Goal: Task Accomplishment & Management: Complete application form

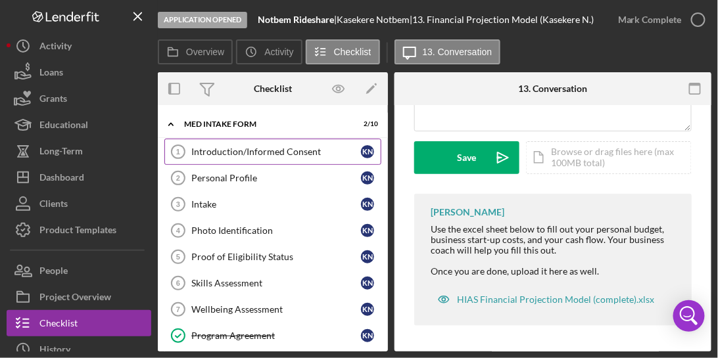
click at [260, 155] on div "Introduction/Informed Consent" at bounding box center [276, 152] width 170 height 11
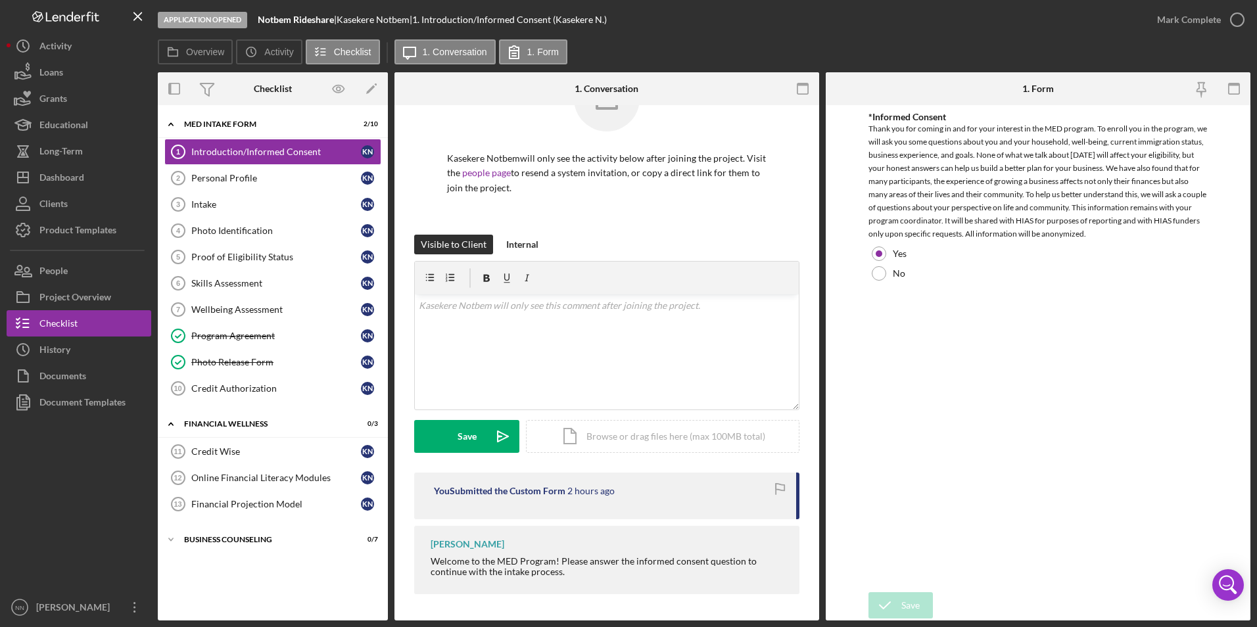
scroll to position [59, 0]
click at [717, 20] on icon "button" at bounding box center [1237, 19] width 33 height 33
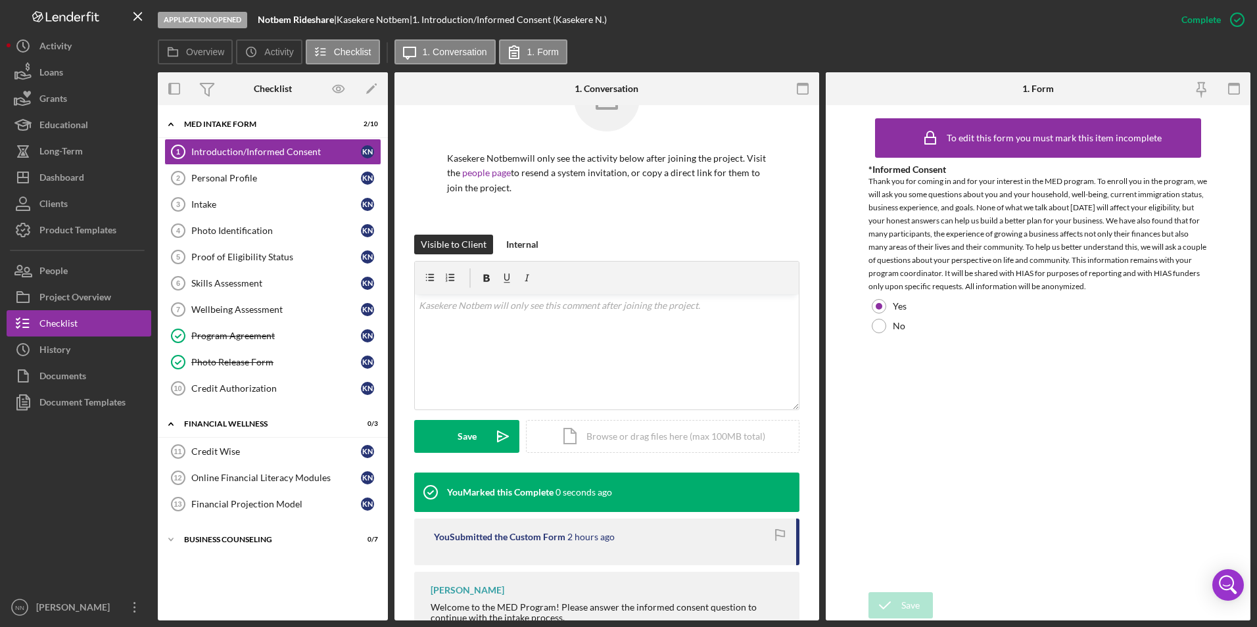
scroll to position [76, 0]
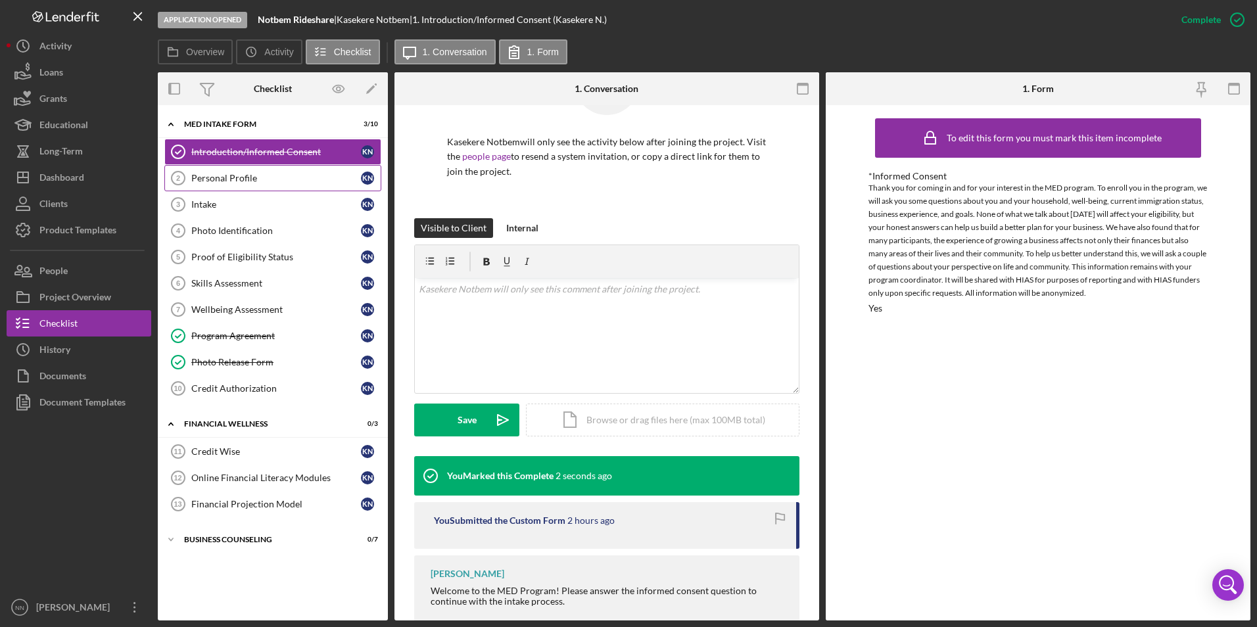
click at [268, 169] on link "Personal Profile 2 Personal Profile K N" at bounding box center [272, 178] width 217 height 26
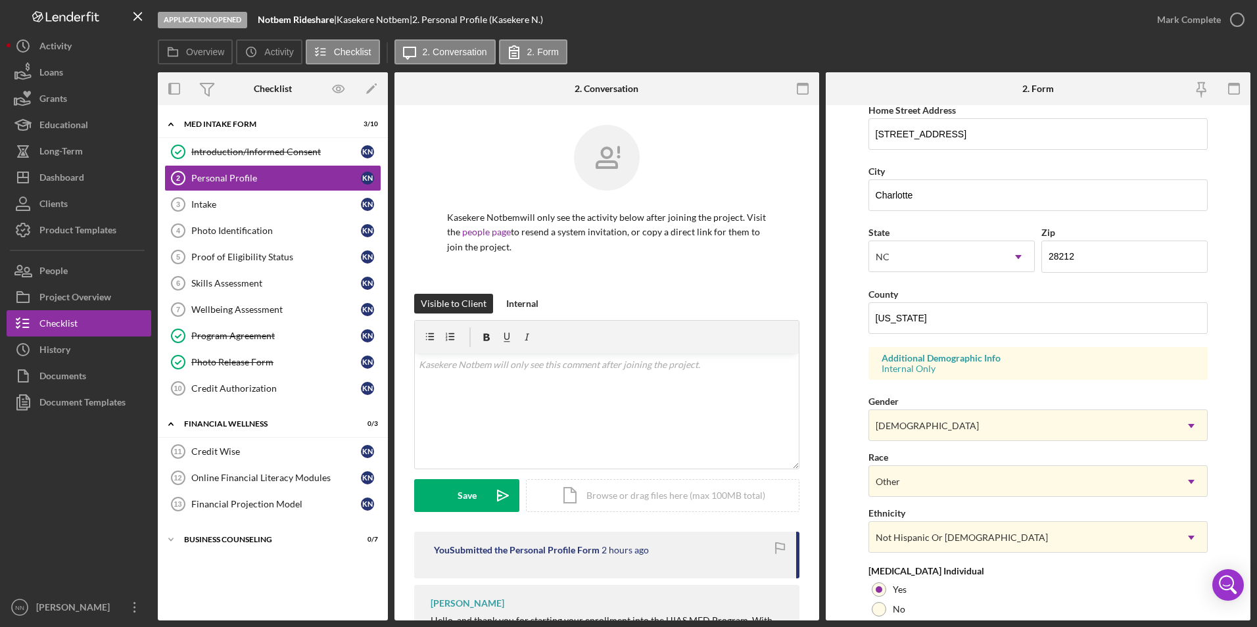
scroll to position [329, 0]
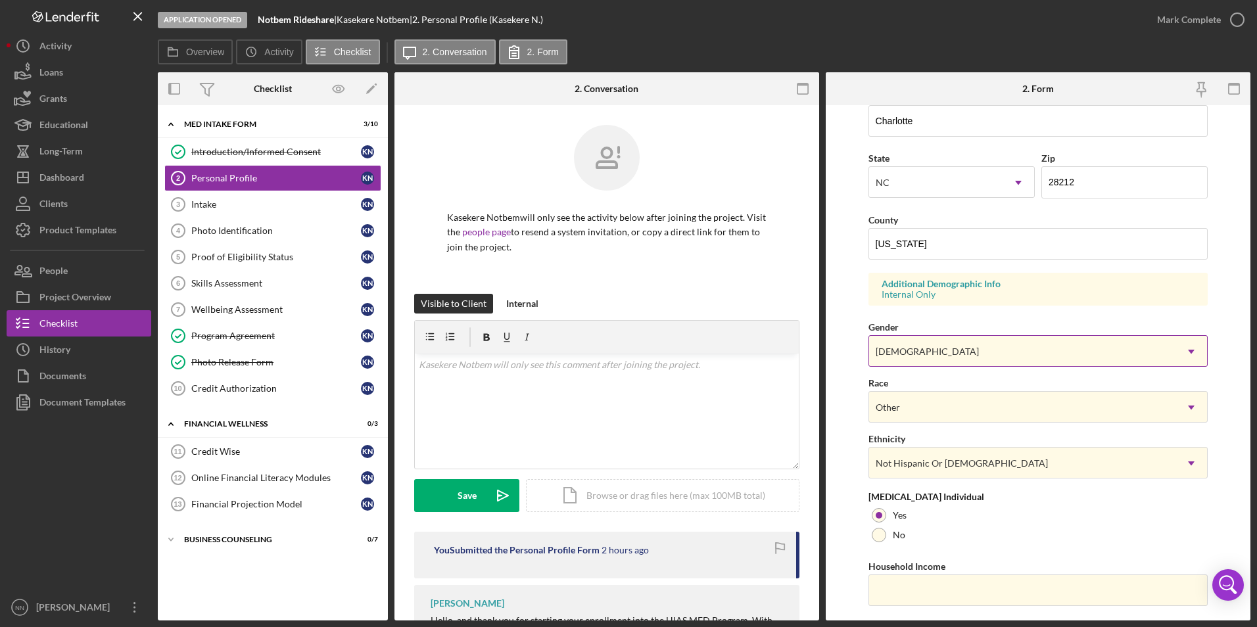
click at [717, 358] on div "Female" at bounding box center [1022, 352] width 307 height 30
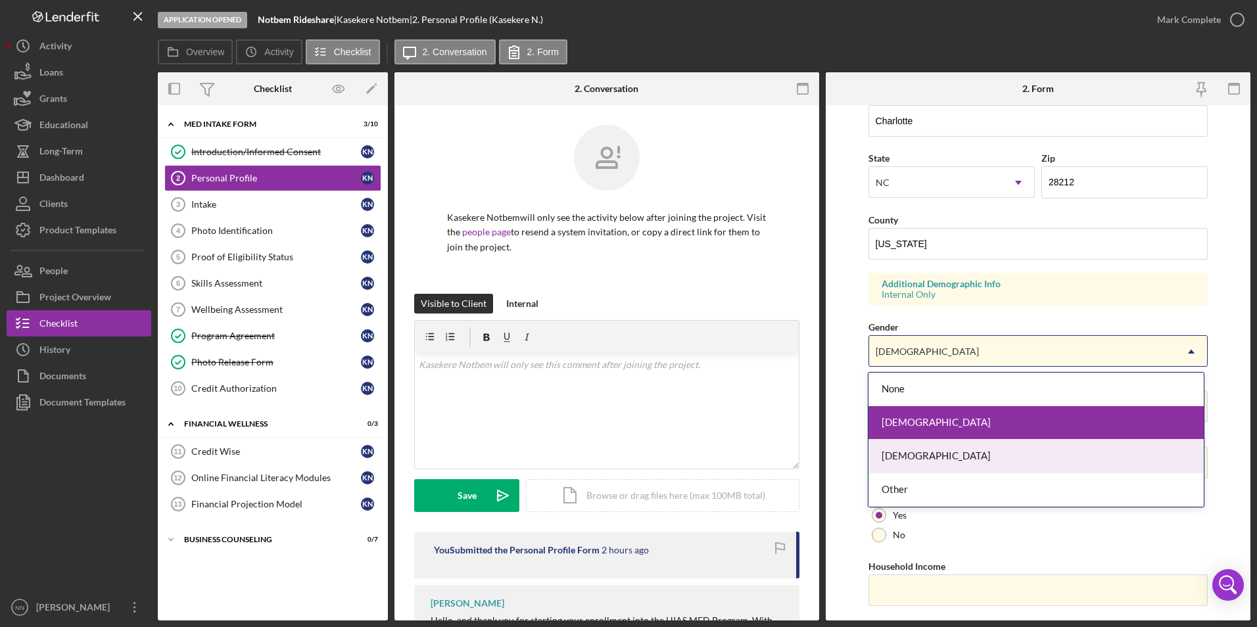
click at [717, 358] on div "Male" at bounding box center [1036, 457] width 335 height 34
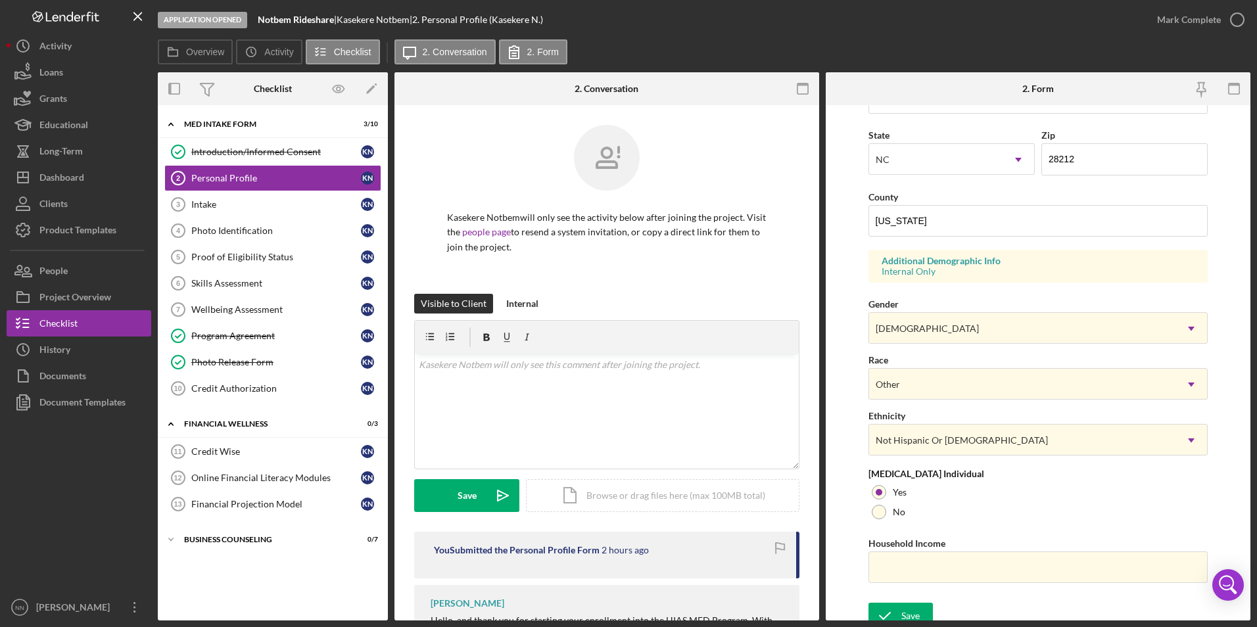
scroll to position [362, 0]
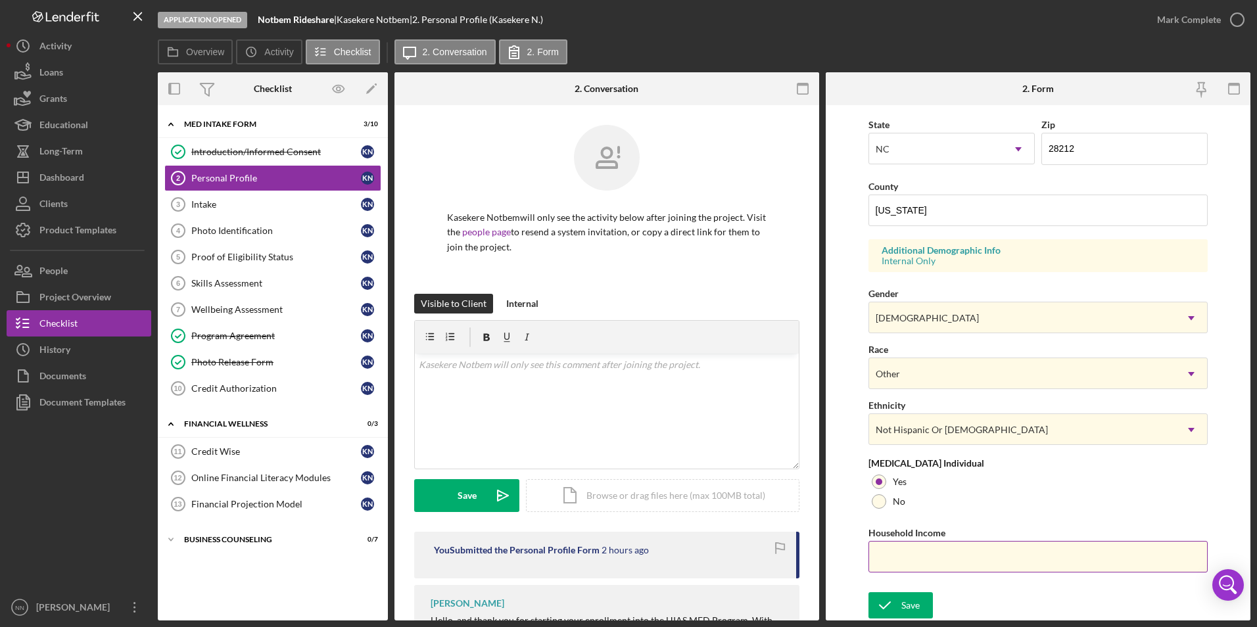
click at [717, 358] on input "Household Income" at bounding box center [1039, 557] width 340 height 32
type input "$50,000"
click at [717, 358] on icon "submit" at bounding box center [885, 605] width 33 height 33
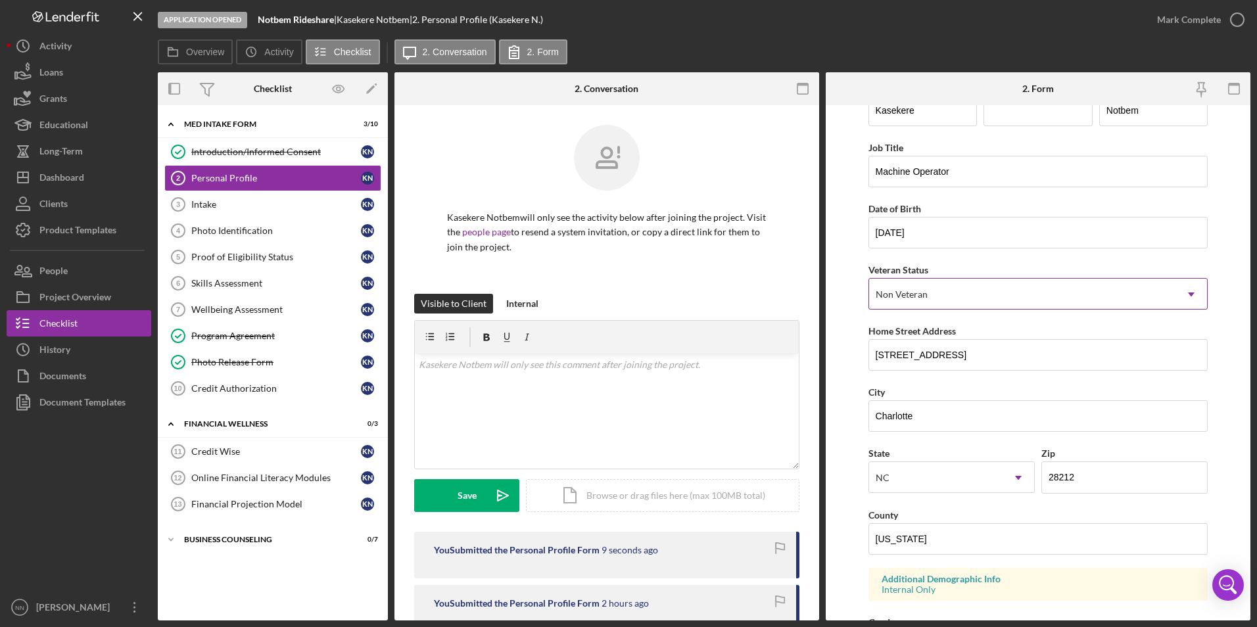
scroll to position [0, 0]
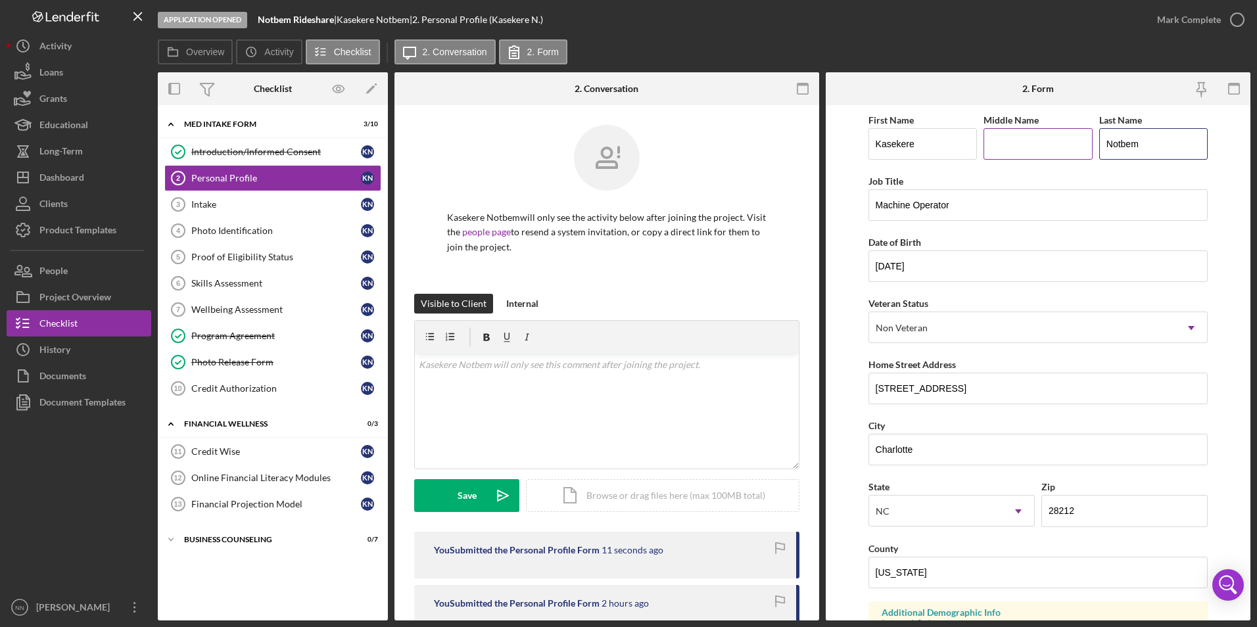
drag, startPoint x: 1174, startPoint y: 147, endPoint x: 1077, endPoint y: 155, distance: 97.0
click at [717, 155] on div "First Name Kasekere Middle Name Last Name Notbem" at bounding box center [1039, 142] width 340 height 61
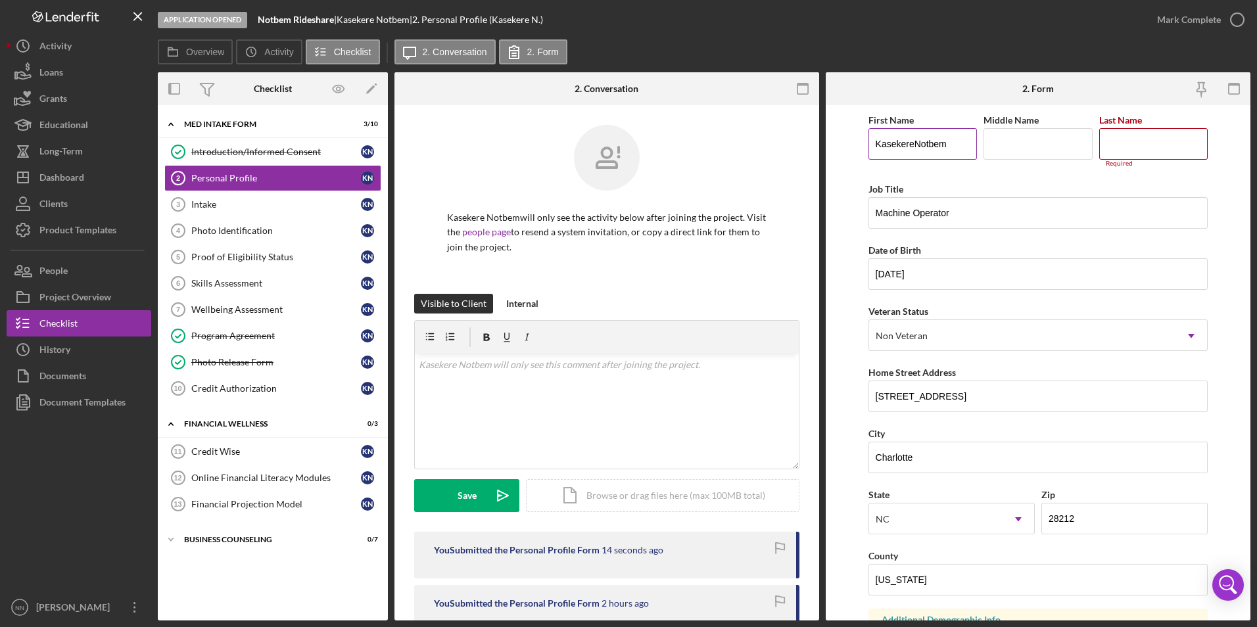
click at [717, 149] on form "First Name KasekereNotbem Middle Name Last Name Required Job Title Machine Oper…" at bounding box center [1038, 363] width 425 height 516
drag, startPoint x: 915, startPoint y: 143, endPoint x: 901, endPoint y: 141, distance: 13.9
click at [717, 141] on input "KasekereNotbem" at bounding box center [923, 144] width 109 height 32
type input "Notbem"
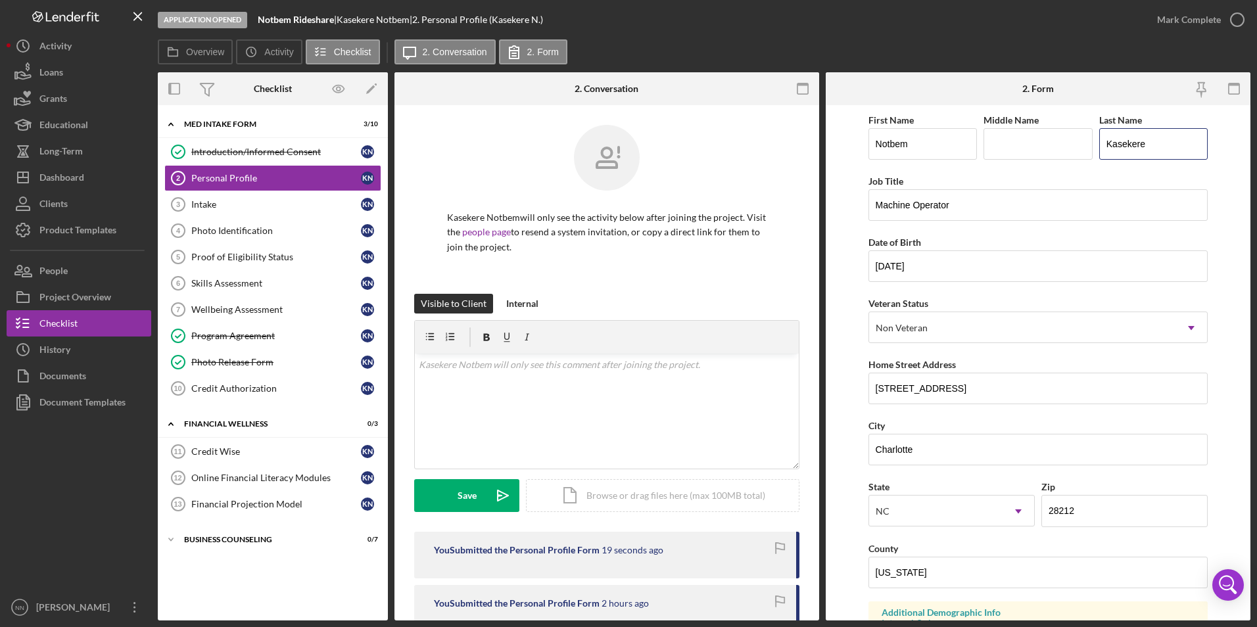
type input "Kasekere"
click at [717, 164] on form "First Name Notbem Middle Name Last Name Kasekere Job Title Machine Operator Dat…" at bounding box center [1038, 363] width 425 height 516
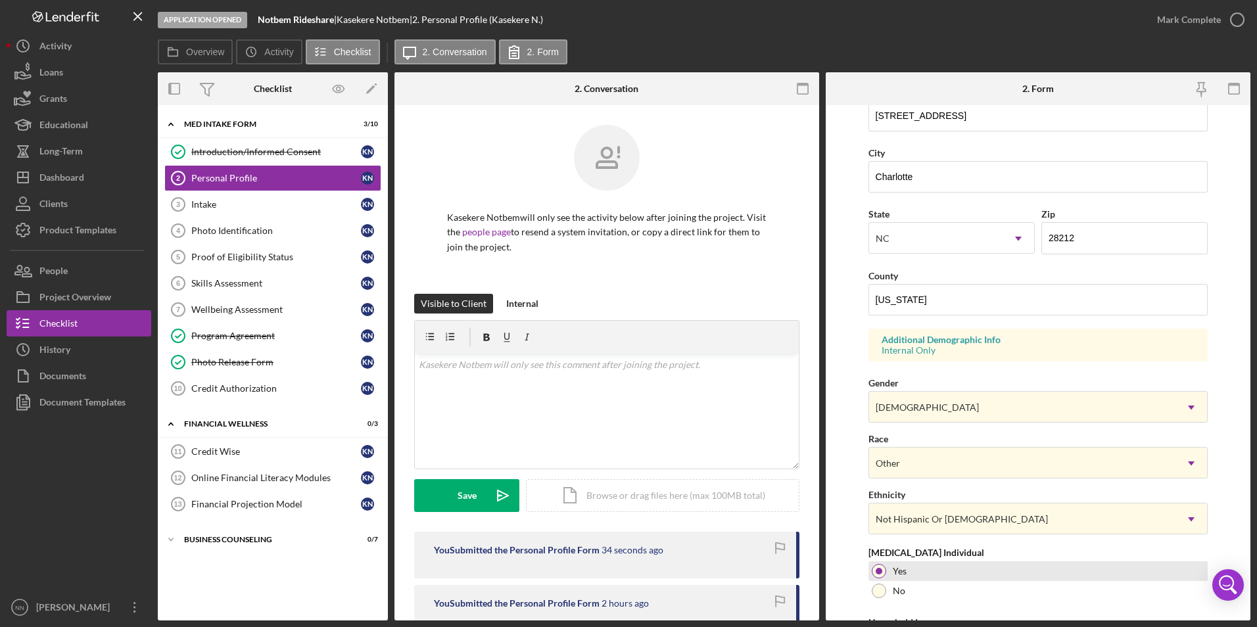
scroll to position [362, 0]
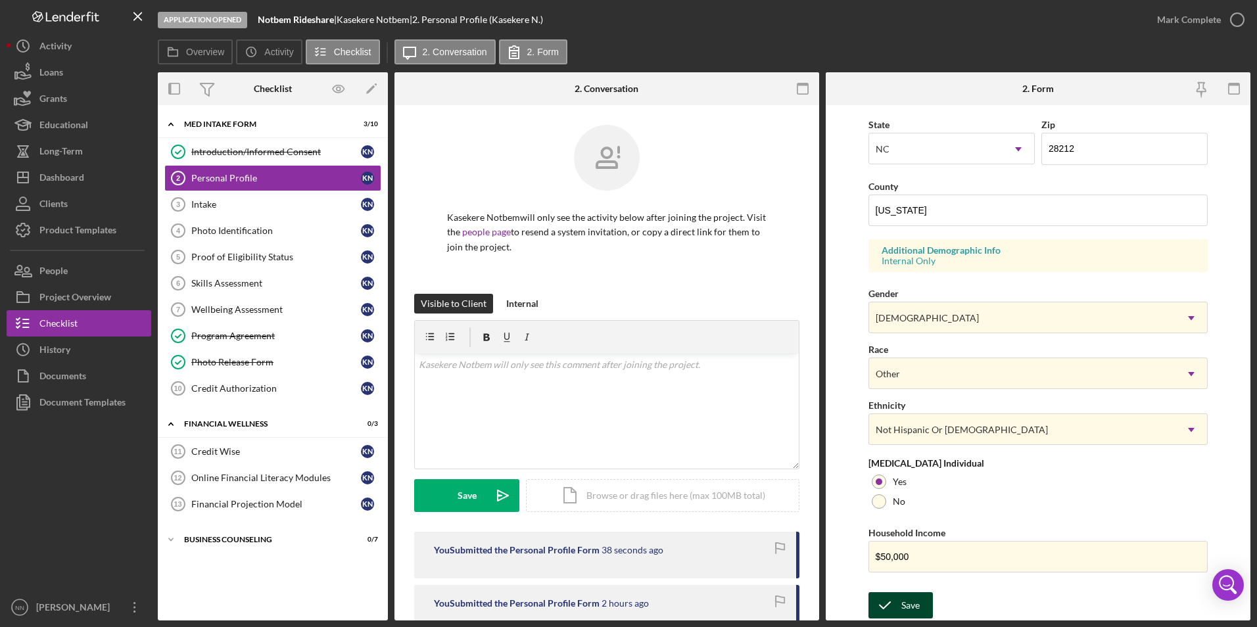
click at [717, 358] on div "Save" at bounding box center [910, 605] width 18 height 26
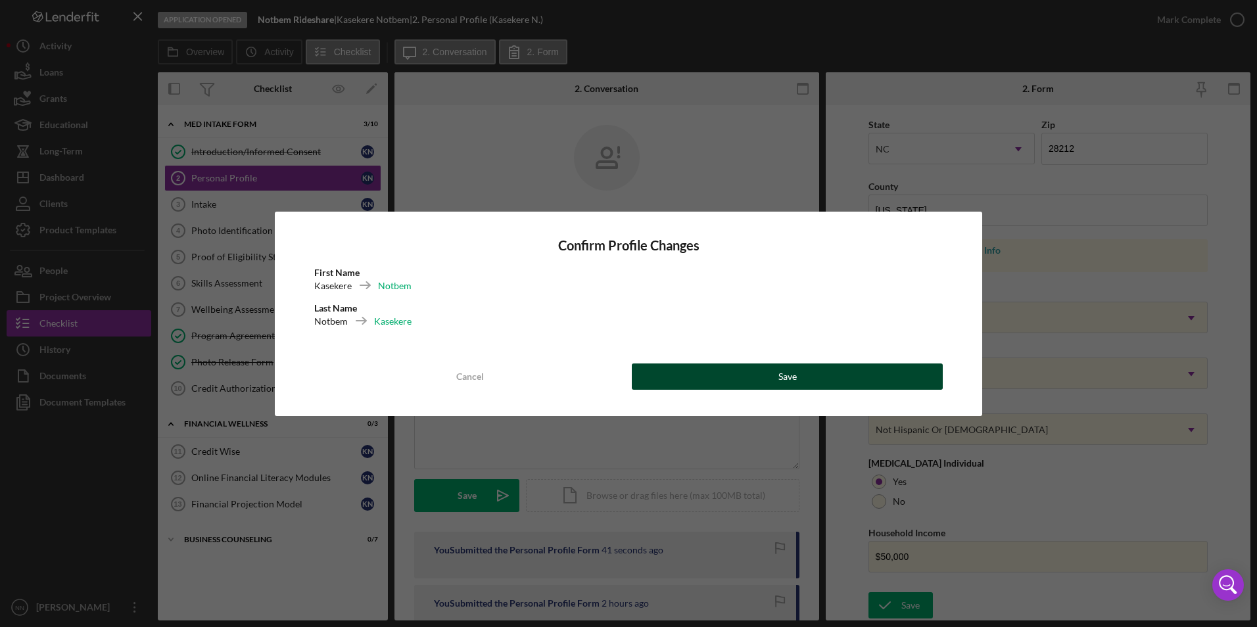
click at [690, 358] on button "Save" at bounding box center [787, 377] width 311 height 26
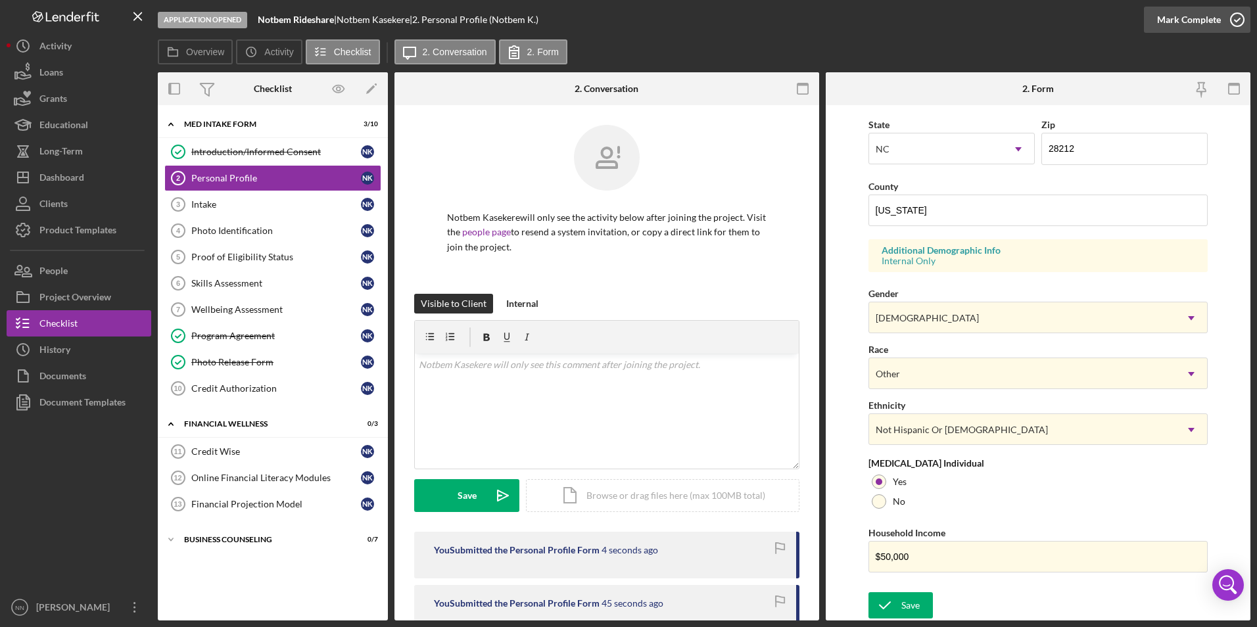
click at [717, 21] on div "Mark Complete" at bounding box center [1189, 20] width 64 height 26
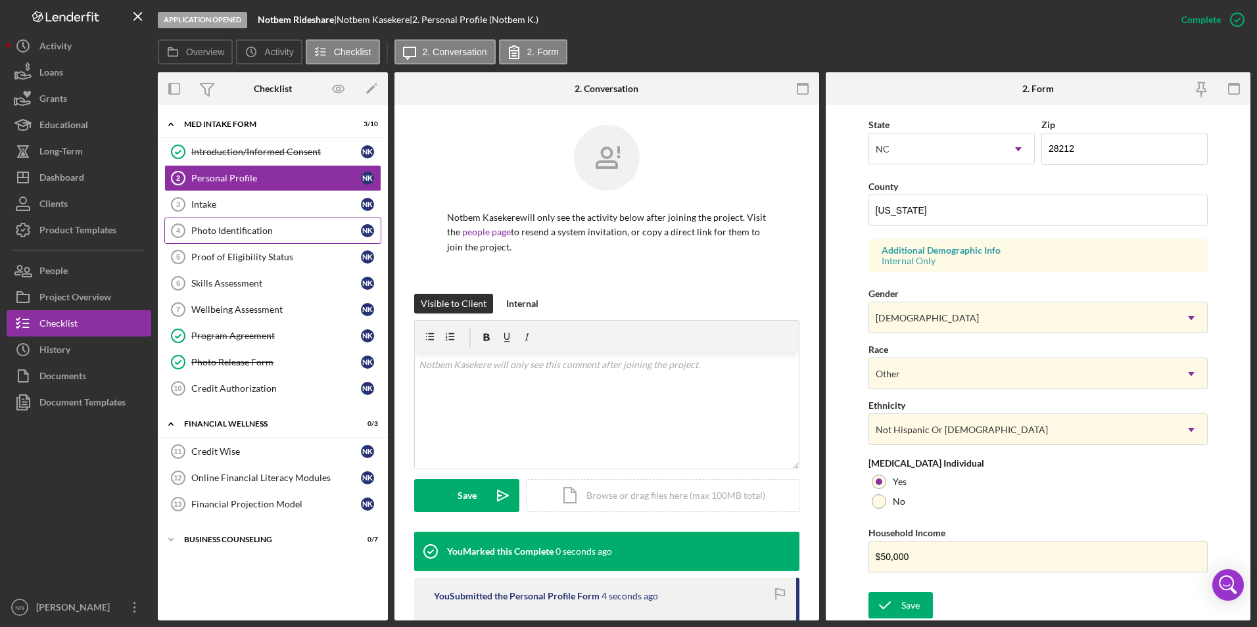
scroll to position [98, 0]
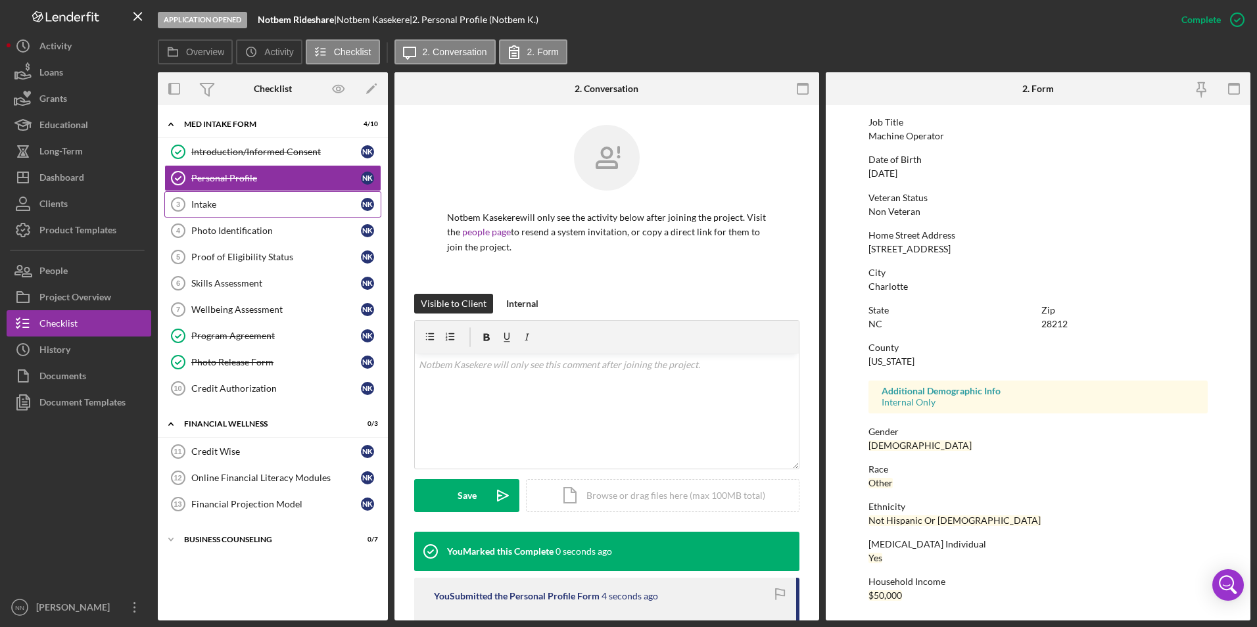
click at [223, 208] on div "Intake" at bounding box center [276, 204] width 170 height 11
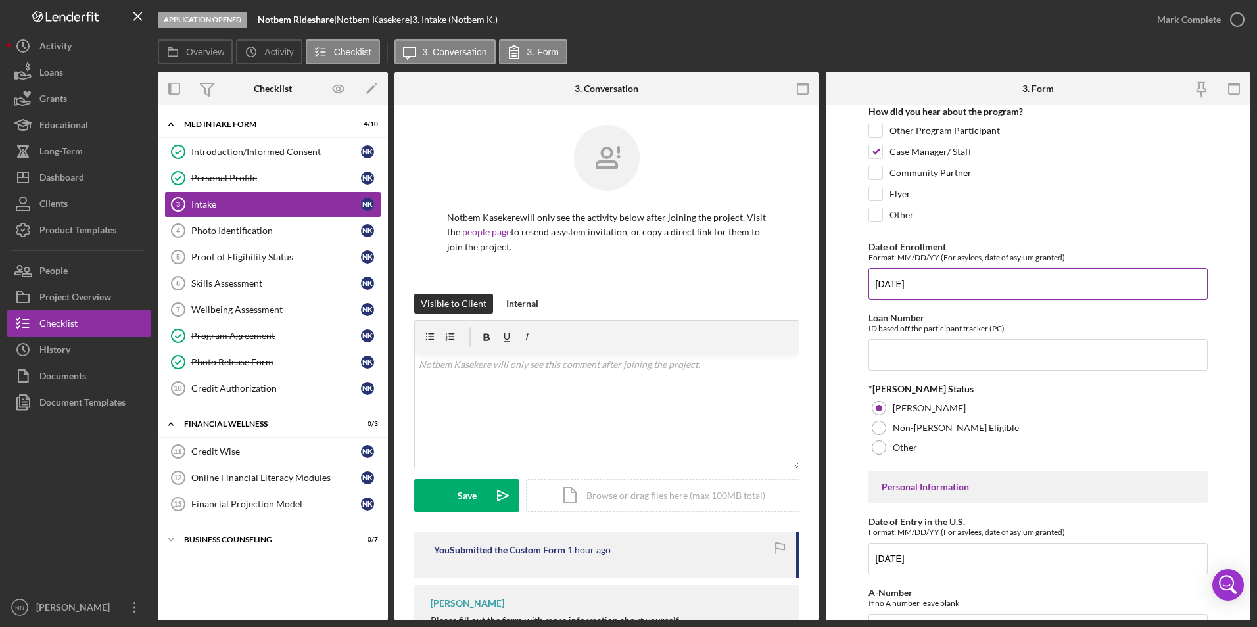
scroll to position [66, 0]
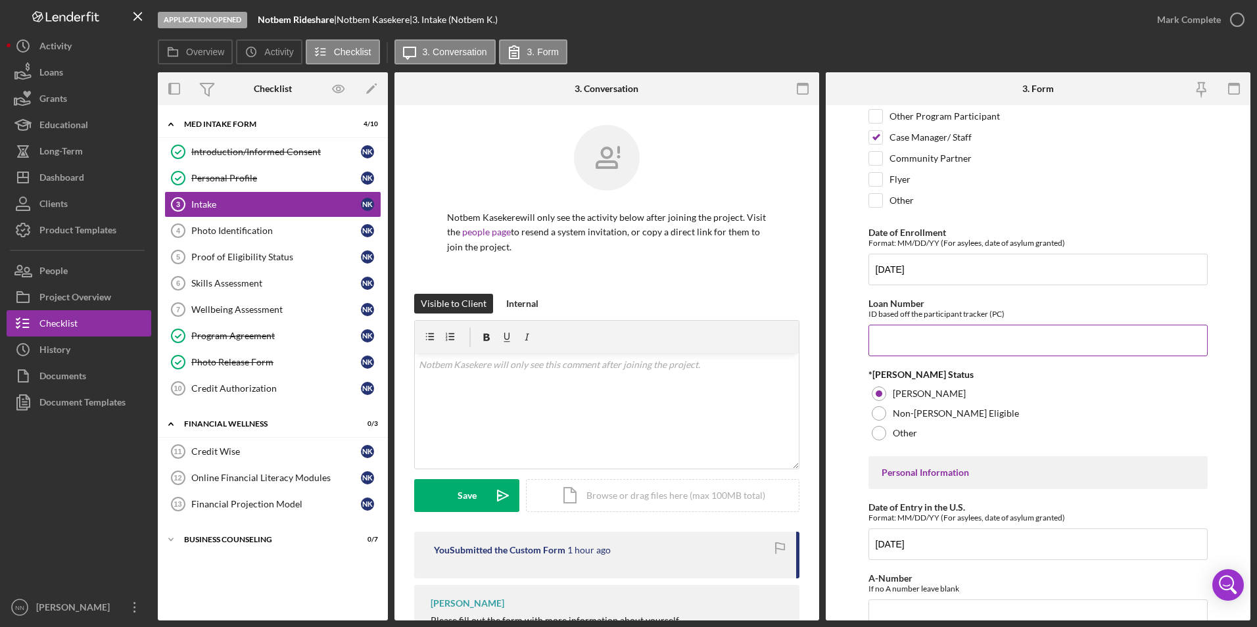
click at [717, 354] on input "Loan Number" at bounding box center [1039, 341] width 340 height 32
type input "CRRA2527"
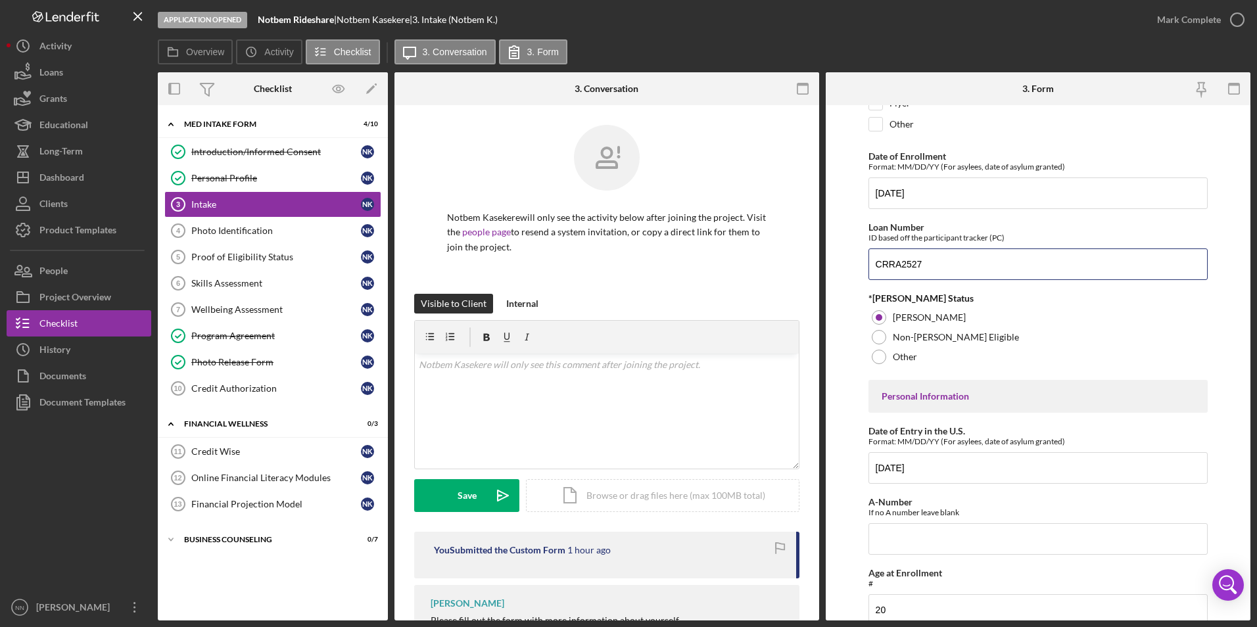
scroll to position [263, 0]
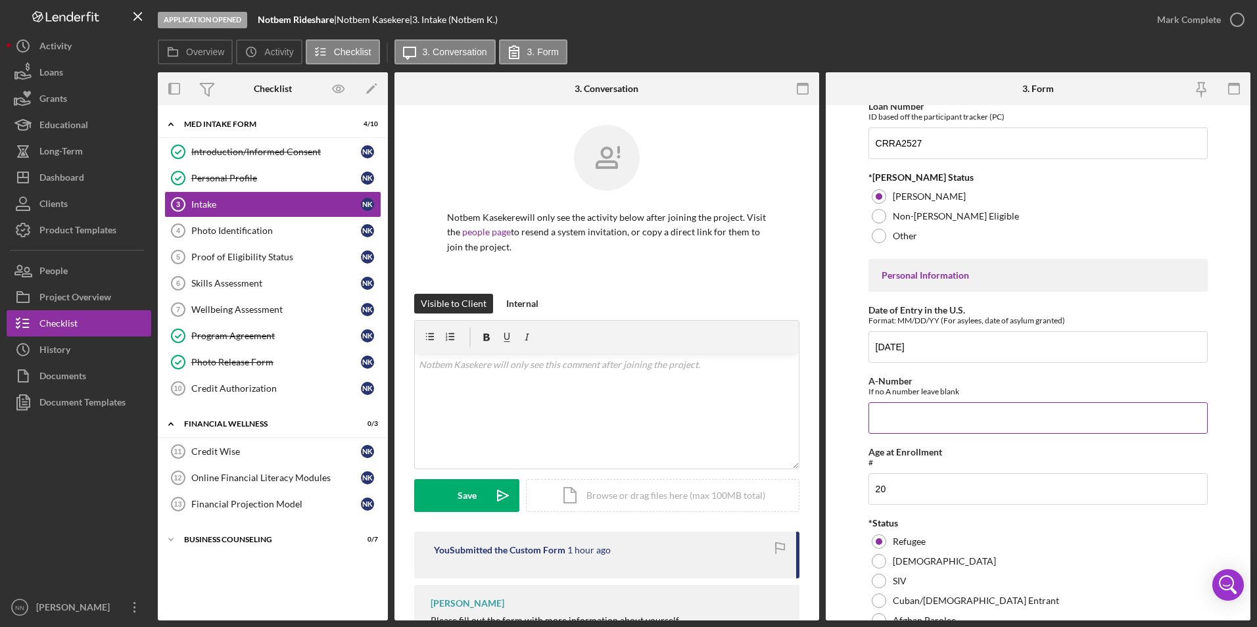
click at [717, 358] on input "A-Number" at bounding box center [1039, 418] width 340 height 32
type input "217,328,998"
click at [717, 247] on form "Affiliate Office How did you hear about the program? Other Program Participant …" at bounding box center [1038, 363] width 425 height 516
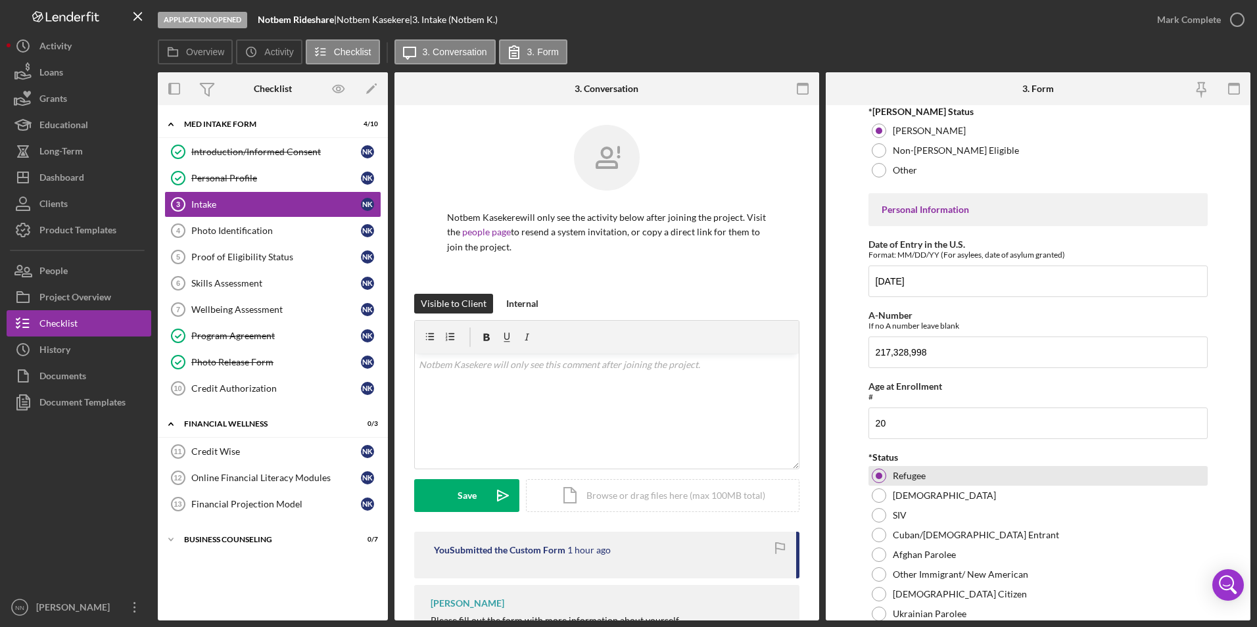
scroll to position [66, 0]
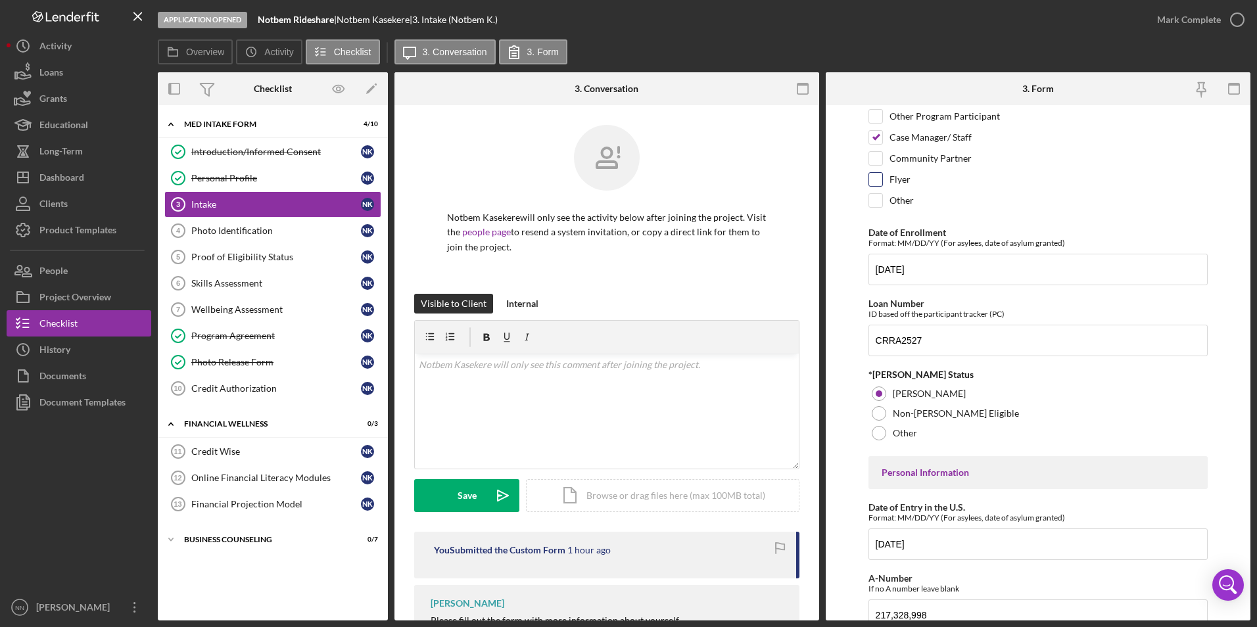
click at [717, 187] on div "Flyer" at bounding box center [1039, 182] width 340 height 21
click at [717, 183] on div "Flyer" at bounding box center [1039, 182] width 340 height 21
click at [717, 183] on input "Flyer" at bounding box center [875, 179] width 13 height 13
checkbox input "true"
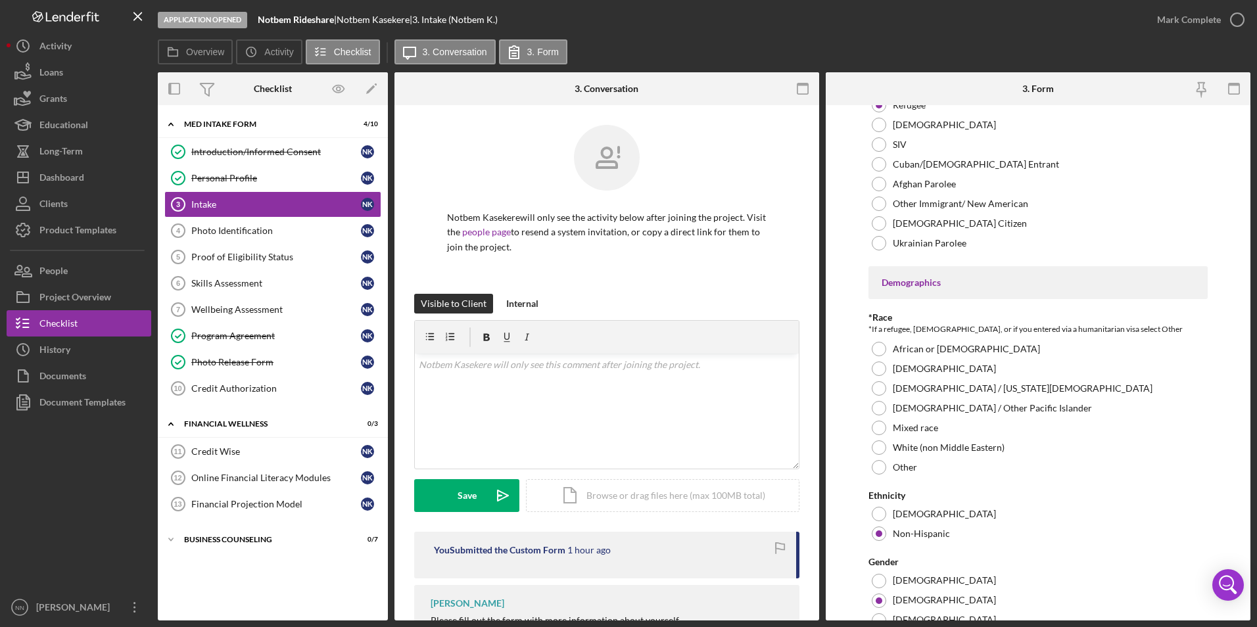
scroll to position [855, 0]
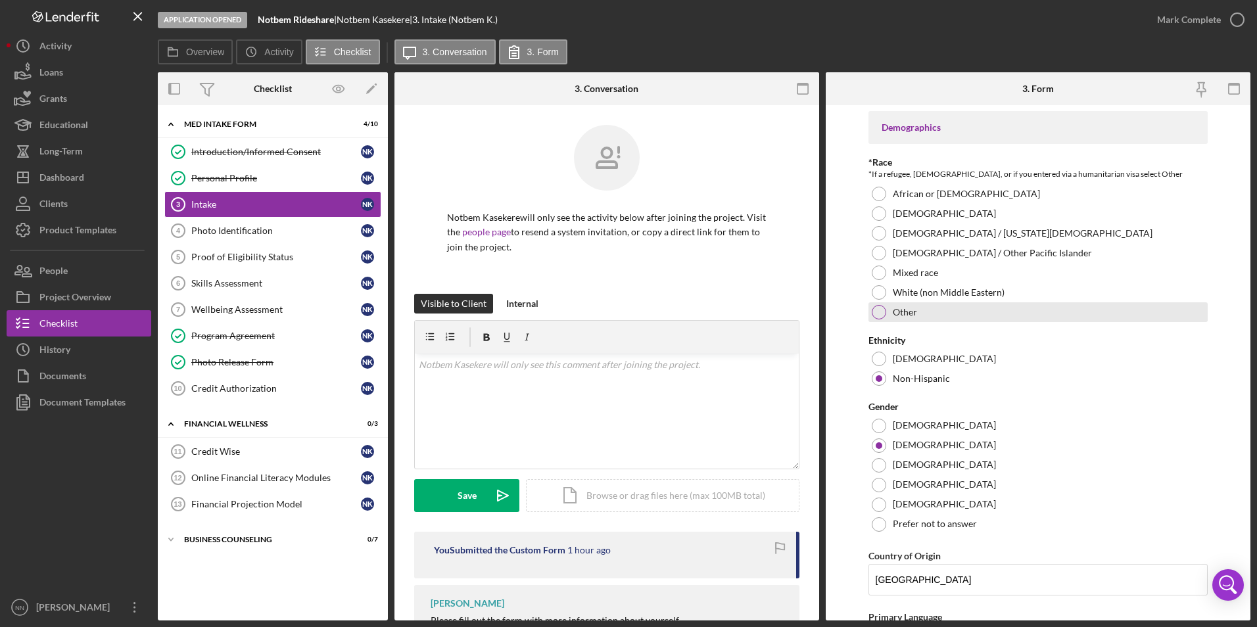
click at [717, 317] on div "Other" at bounding box center [1039, 312] width 340 height 20
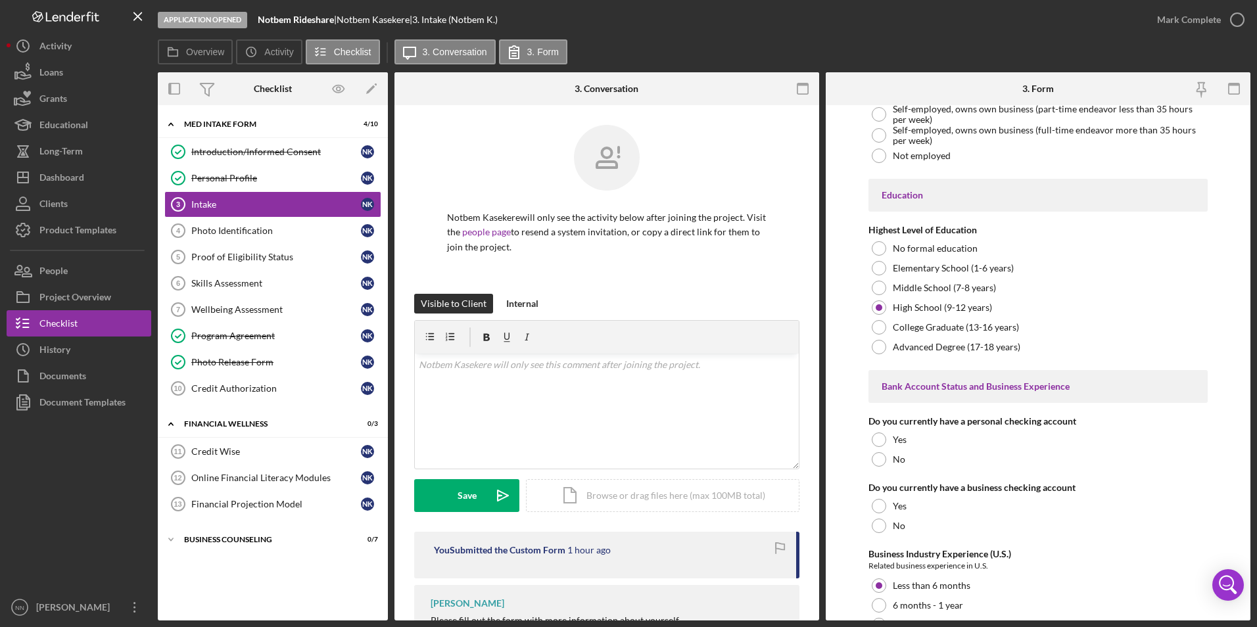
scroll to position [2433, 0]
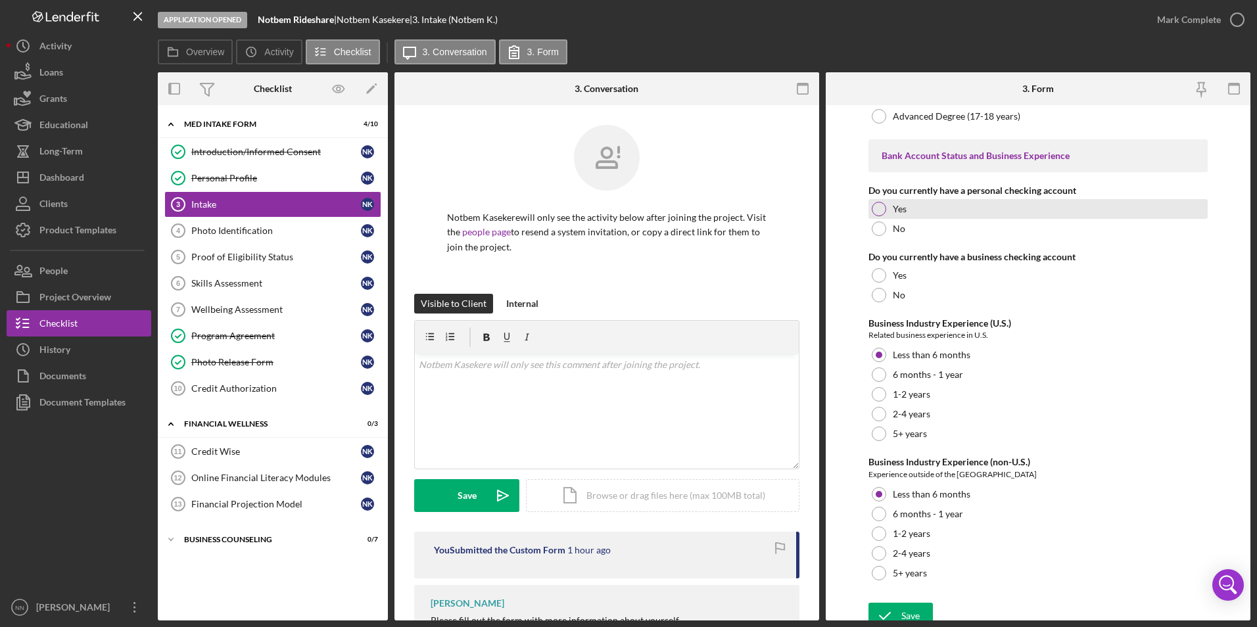
click at [717, 216] on div at bounding box center [879, 209] width 14 height 14
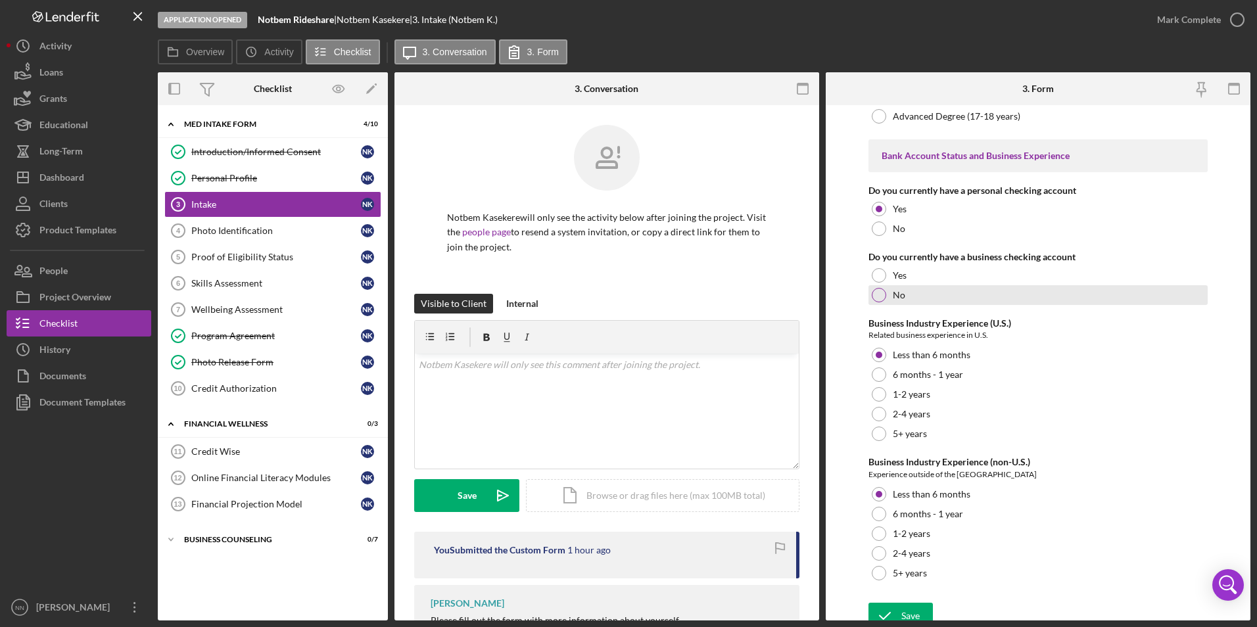
click at [717, 300] on div "No" at bounding box center [1039, 295] width 340 height 20
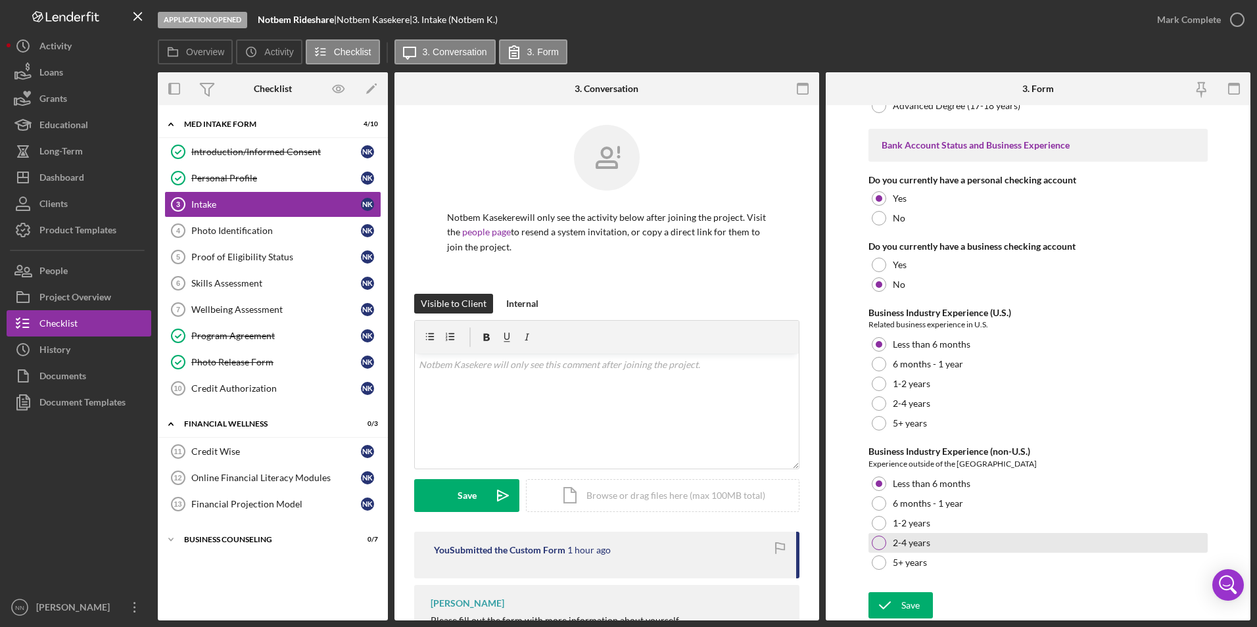
scroll to position [2453, 0]
click at [717, 358] on div "Save" at bounding box center [910, 605] width 18 height 26
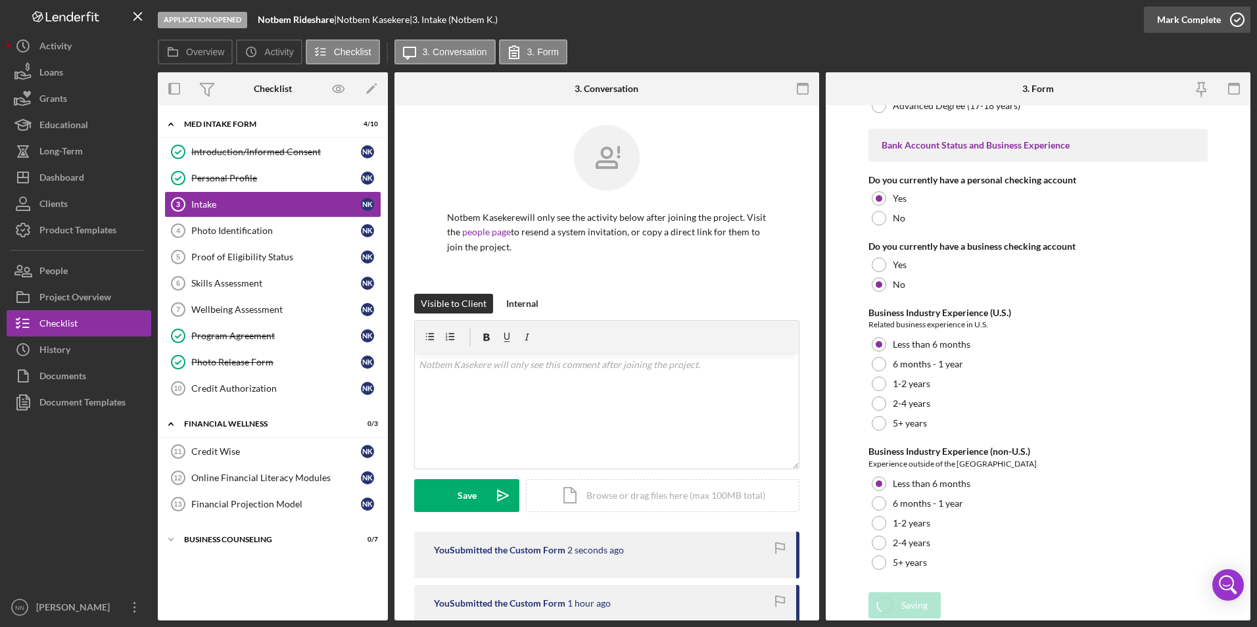
scroll to position [2466, 0]
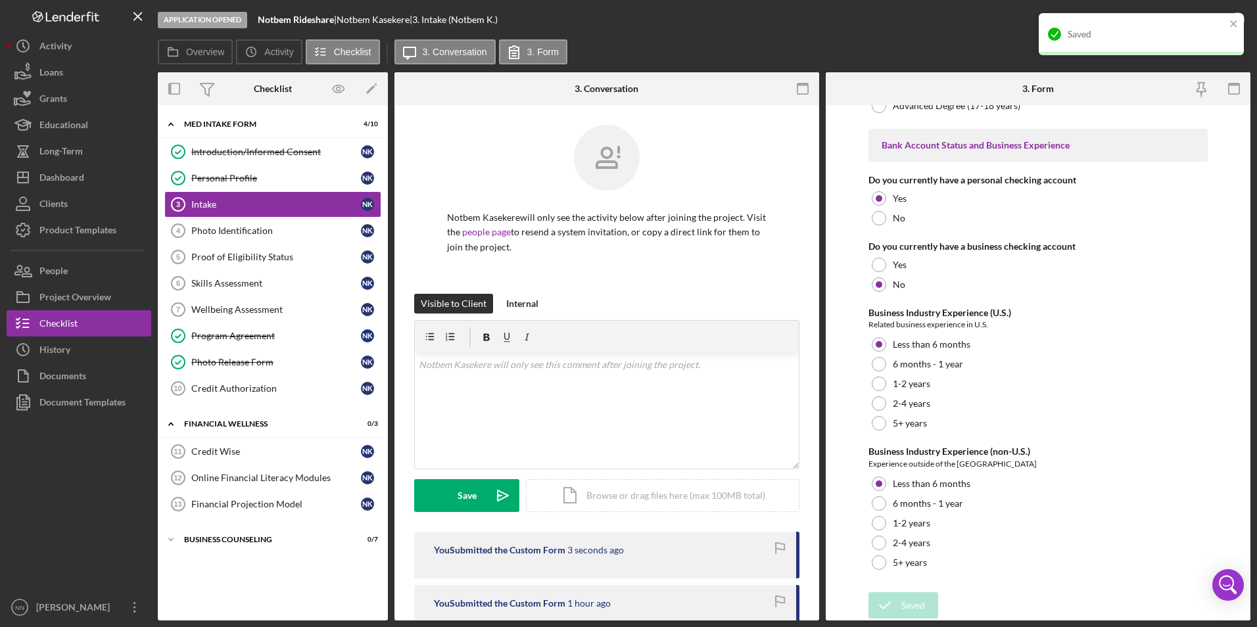
drag, startPoint x: 1222, startPoint y: 24, endPoint x: 1226, endPoint y: 39, distance: 16.3
click at [717, 43] on div "Application Opened Notbem Rideshare | Notbem Kasekere | 3. Intake (Notbem K.) M…" at bounding box center [628, 313] width 1257 height 627
click at [717, 27] on div "Application Opened Notbem Rideshare | Notbem Kasekere | 3. Intake (Notbem K.)" at bounding box center [651, 19] width 986 height 39
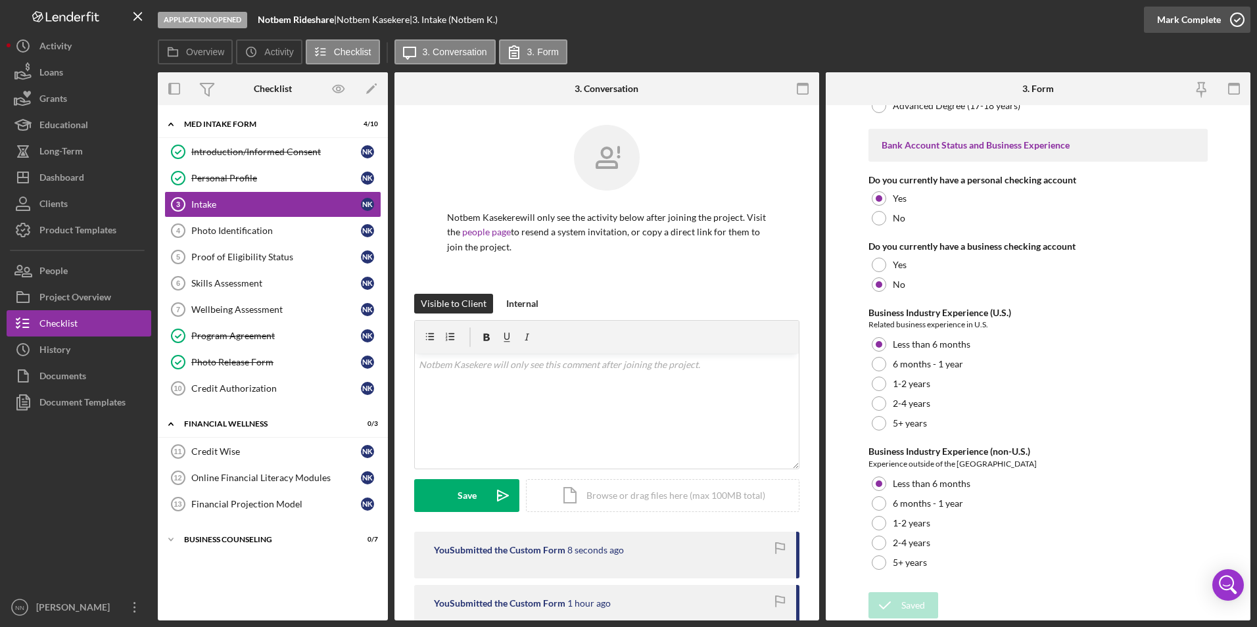
click at [717, 24] on icon "button" at bounding box center [1237, 19] width 33 height 33
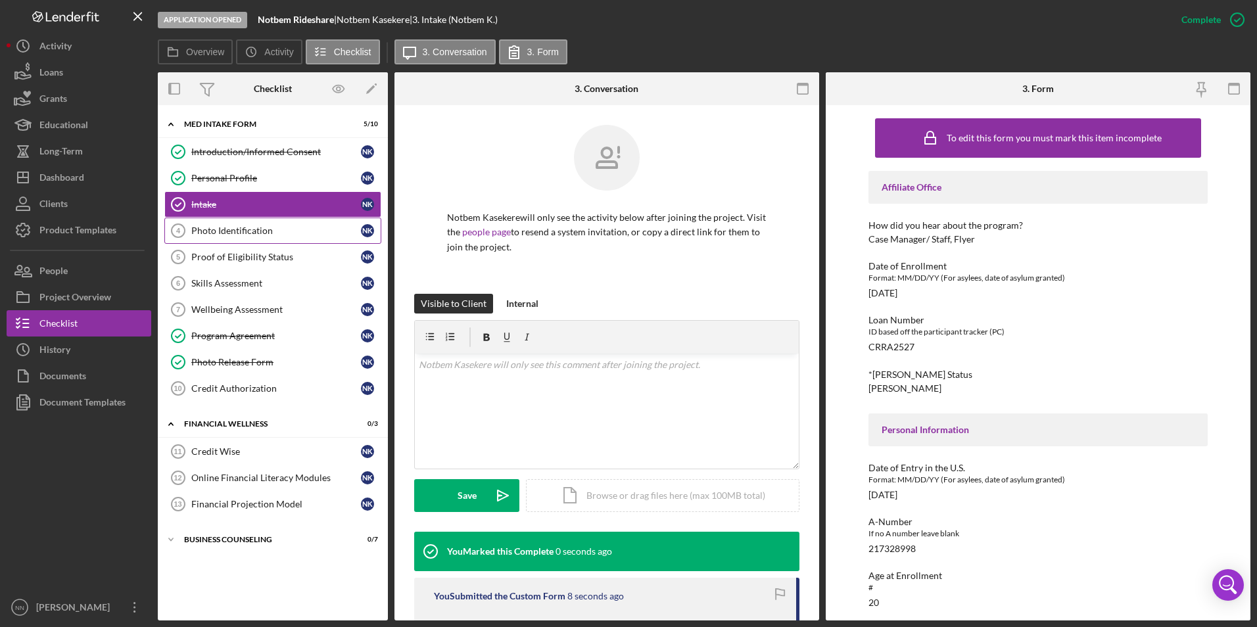
click at [231, 226] on div "Photo Identification" at bounding box center [276, 231] width 170 height 11
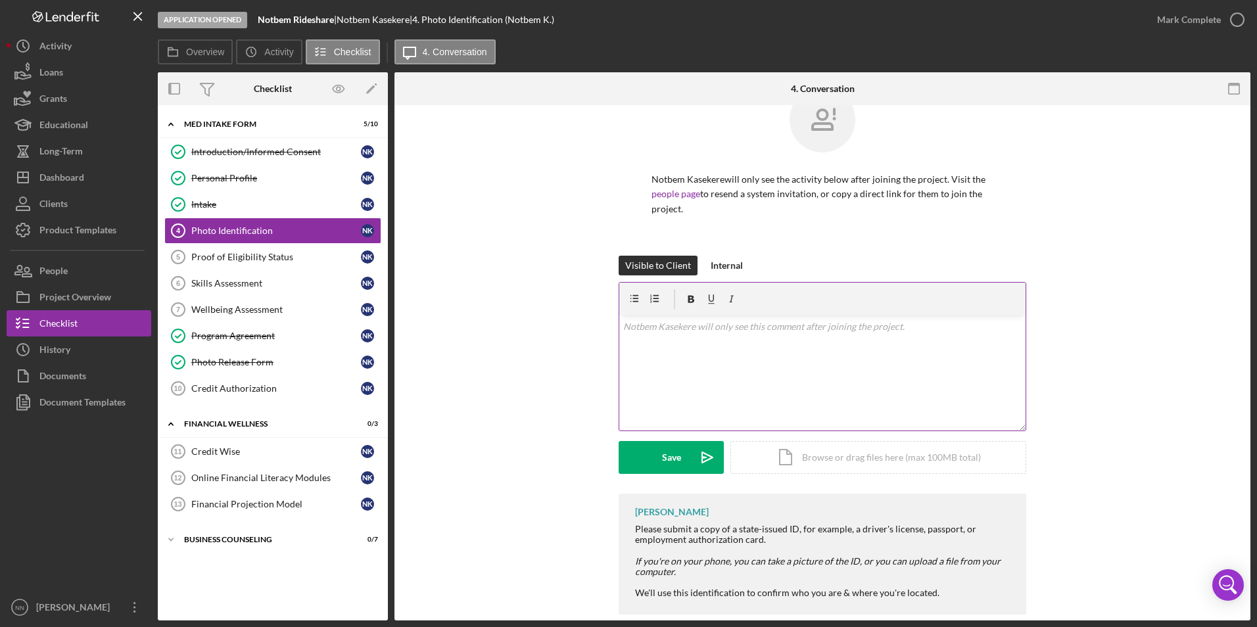
scroll to position [59, 0]
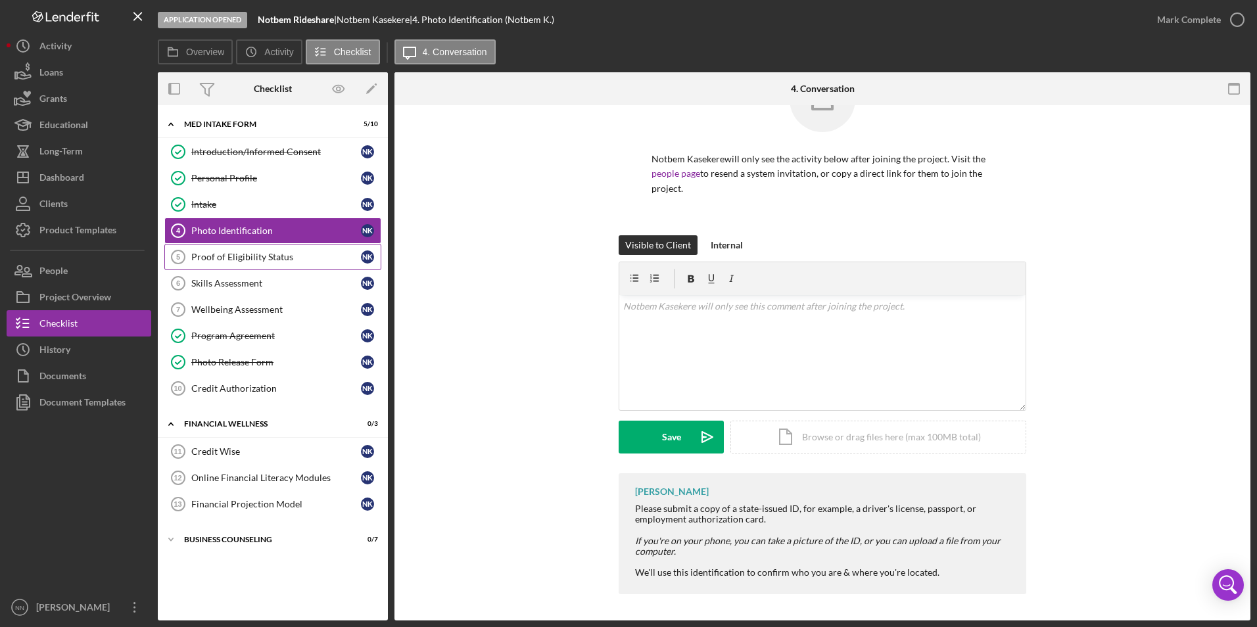
click at [318, 263] on link "Proof of Eligibility Status 5 Proof of Eligibility Status N K" at bounding box center [272, 257] width 217 height 26
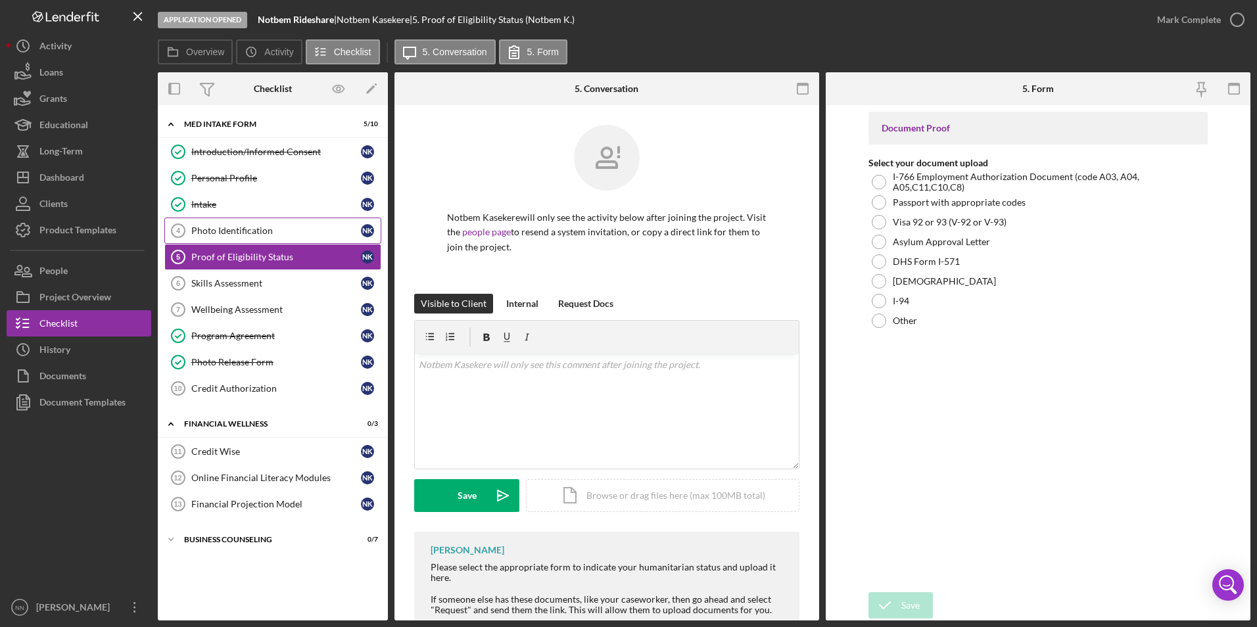
click at [220, 231] on div "Photo Identification" at bounding box center [276, 231] width 170 height 11
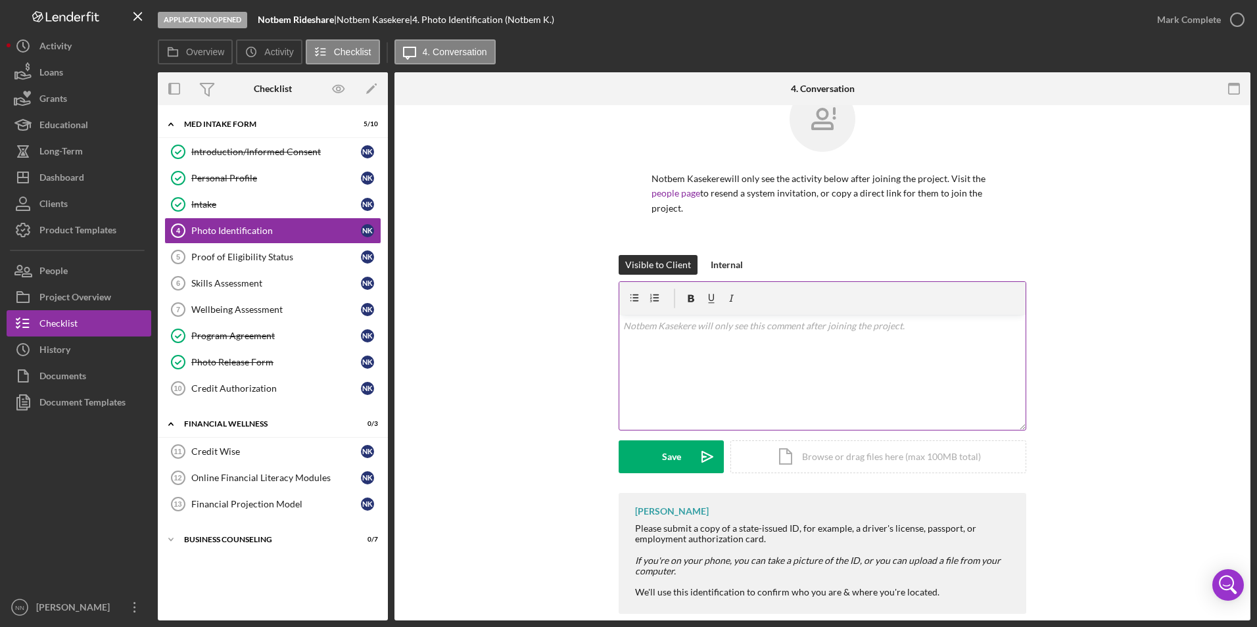
scroll to position [59, 0]
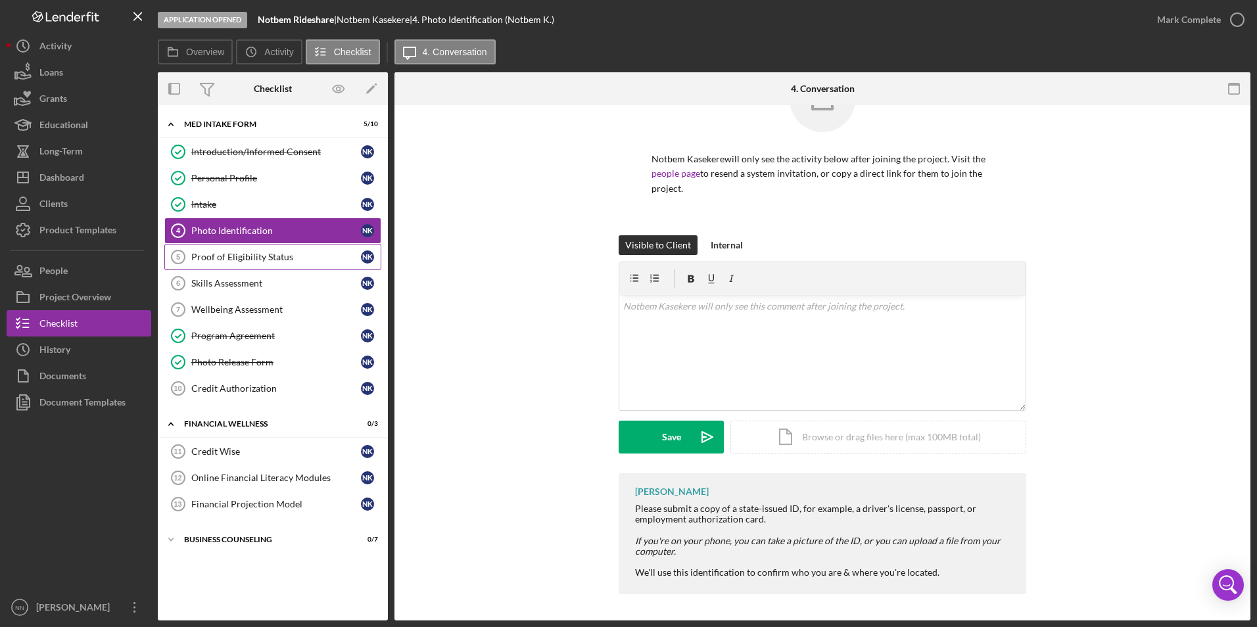
click at [267, 266] on link "Proof of Eligibility Status 5 Proof of Eligibility Status N K" at bounding box center [272, 257] width 217 height 26
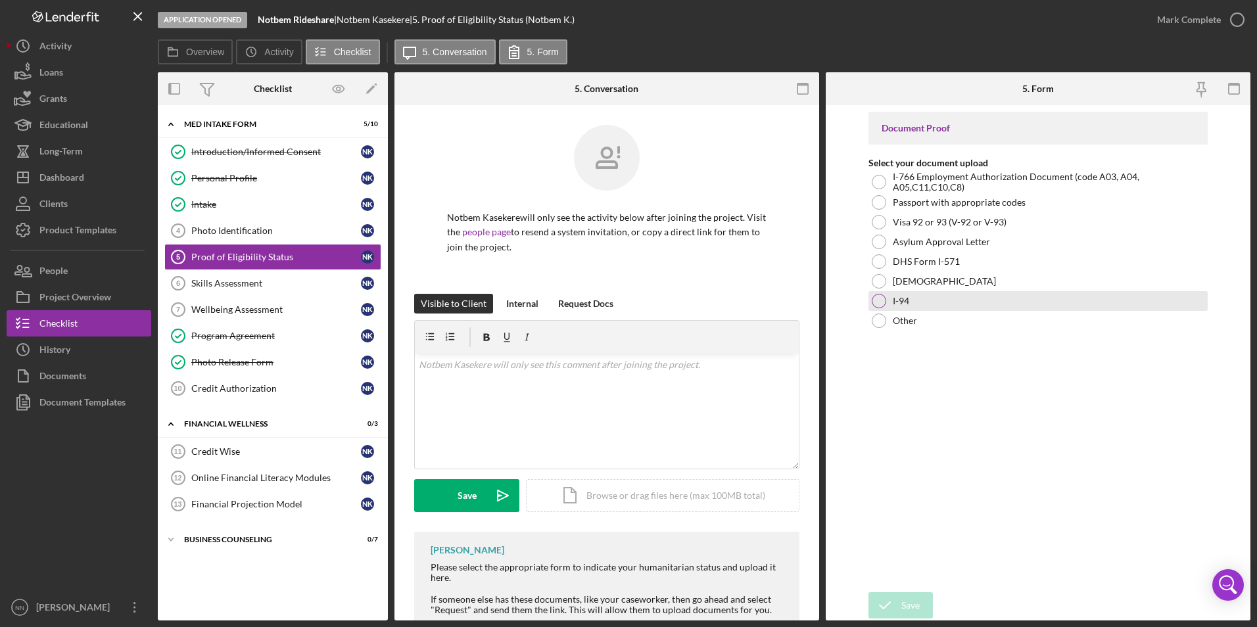
click at [717, 304] on label "I-94" at bounding box center [901, 301] width 16 height 11
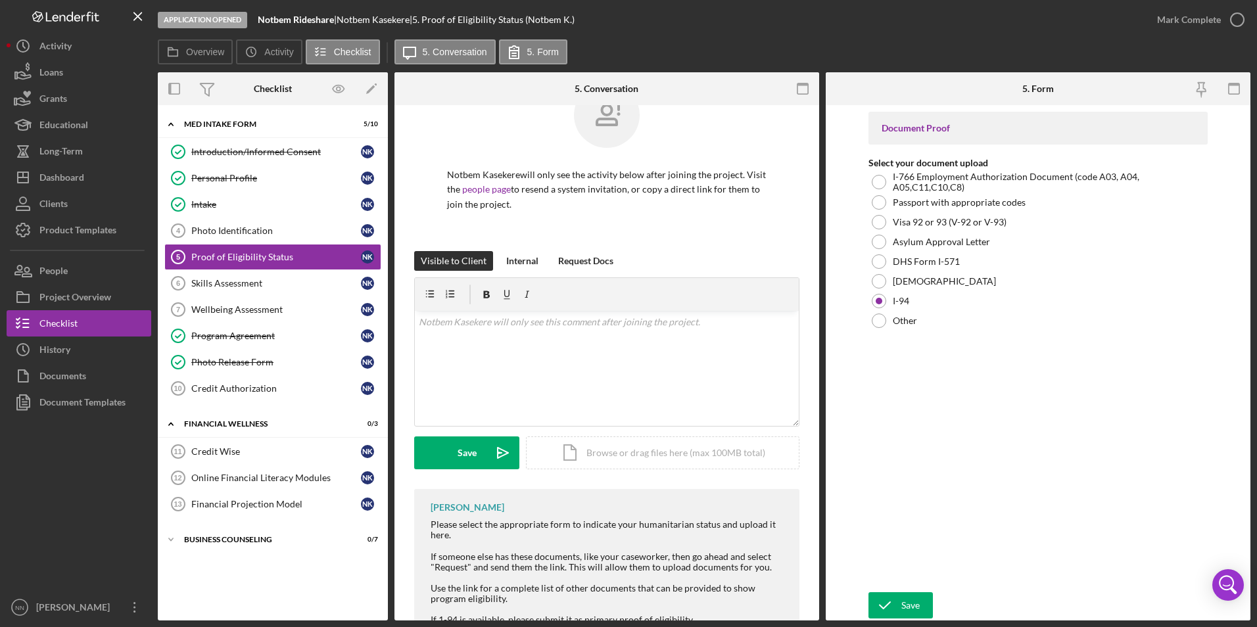
scroll to position [66, 0]
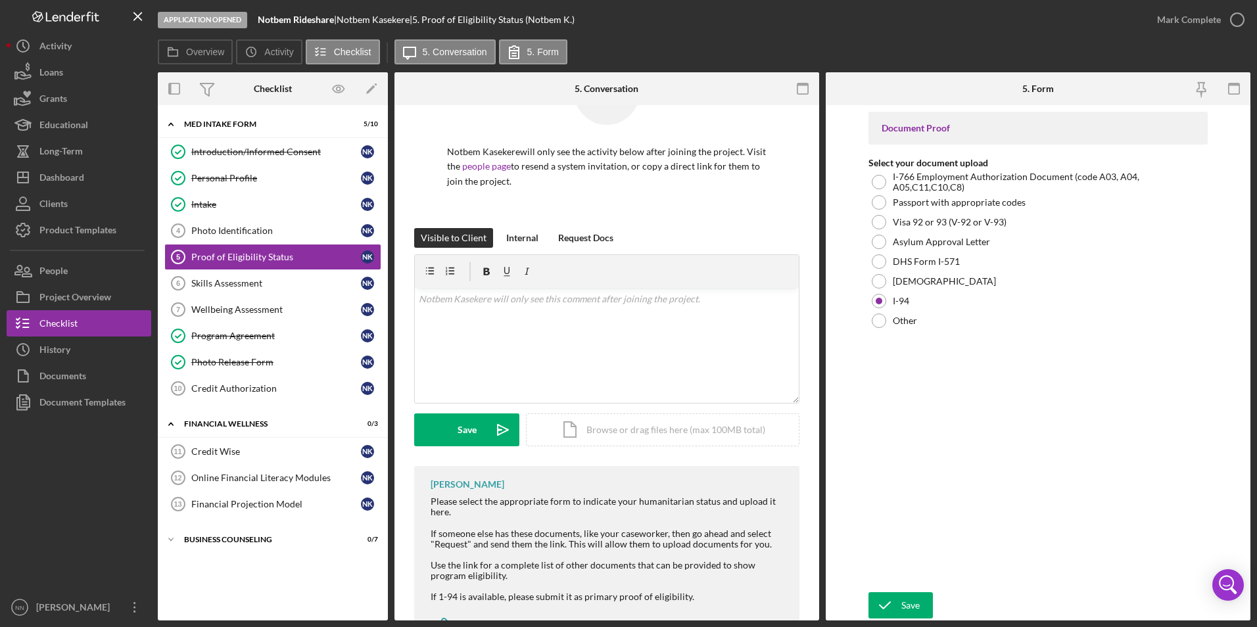
click at [627, 358] on div "Visible to Client Internal Request Docs v Color teal Color pink Remove color Ad…" at bounding box center [606, 347] width 385 height 238
click at [640, 358] on div "Icon/Document Browse or drag files here (max 100MB total) Tap to choose files o…" at bounding box center [663, 430] width 274 height 33
click at [466, 358] on div "Upload" at bounding box center [467, 430] width 30 height 33
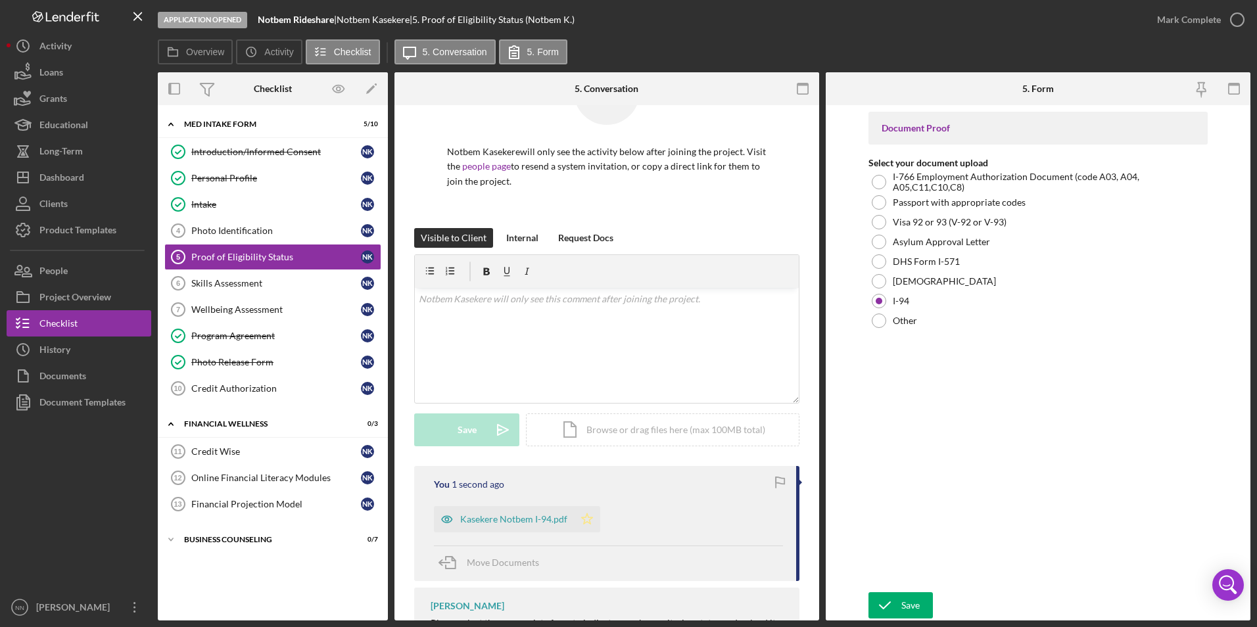
click at [590, 358] on icon "Icon/Star" at bounding box center [587, 519] width 26 height 26
click at [717, 358] on div "Save" at bounding box center [910, 605] width 18 height 26
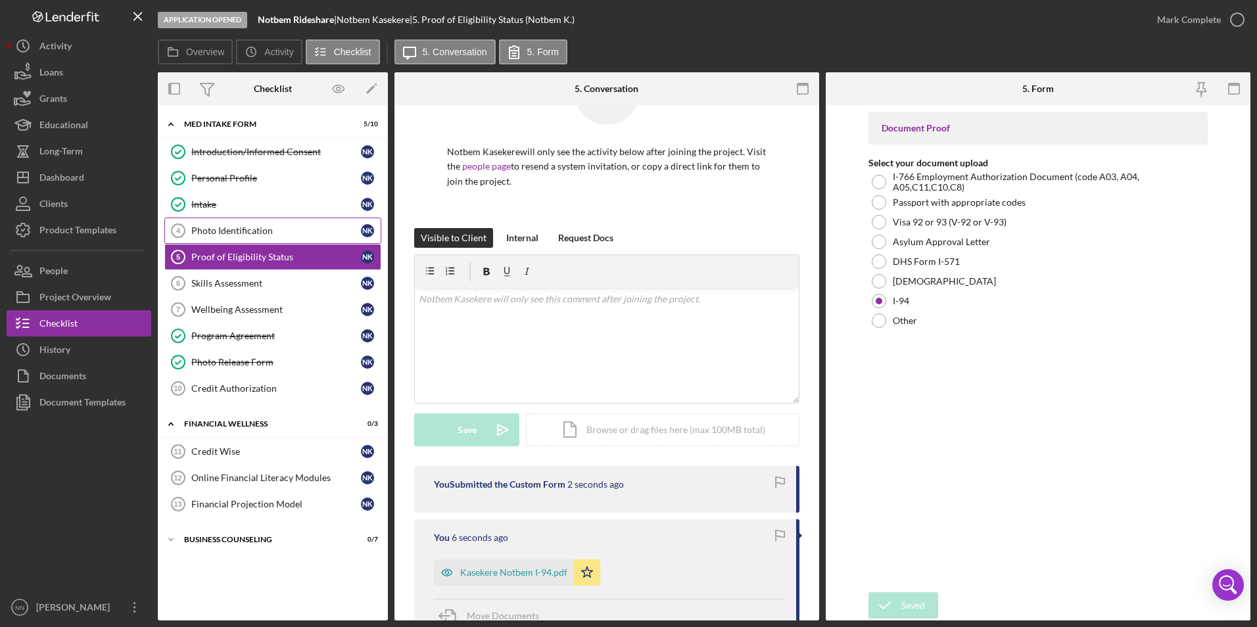
click at [324, 231] on div "Photo Identification" at bounding box center [276, 231] width 170 height 11
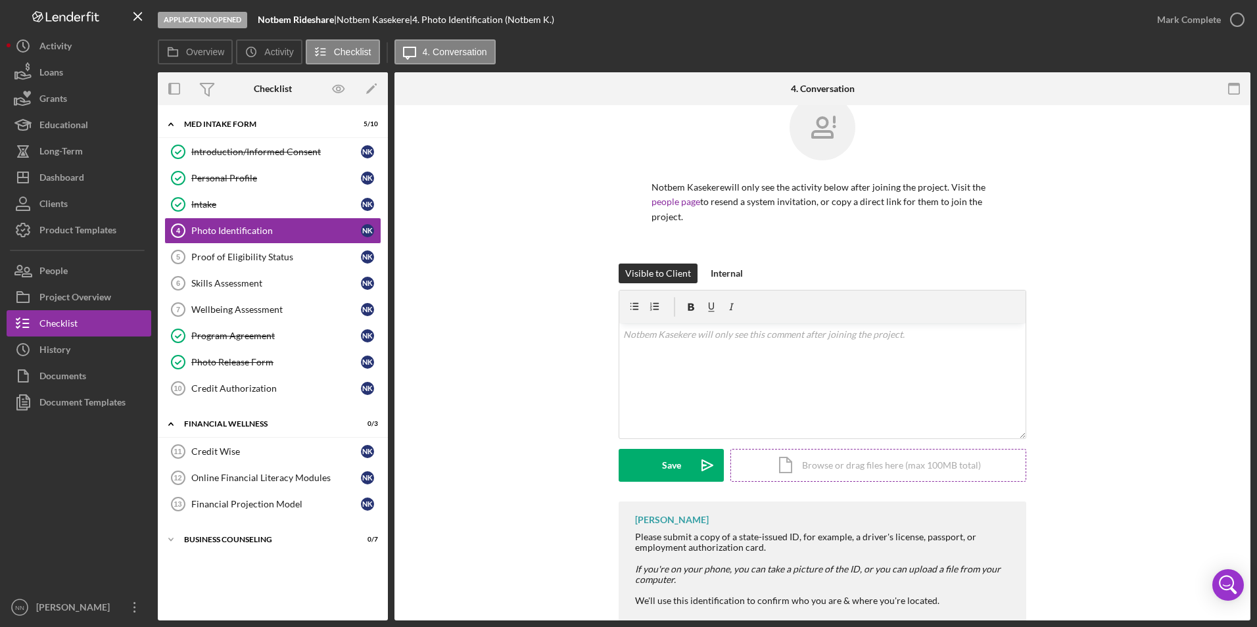
scroll to position [59, 0]
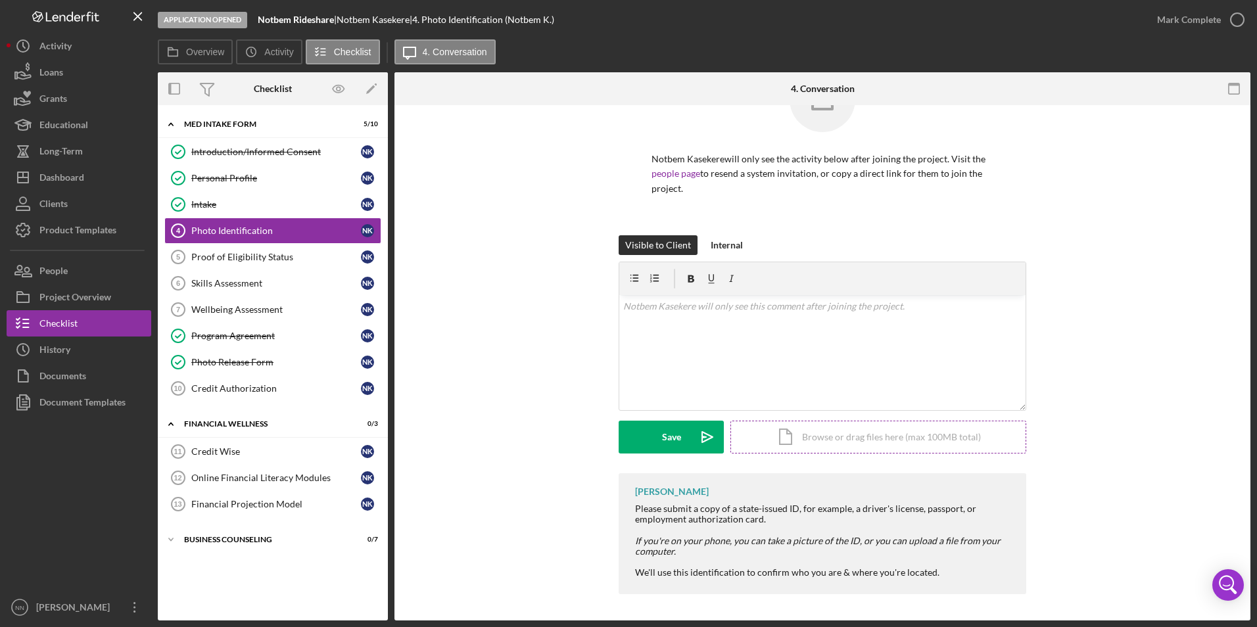
click at [717, 358] on div "Icon/Document Browse or drag files here (max 100MB total) Tap to choose files o…" at bounding box center [879, 437] width 296 height 33
click at [645, 358] on button "Upload Icon/Upload" at bounding box center [671, 437] width 105 height 33
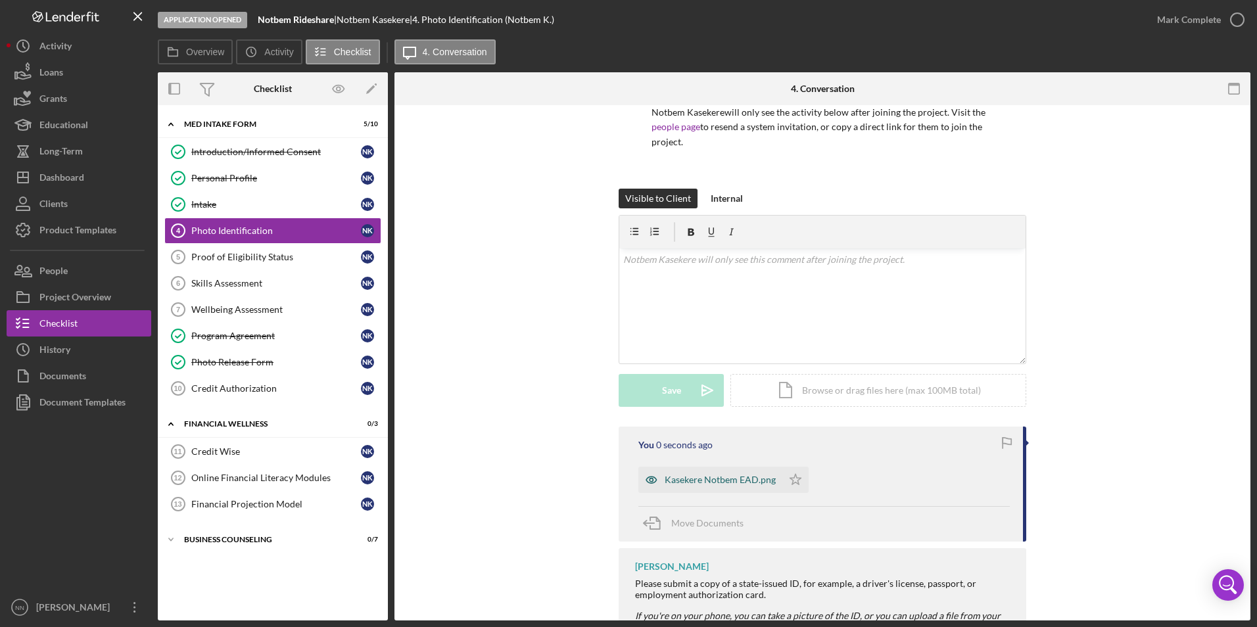
scroll to position [180, 0]
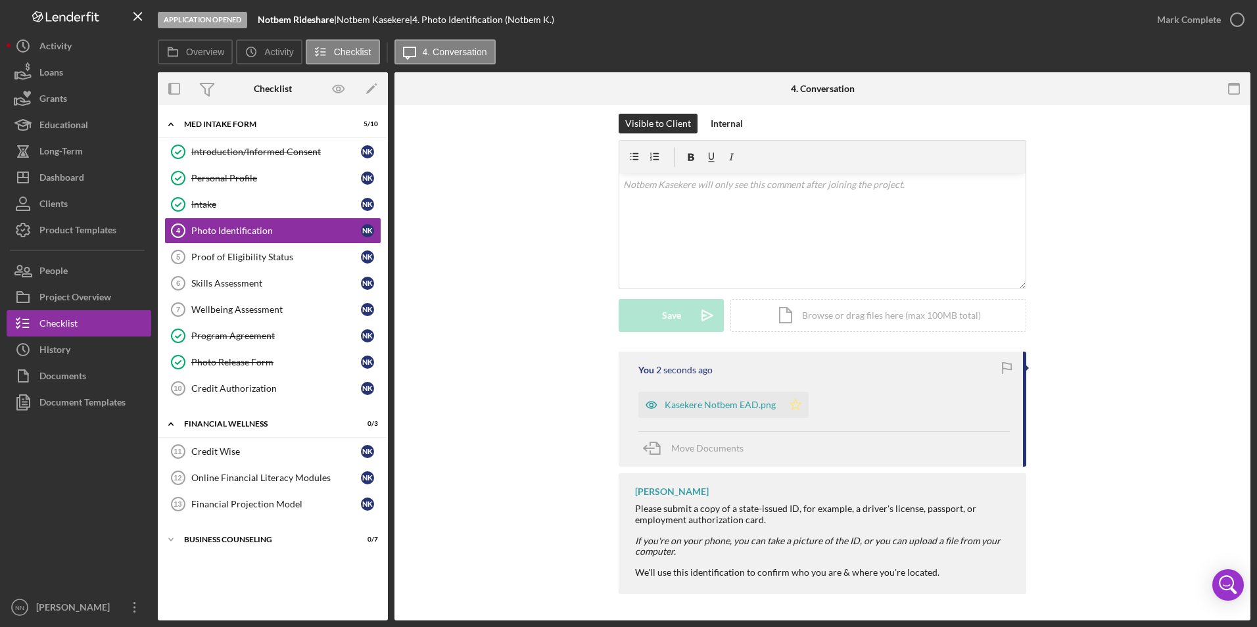
click at [717, 358] on polygon "button" at bounding box center [795, 404] width 11 height 11
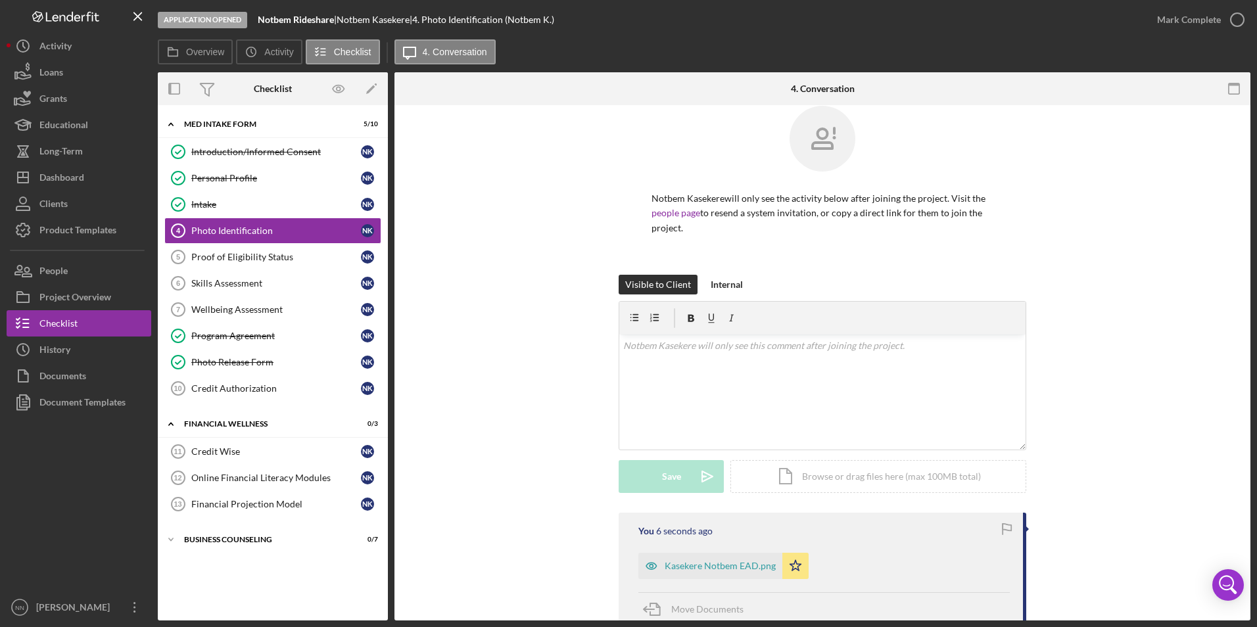
scroll to position [0, 0]
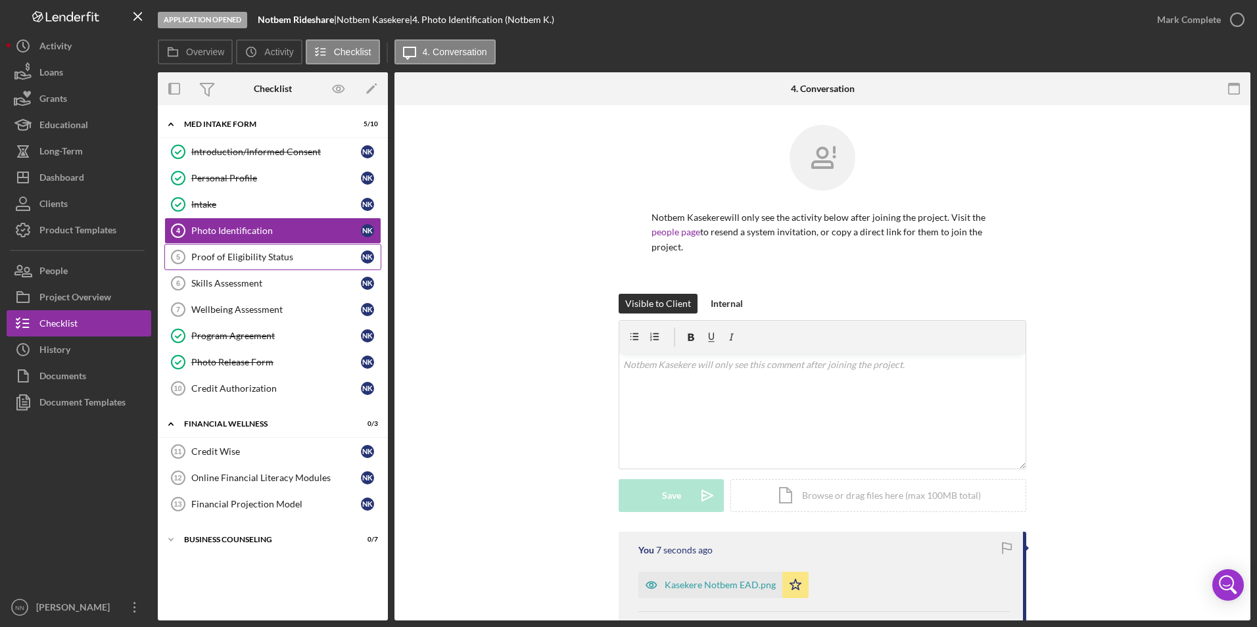
click at [299, 258] on div "Proof of Eligibility Status" at bounding box center [276, 257] width 170 height 11
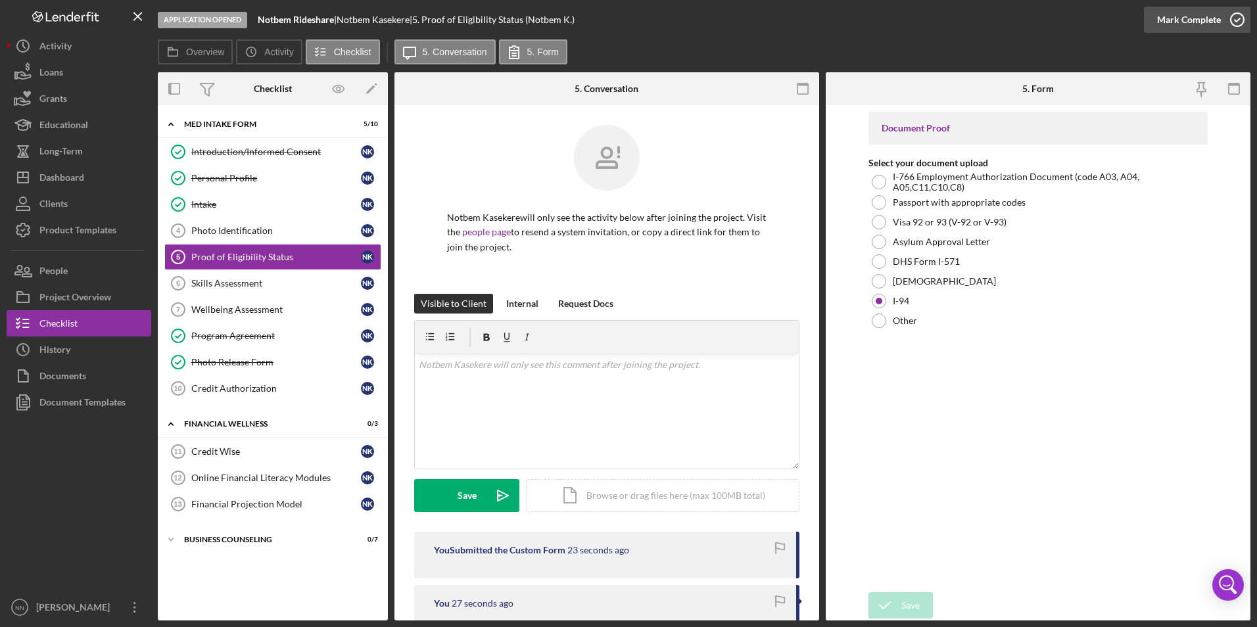
click at [717, 15] on icon "button" at bounding box center [1237, 19] width 33 height 33
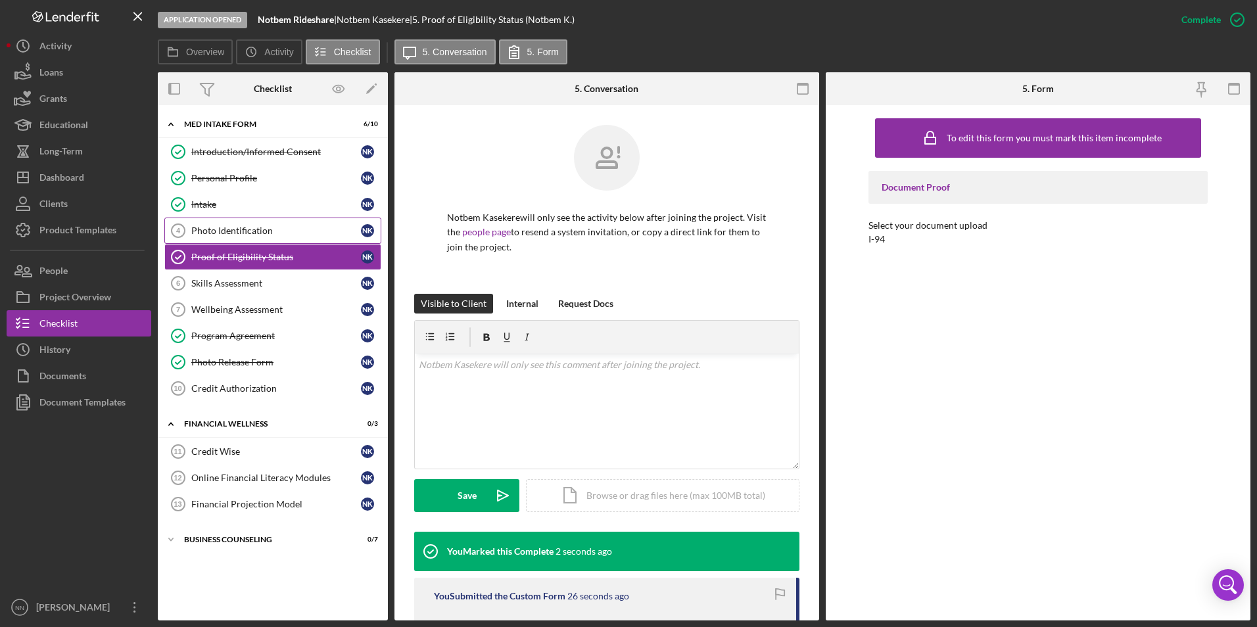
click at [254, 239] on link "Photo Identification 4 Photo Identification N K" at bounding box center [272, 231] width 217 height 26
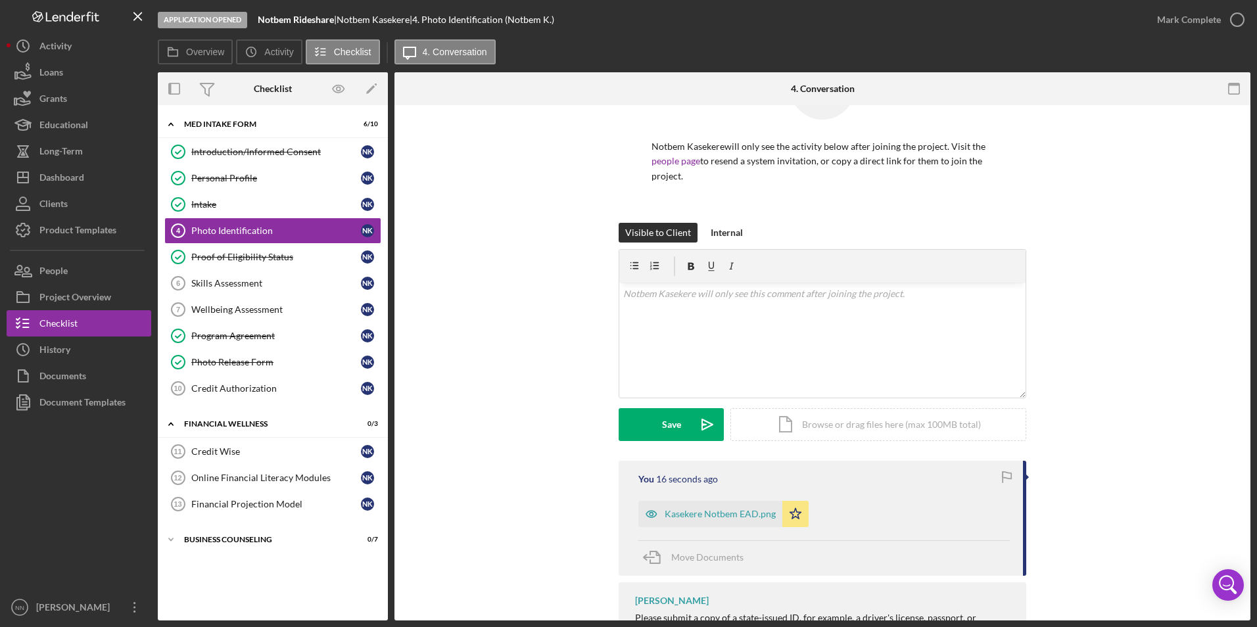
scroll to position [180, 0]
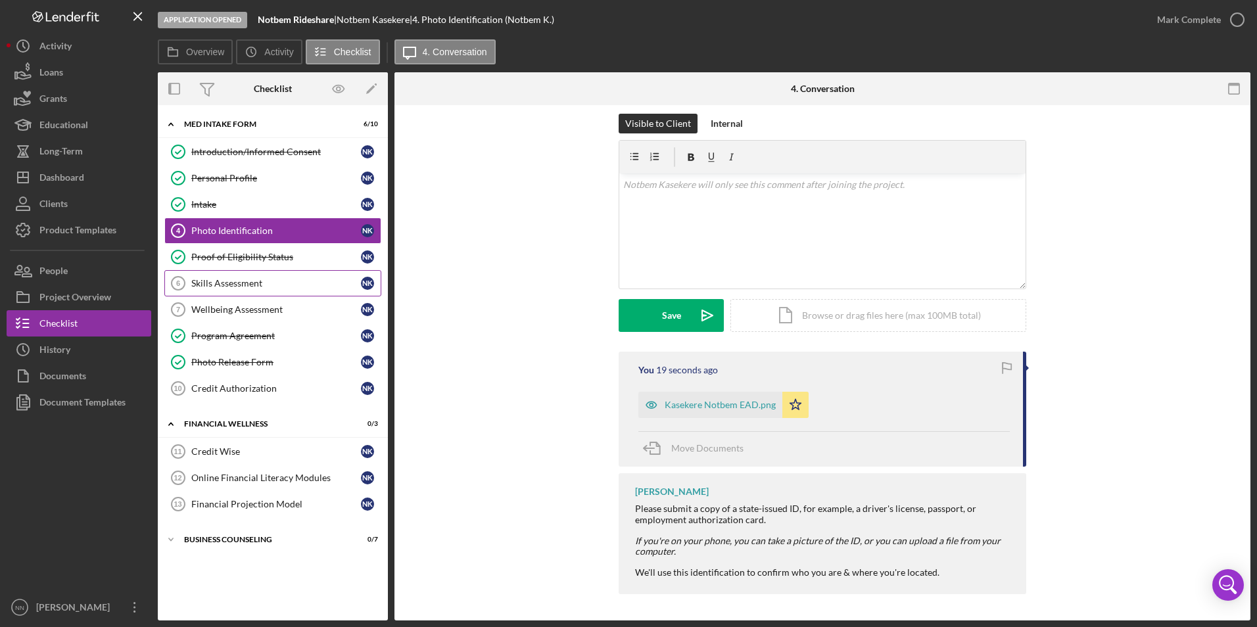
click at [197, 279] on div "Skills Assessment" at bounding box center [276, 283] width 170 height 11
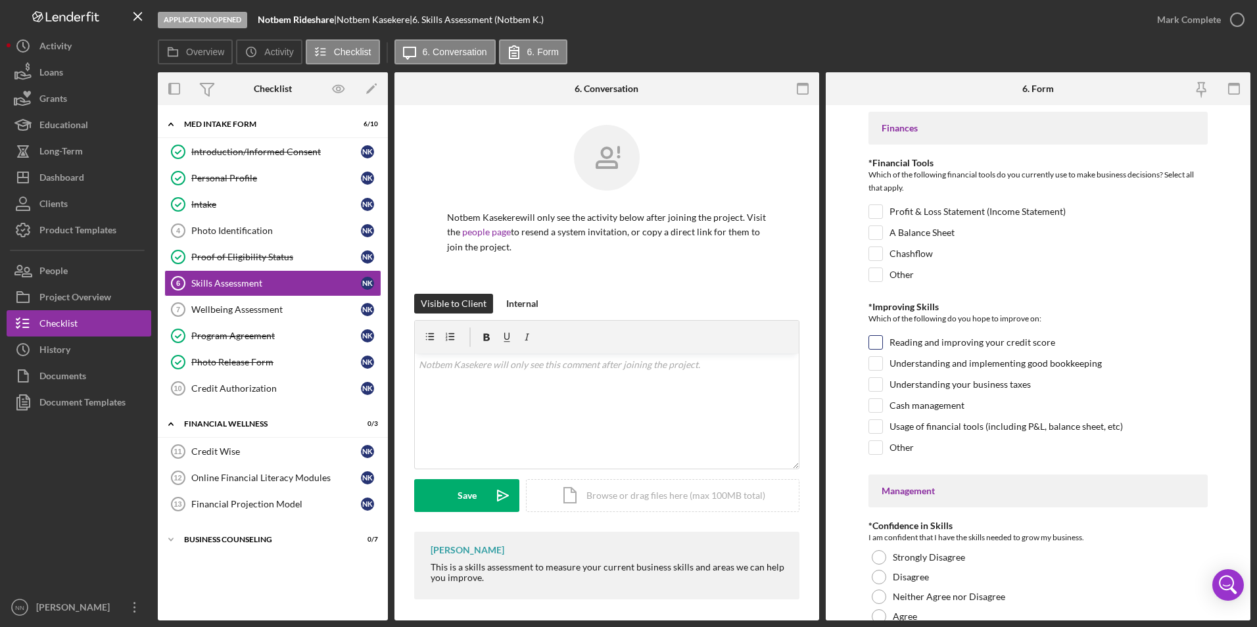
click at [717, 342] on input "Reading and improving your credit score" at bounding box center [875, 342] width 13 height 13
checkbox input "true"
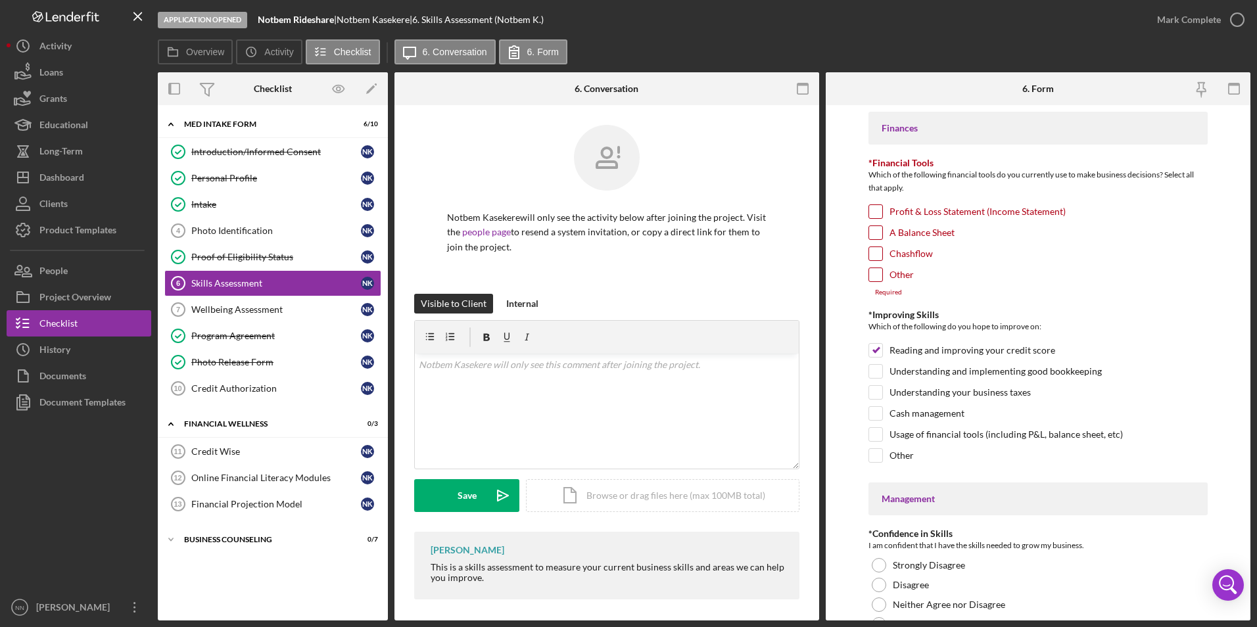
click at [717, 275] on input "Other" at bounding box center [875, 274] width 13 height 13
checkbox input "true"
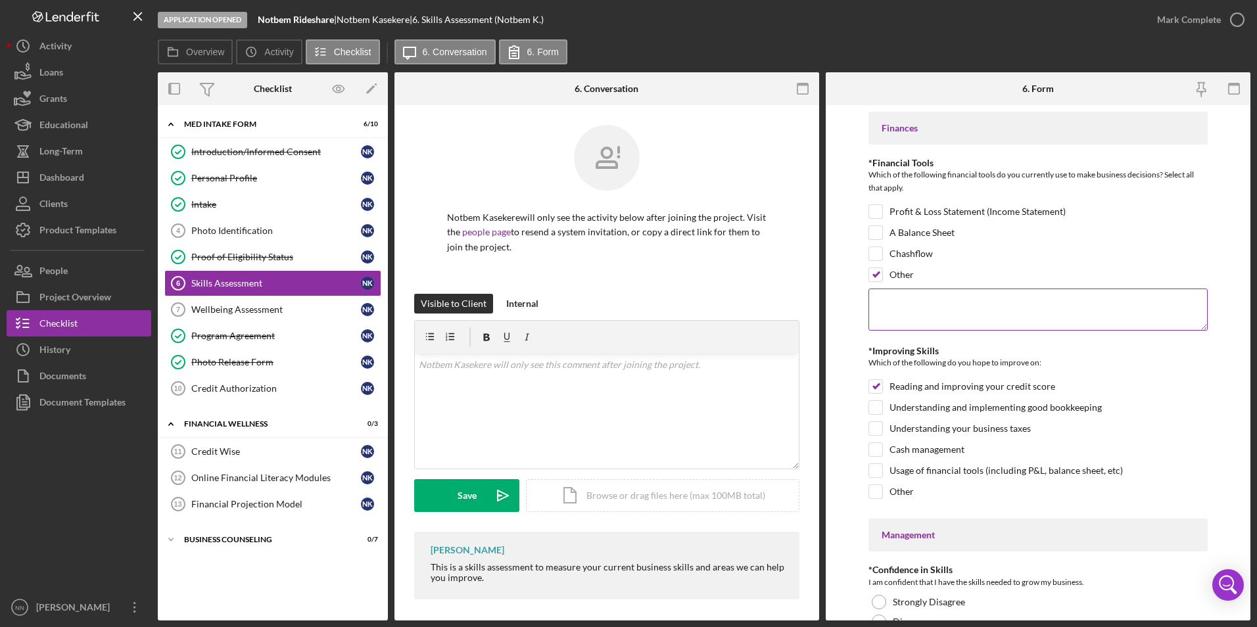
click at [717, 331] on textarea at bounding box center [1039, 310] width 340 height 42
type textarea "n"
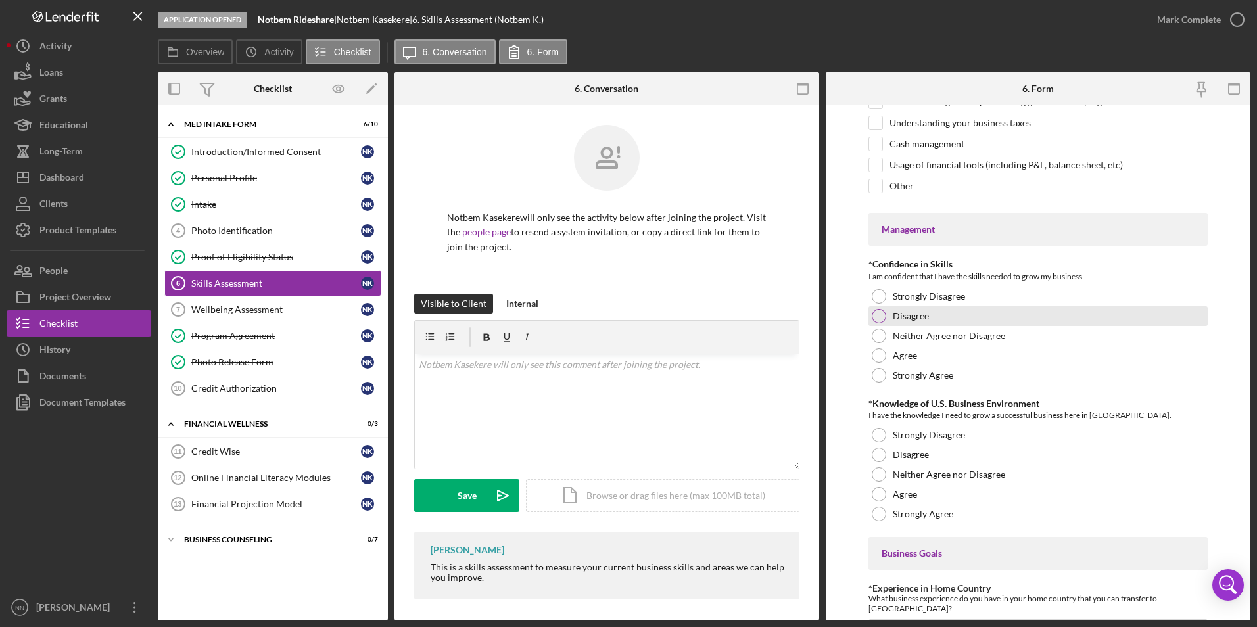
scroll to position [329, 0]
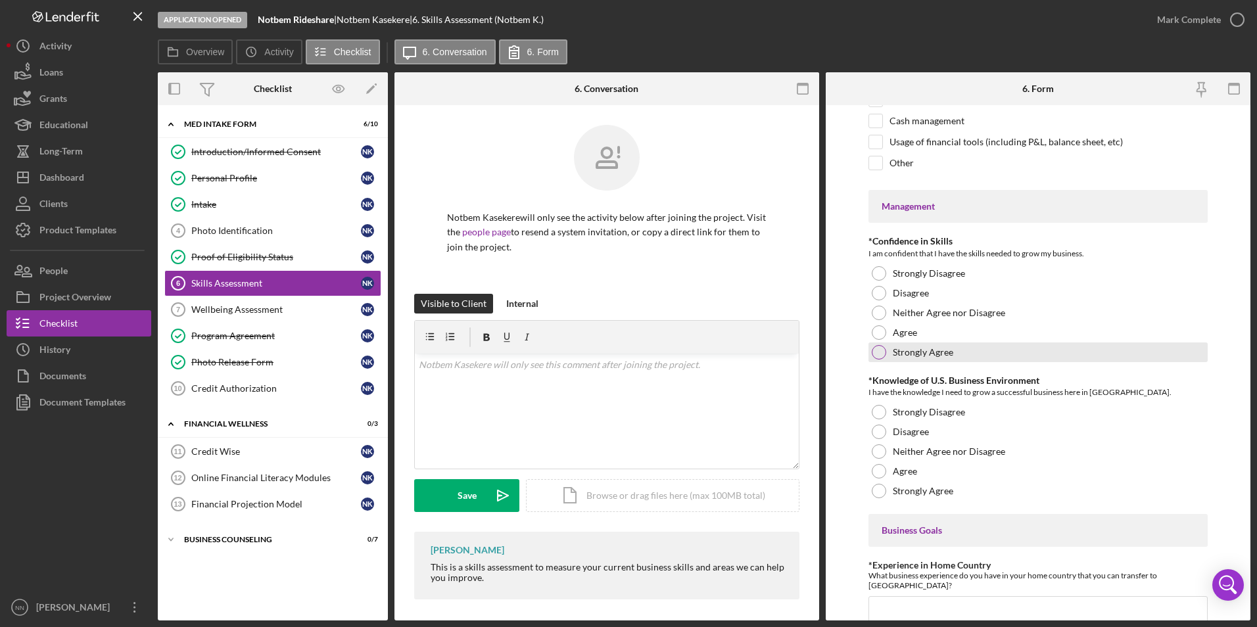
type textarea "None"
click at [717, 346] on div "Strongly Agree" at bounding box center [1039, 353] width 340 height 20
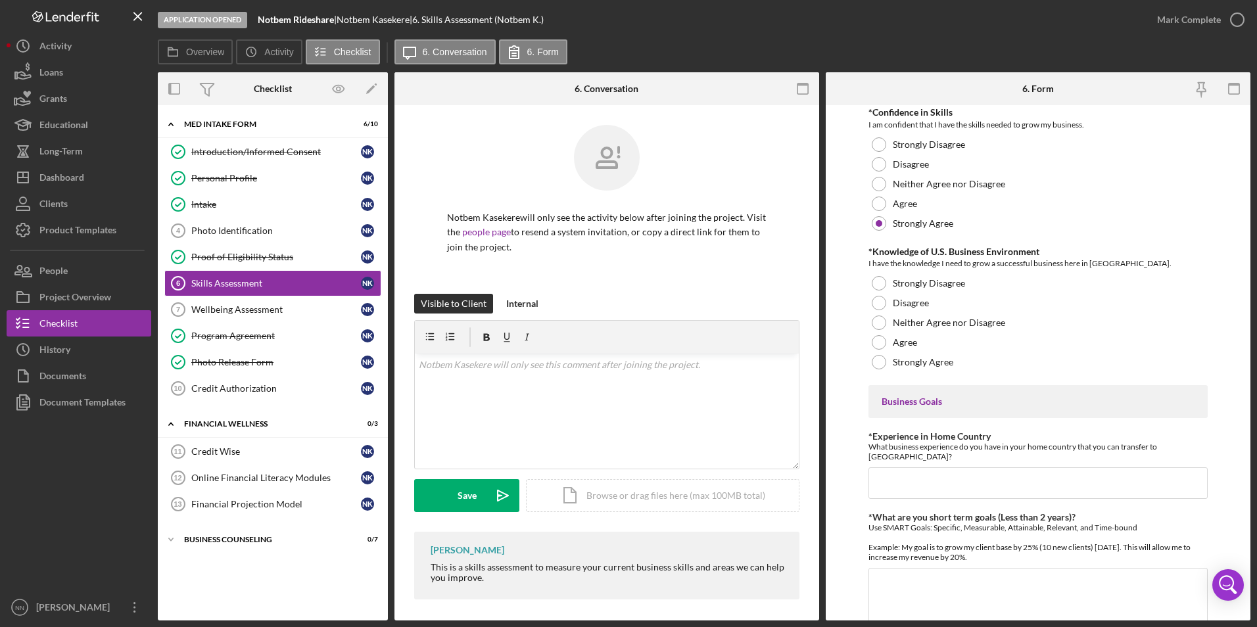
scroll to position [592, 0]
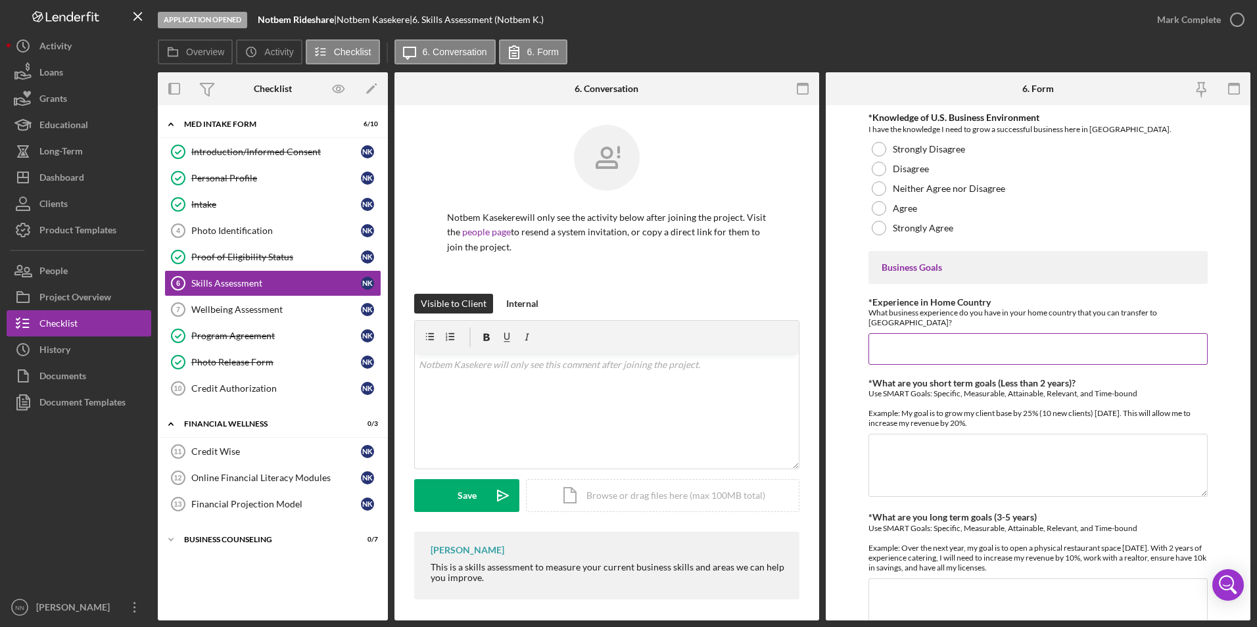
click at [717, 343] on input "*Experience in Home Country" at bounding box center [1039, 349] width 340 height 32
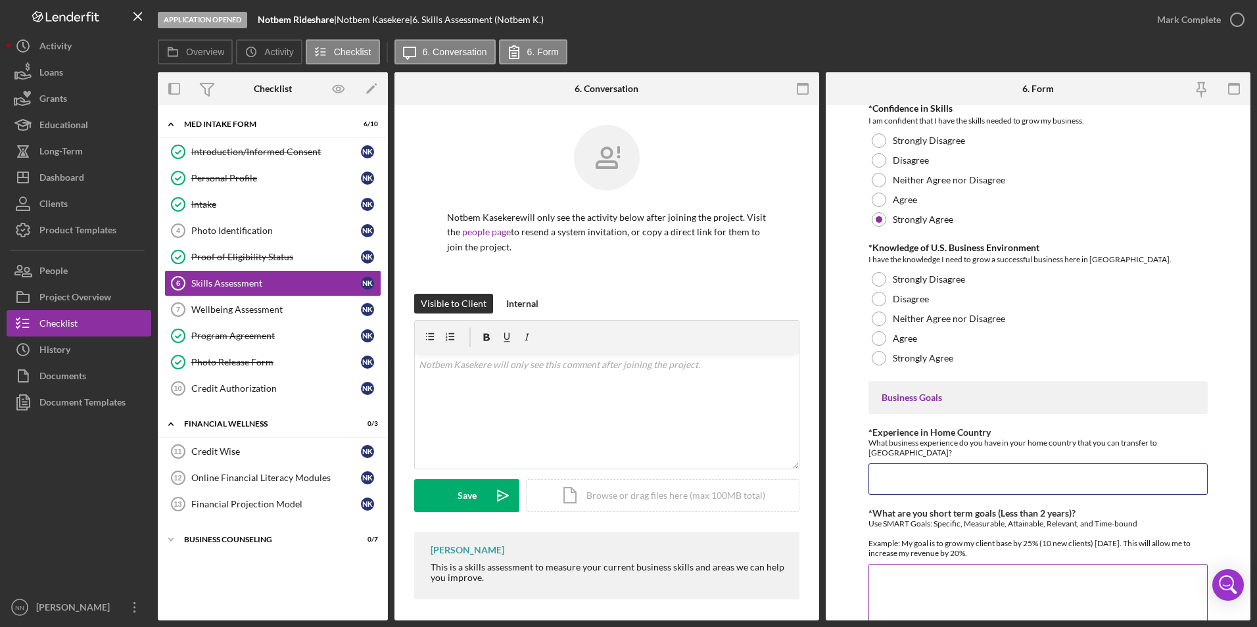
scroll to position [734, 0]
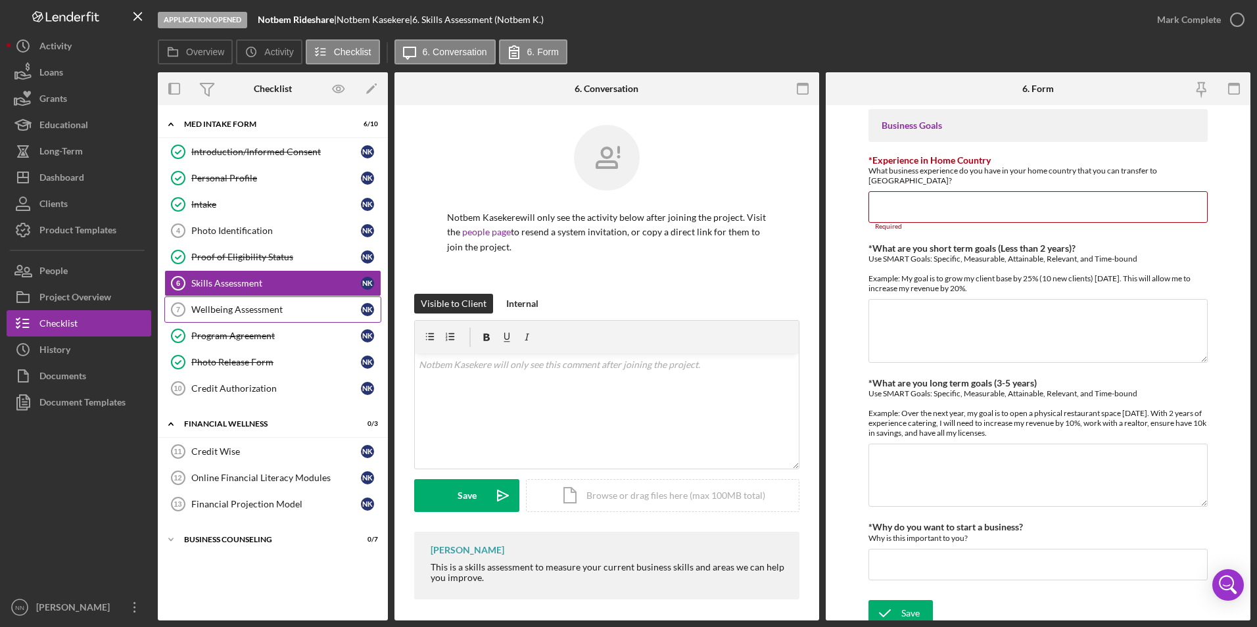
click at [206, 308] on div "Wellbeing Assessment" at bounding box center [276, 309] width 170 height 11
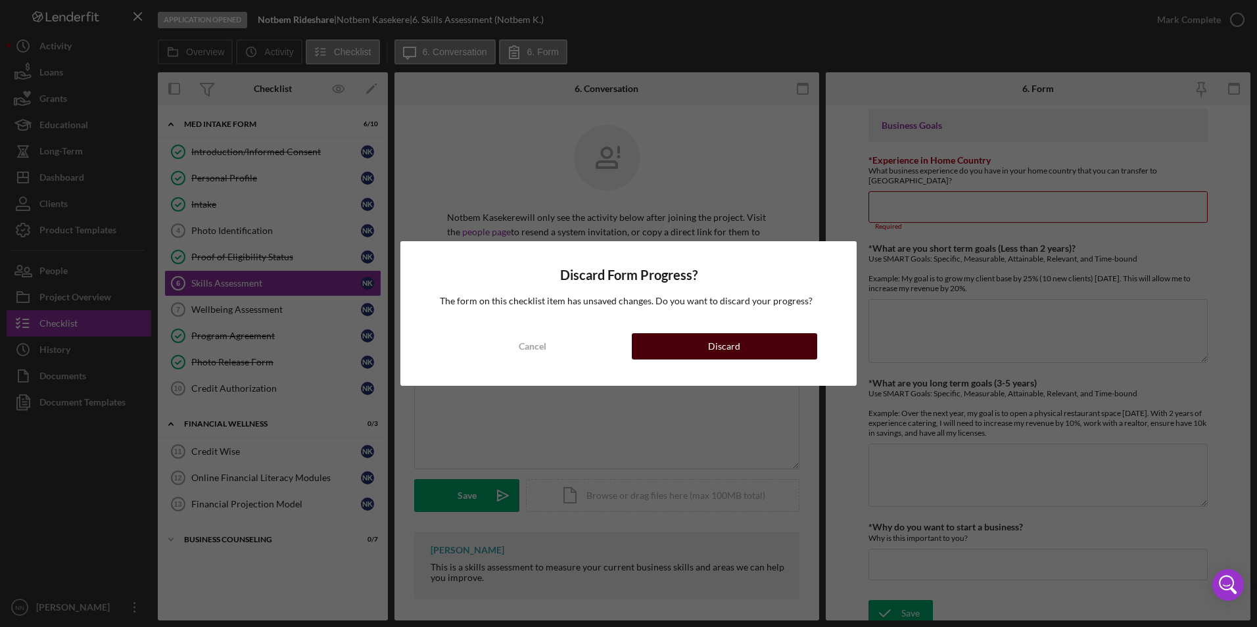
click at [717, 340] on div "Discard" at bounding box center [724, 346] width 32 height 26
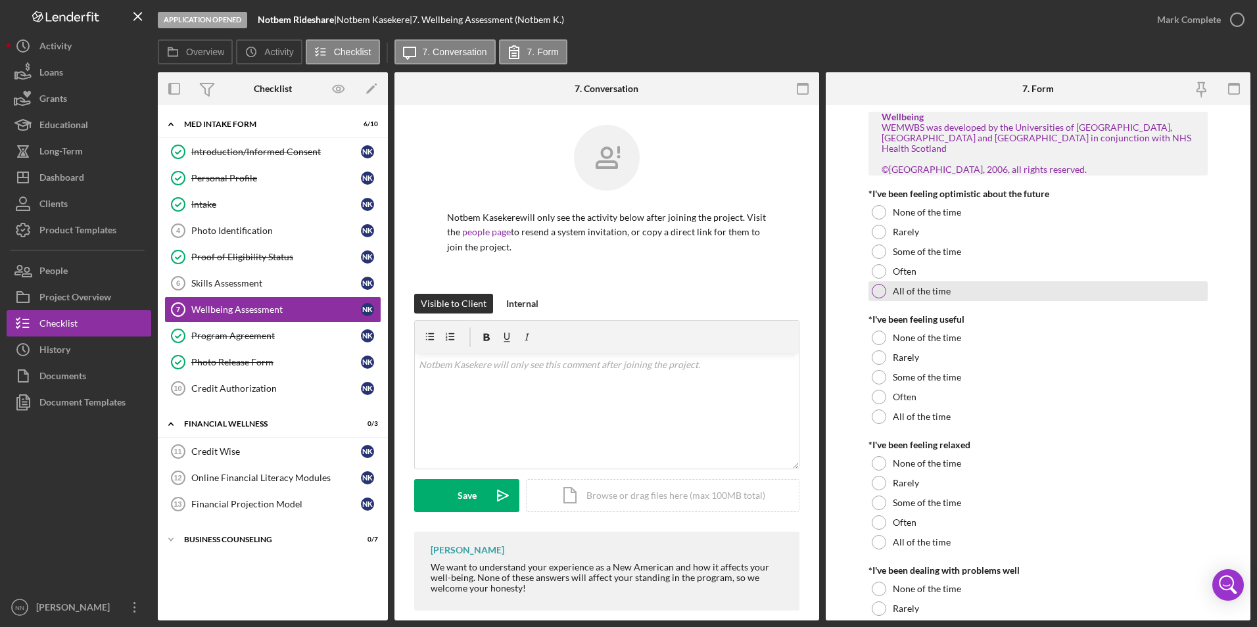
click at [717, 286] on label "All of the time" at bounding box center [922, 291] width 58 height 11
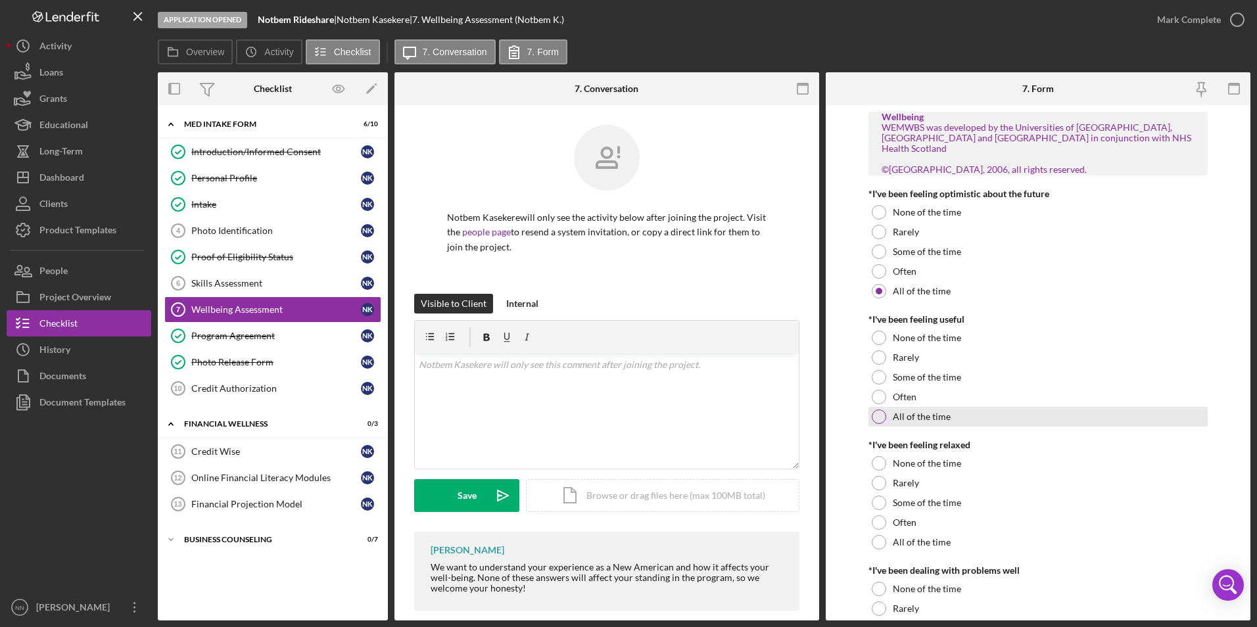
click at [717, 358] on label "All of the time" at bounding box center [922, 417] width 58 height 11
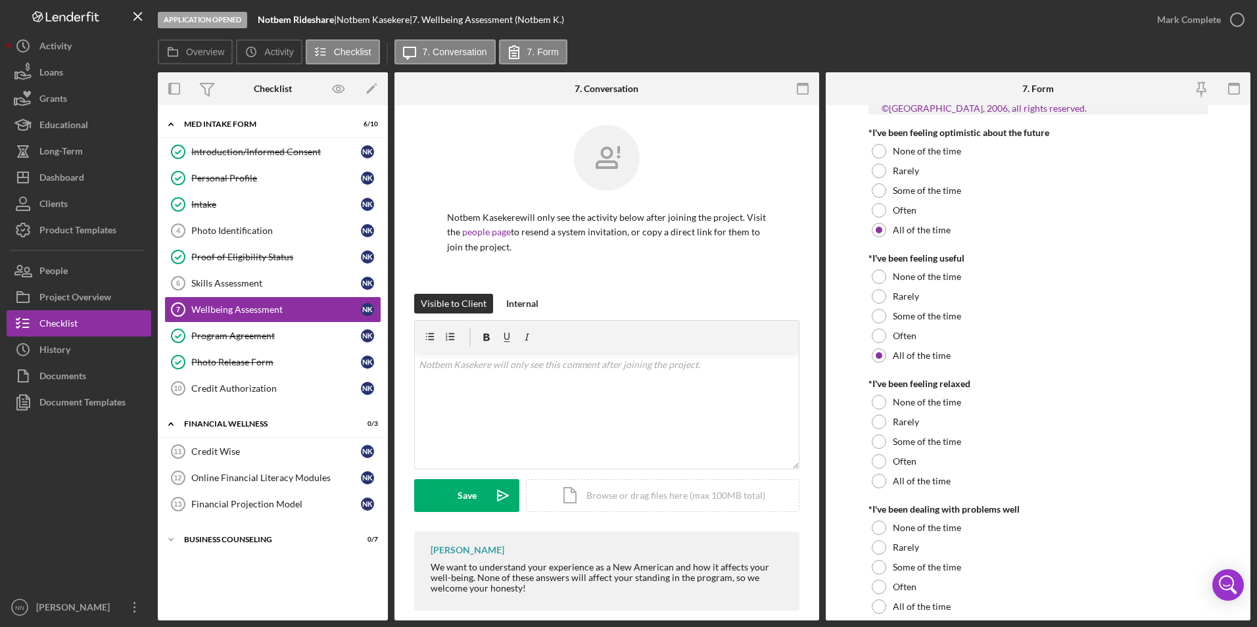
scroll to position [197, 0]
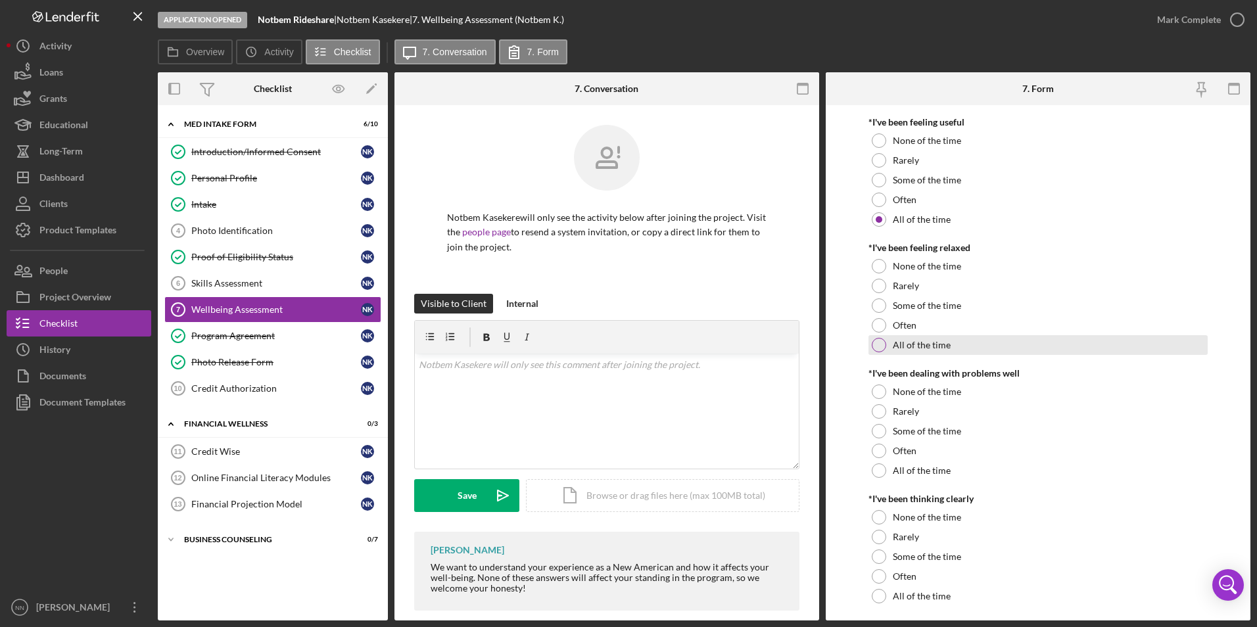
click at [717, 335] on div "All of the time" at bounding box center [1039, 345] width 340 height 20
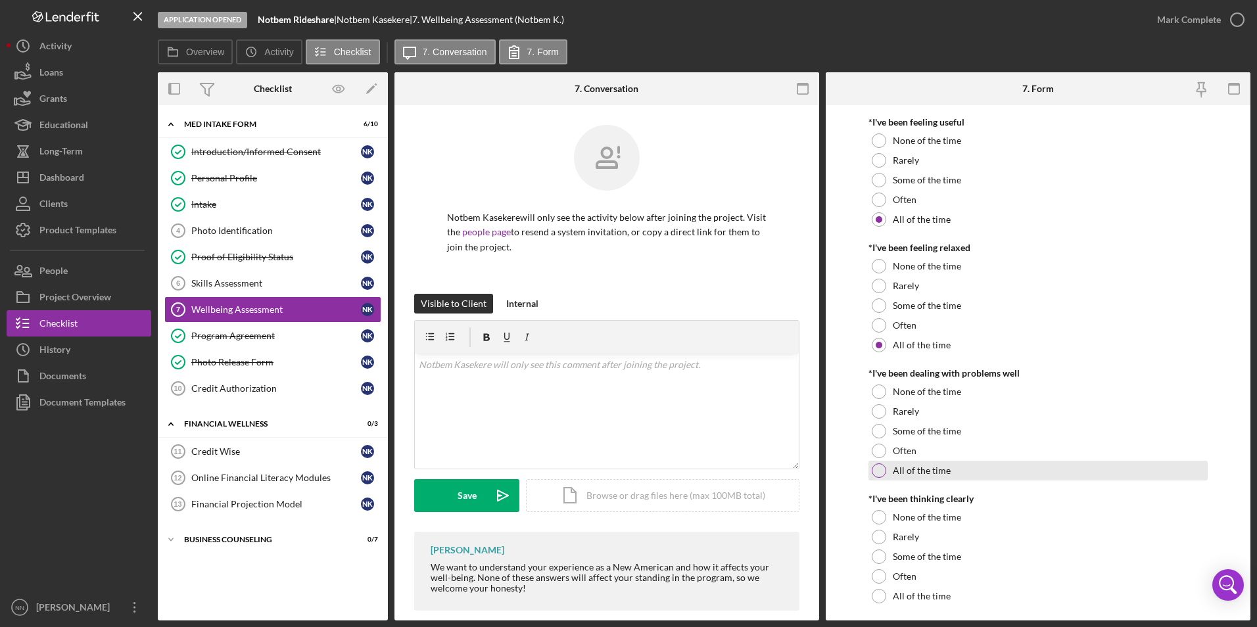
click at [717, 358] on label "All of the time" at bounding box center [922, 471] width 58 height 11
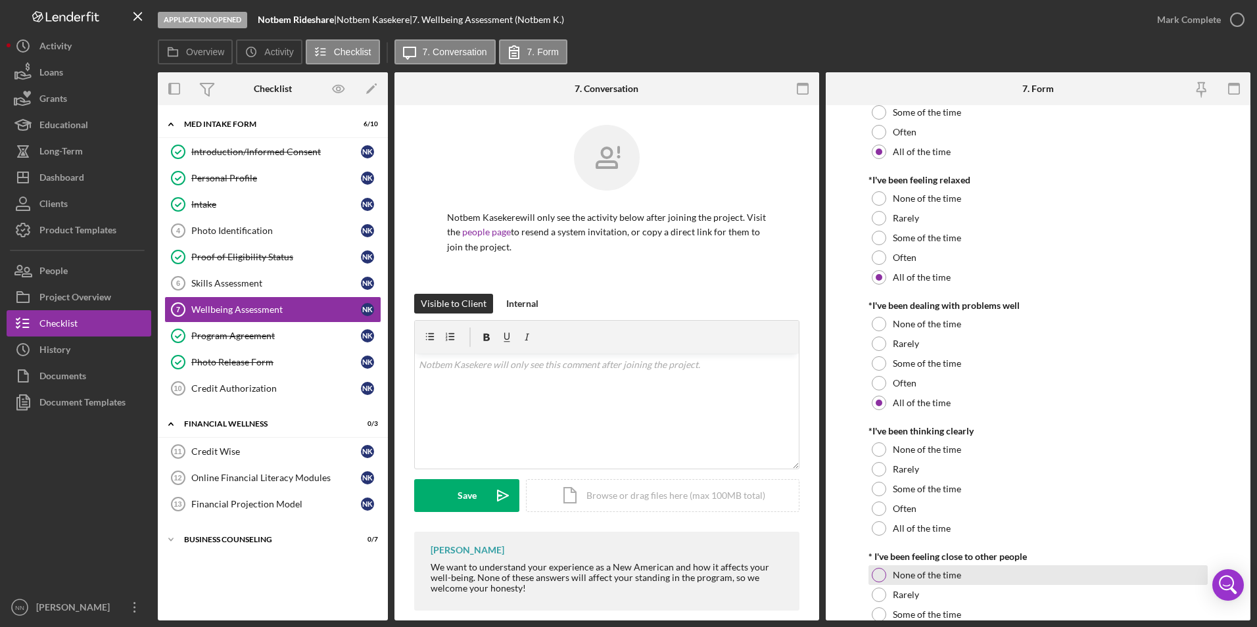
scroll to position [395, 0]
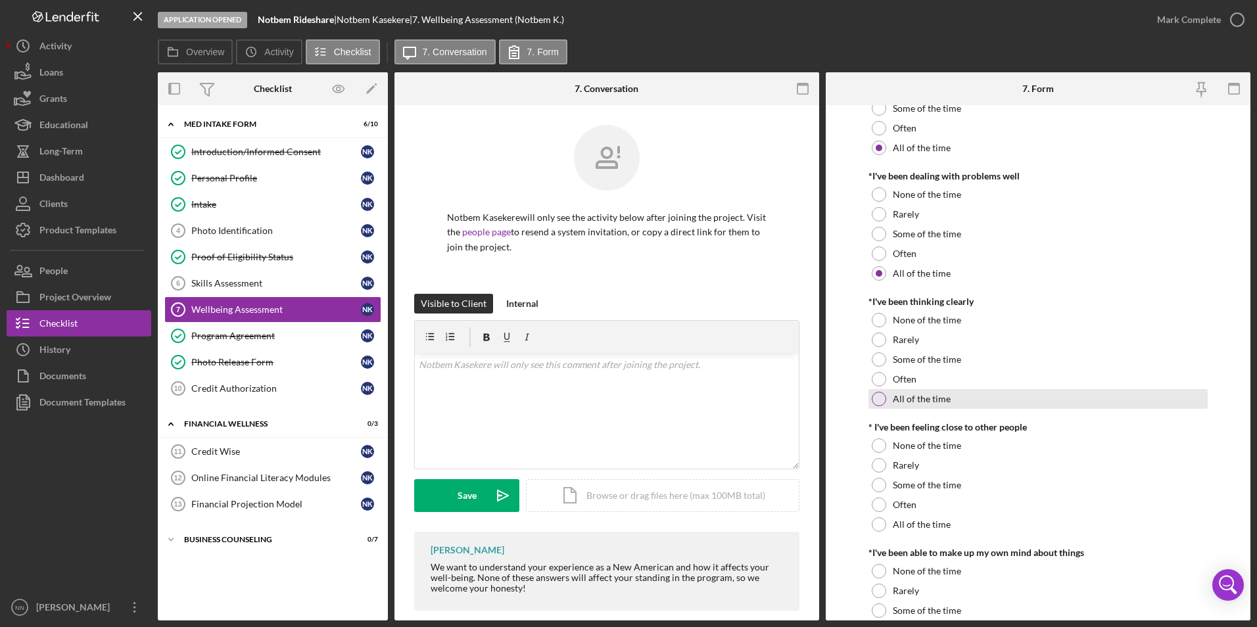
click at [717, 358] on div "All of the time" at bounding box center [1039, 399] width 340 height 20
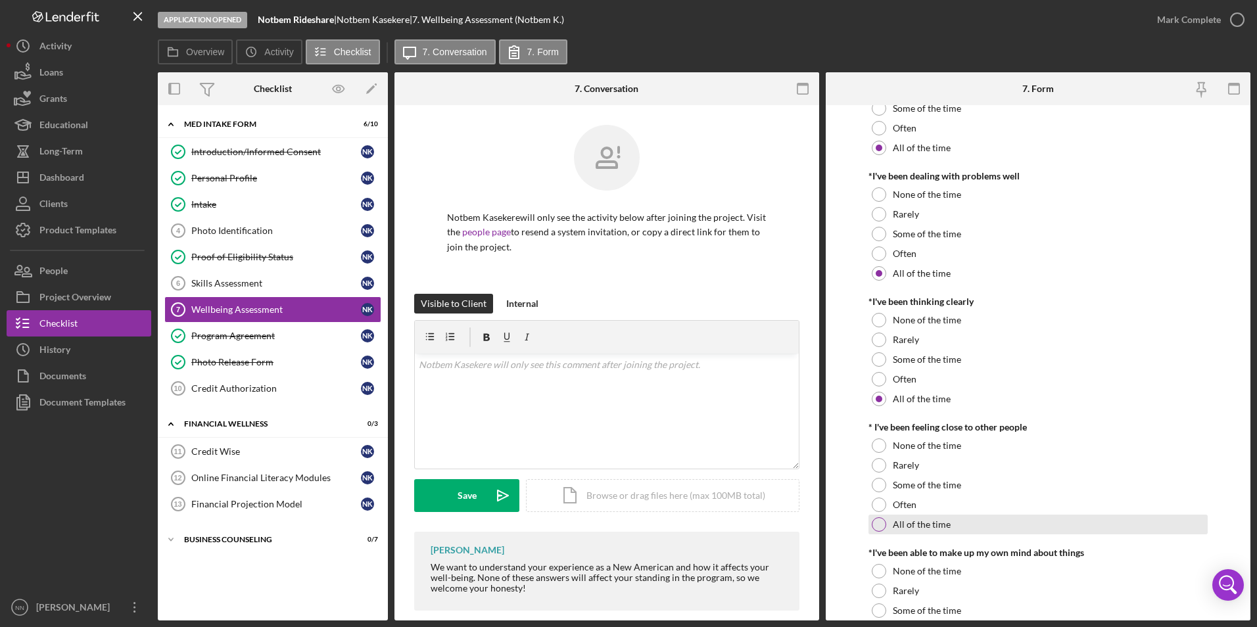
click at [717, 358] on label "All of the time" at bounding box center [922, 524] width 58 height 11
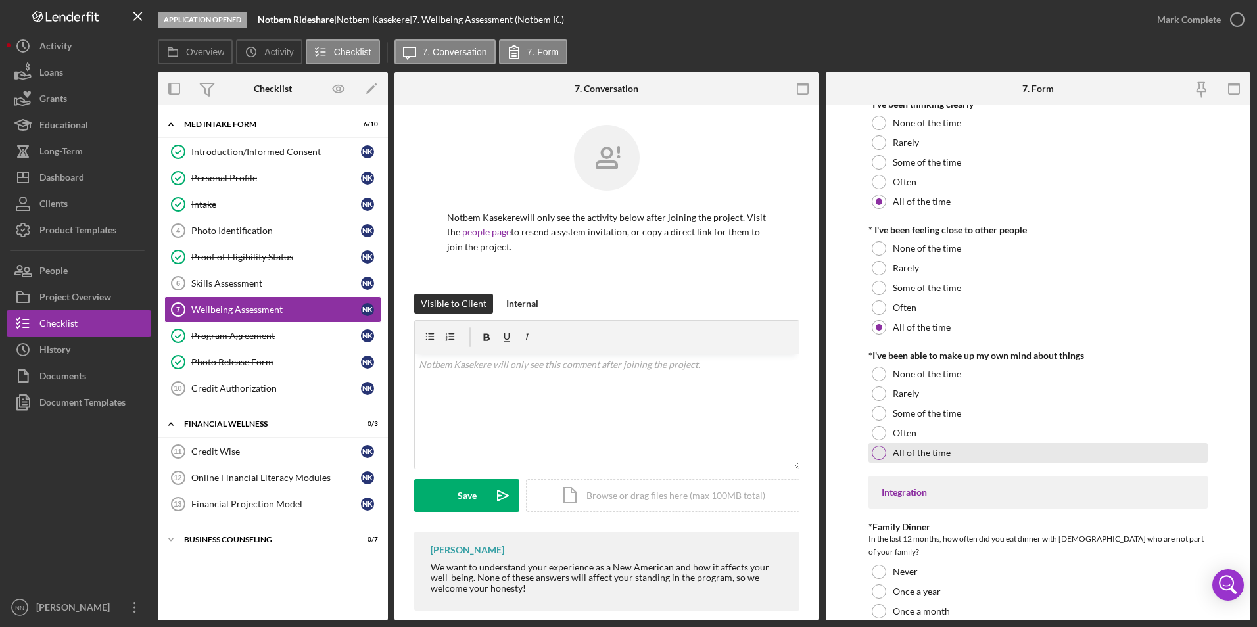
click at [717, 358] on div "All of the time" at bounding box center [1039, 453] width 340 height 20
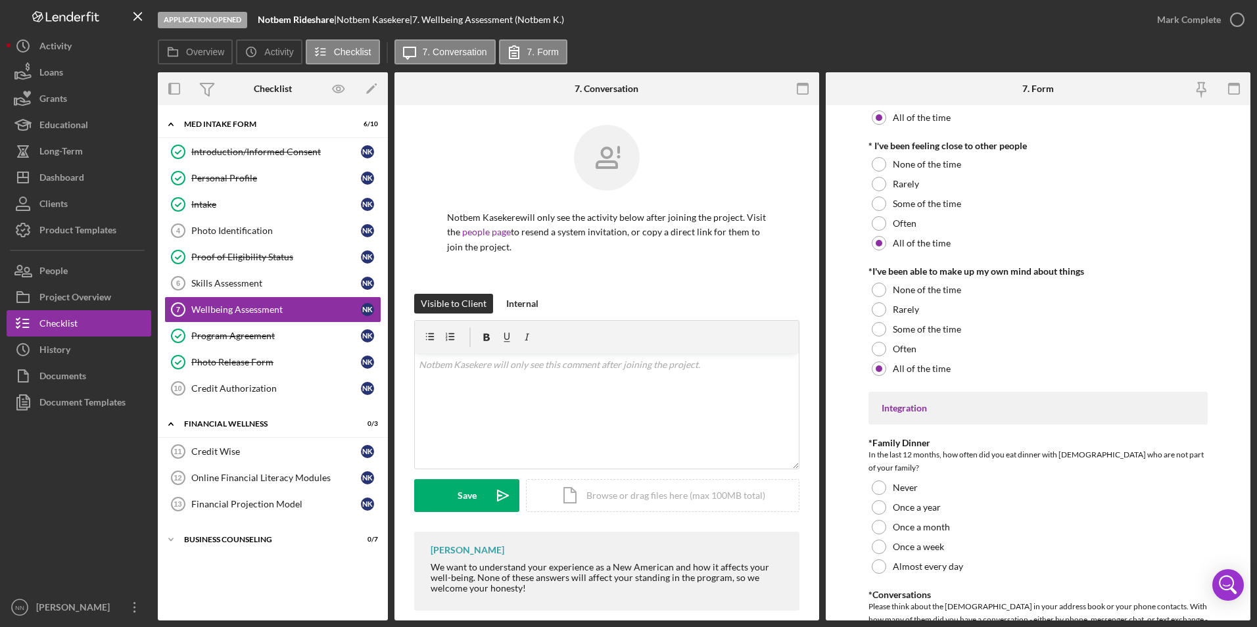
scroll to position [921, 0]
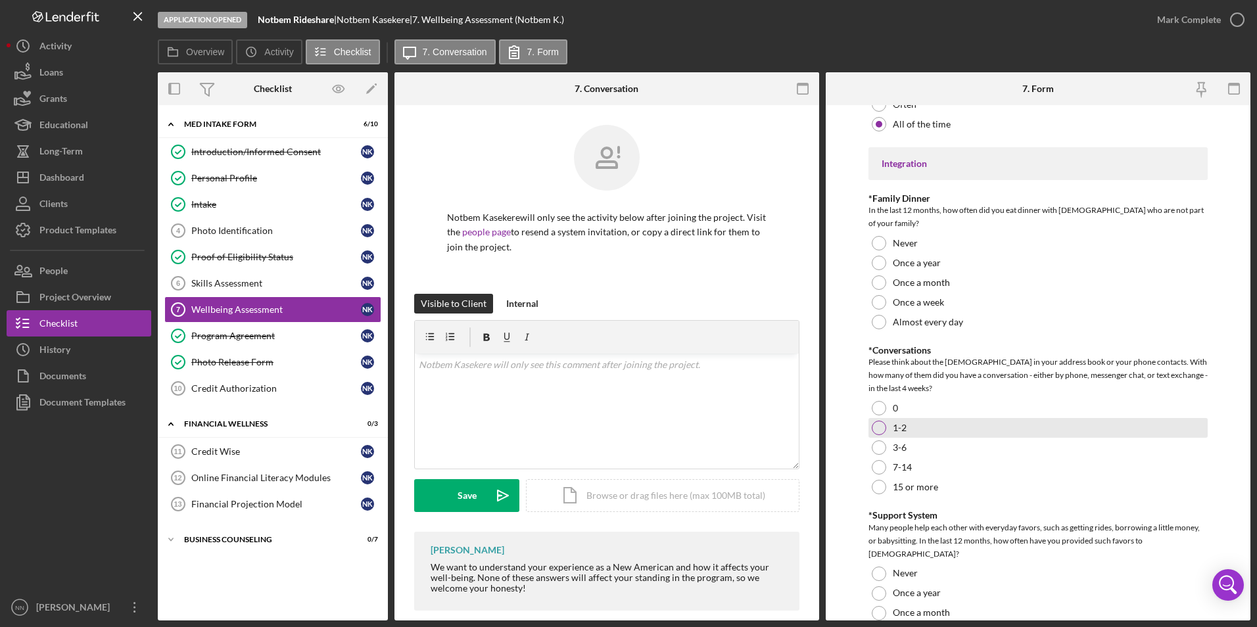
click at [717, 358] on div at bounding box center [879, 428] width 14 height 14
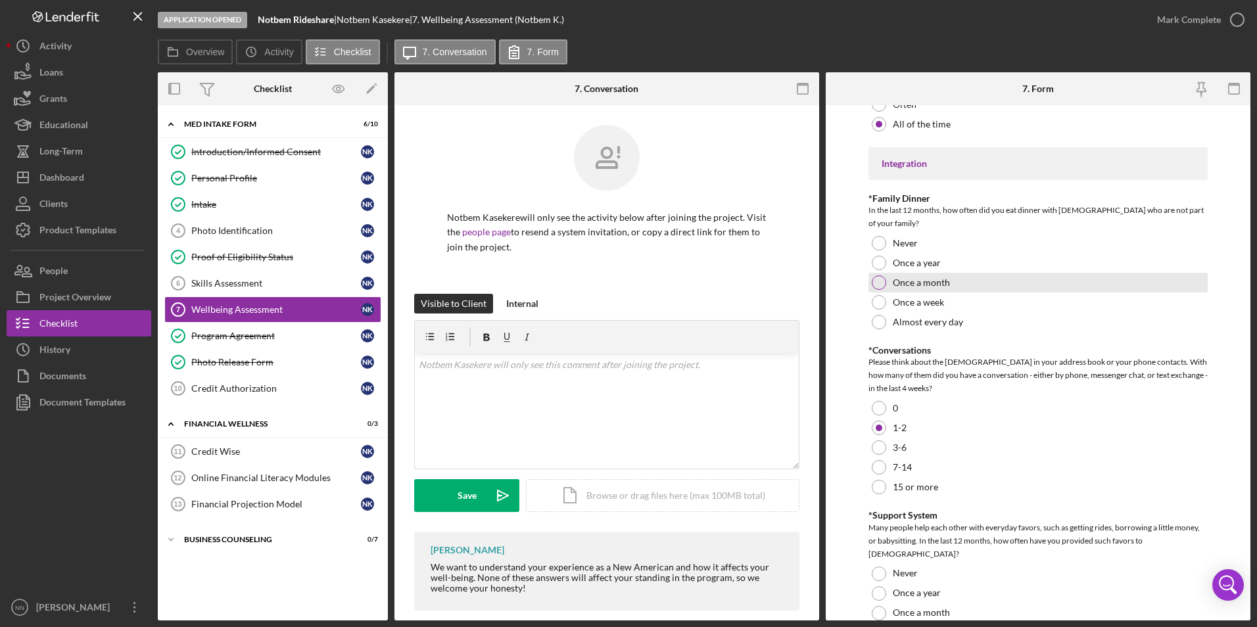
click at [717, 273] on div "Once a month" at bounding box center [1039, 283] width 340 height 20
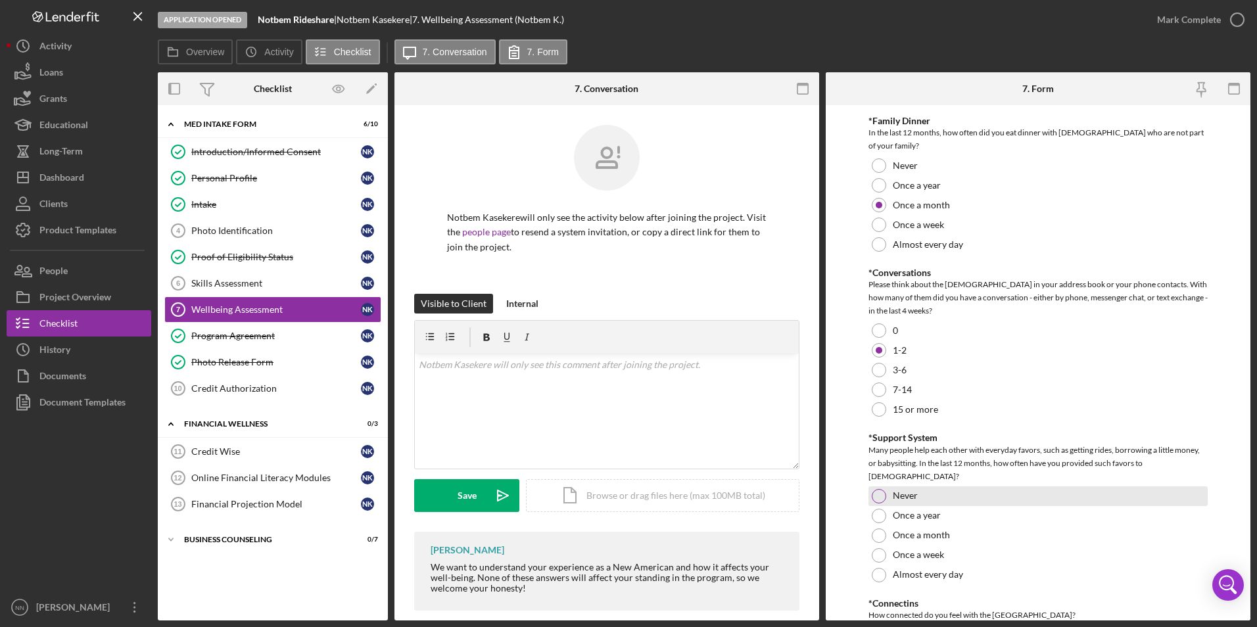
scroll to position [1118, 0]
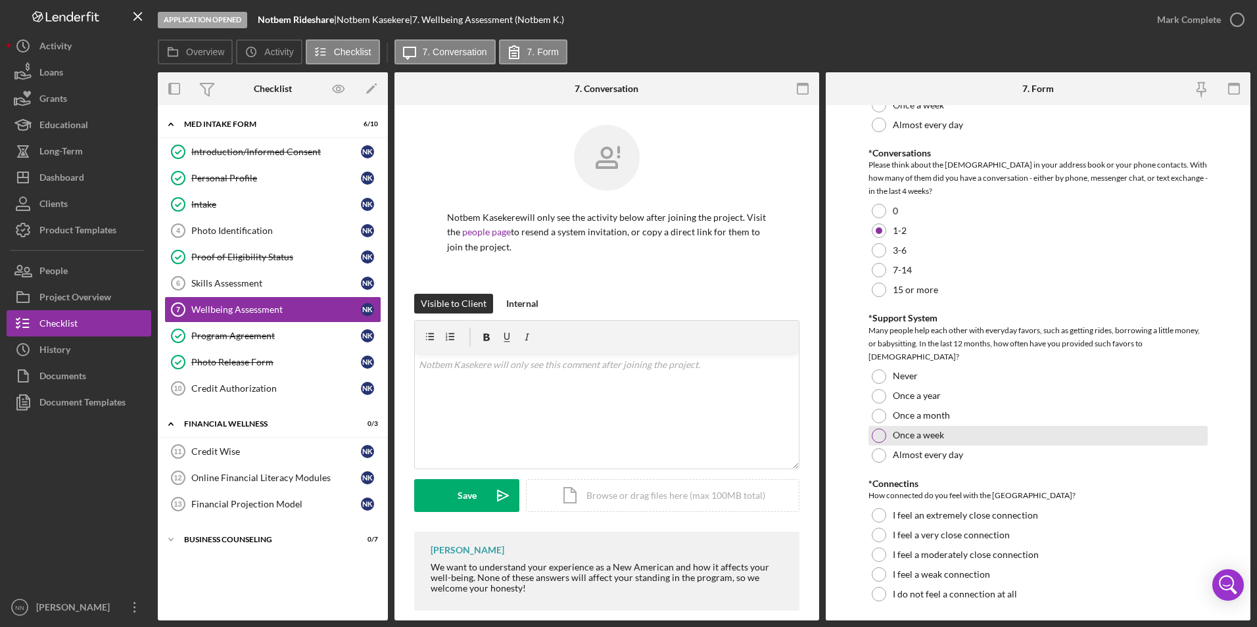
click at [717, 358] on div at bounding box center [879, 436] width 14 height 14
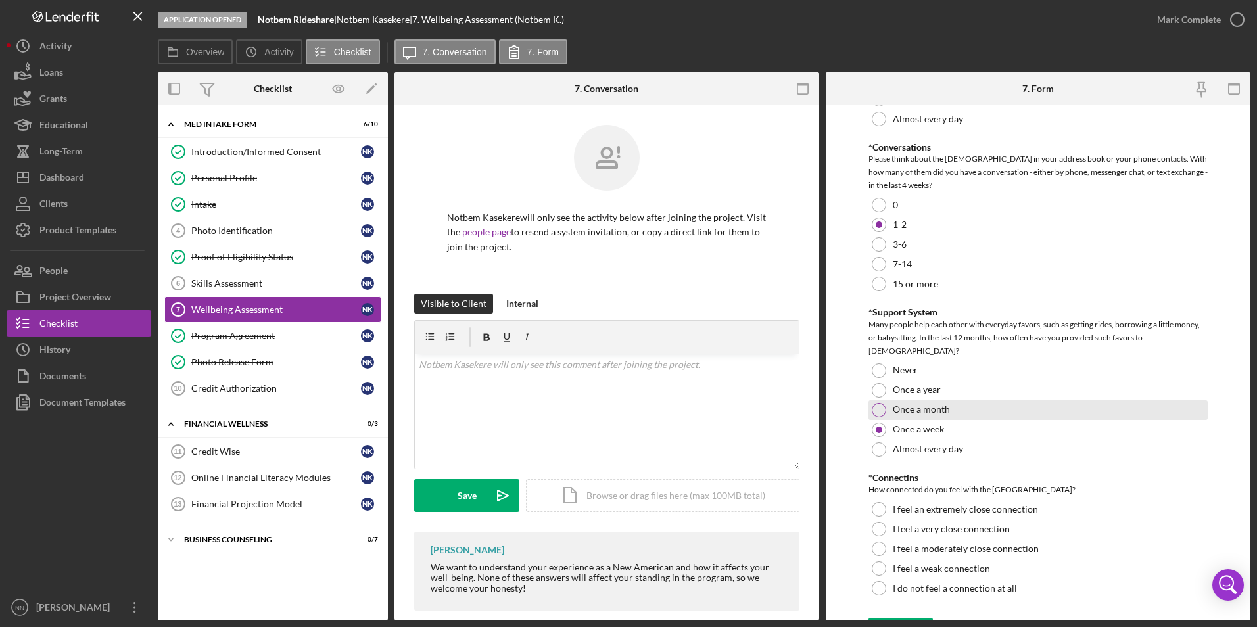
scroll to position [1126, 0]
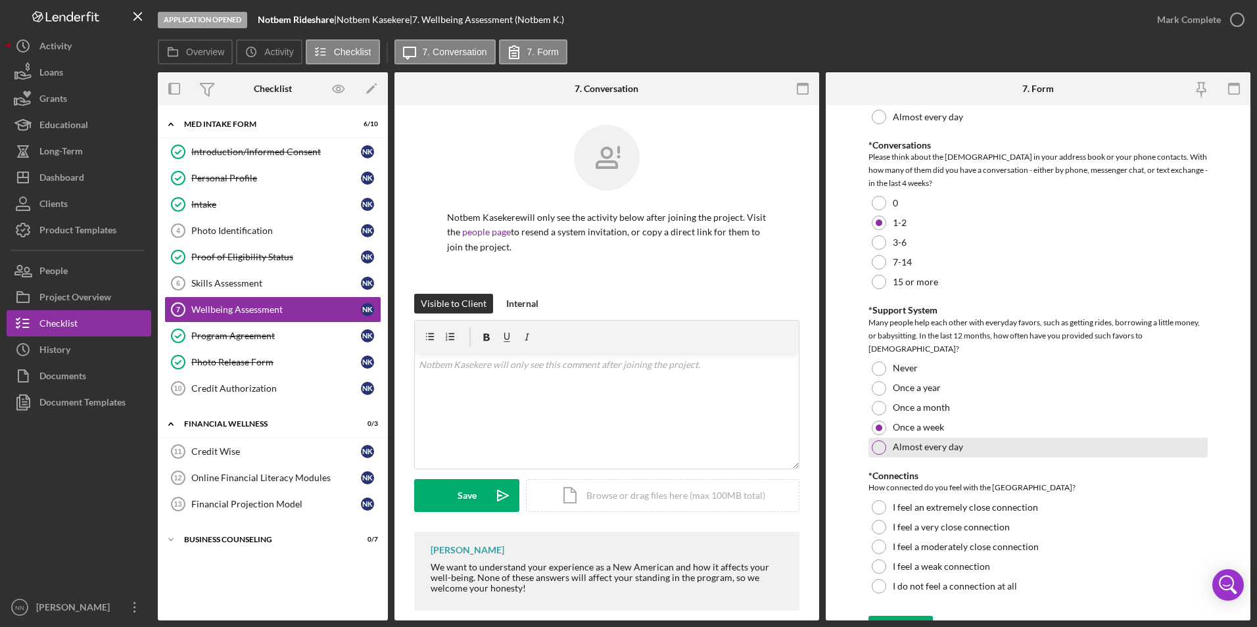
click at [717, 358] on div "Almost every day" at bounding box center [1039, 448] width 340 height 20
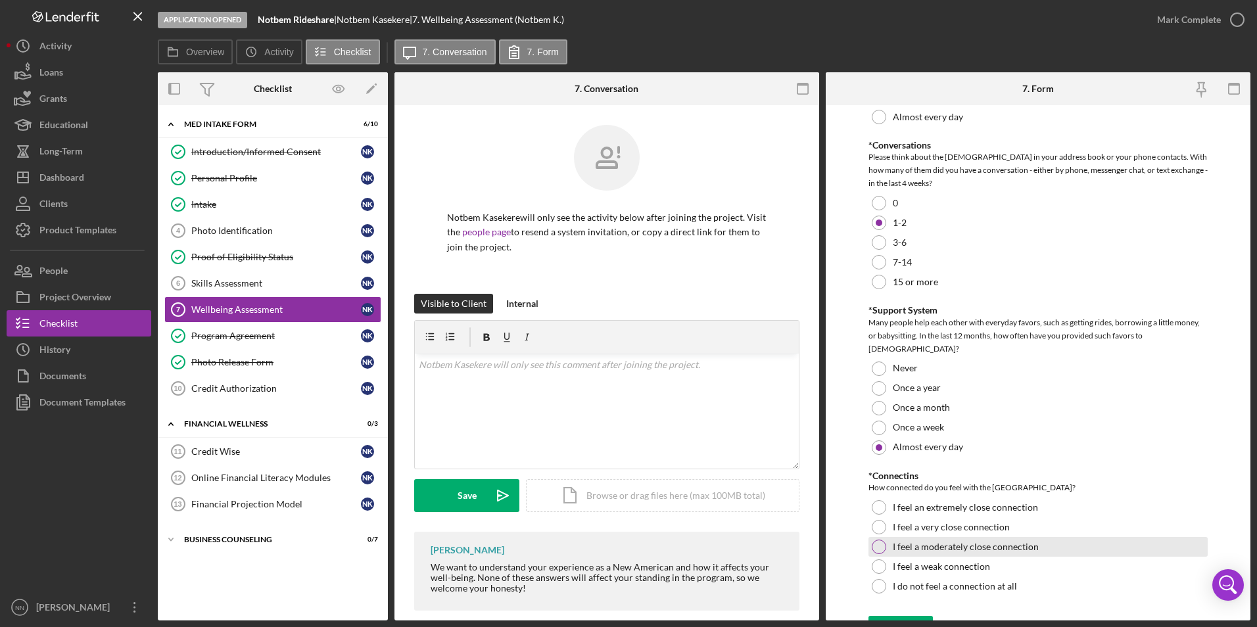
click at [717, 358] on div at bounding box center [879, 547] width 14 height 14
click at [717, 358] on div at bounding box center [879, 567] width 14 height 14
click at [717, 358] on div at bounding box center [879, 547] width 14 height 14
click at [717, 358] on icon "submit" at bounding box center [885, 629] width 33 height 33
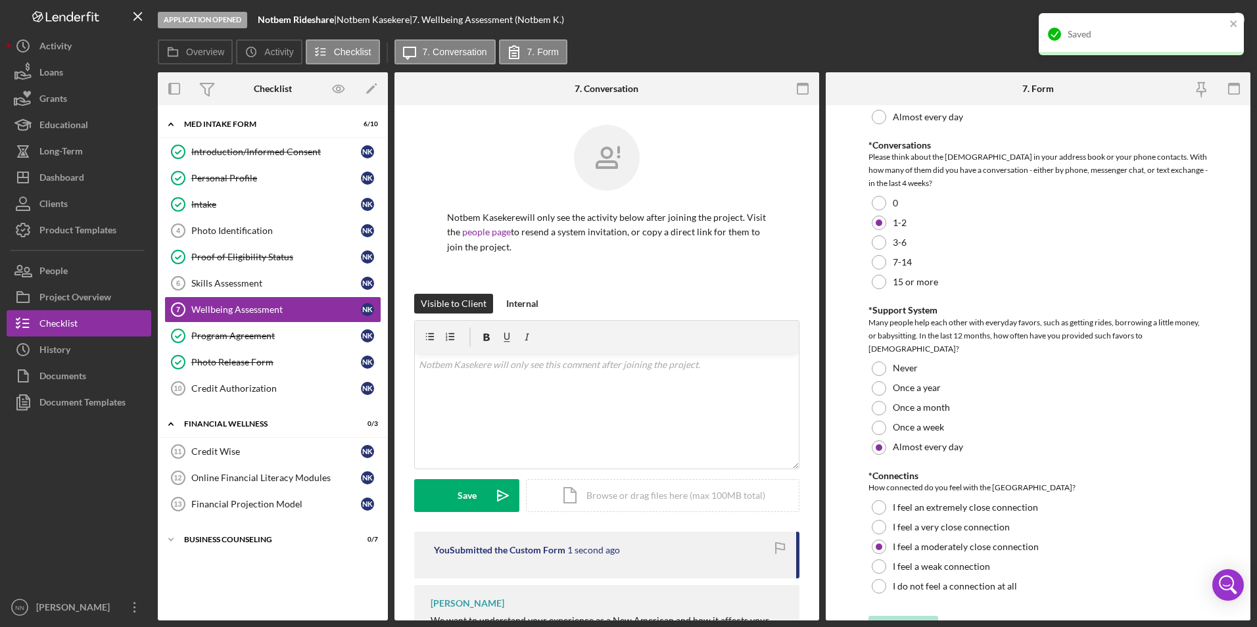
click at [717, 17] on div "Saved" at bounding box center [1141, 34] width 205 height 42
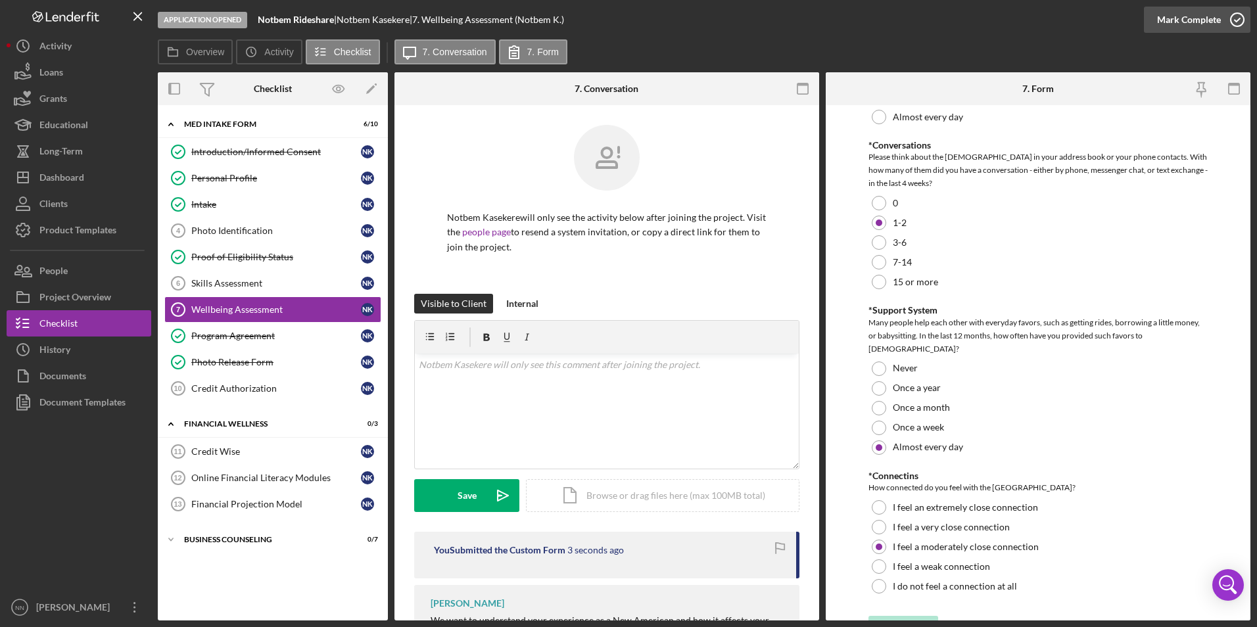
click at [717, 22] on icon "button" at bounding box center [1237, 19] width 33 height 33
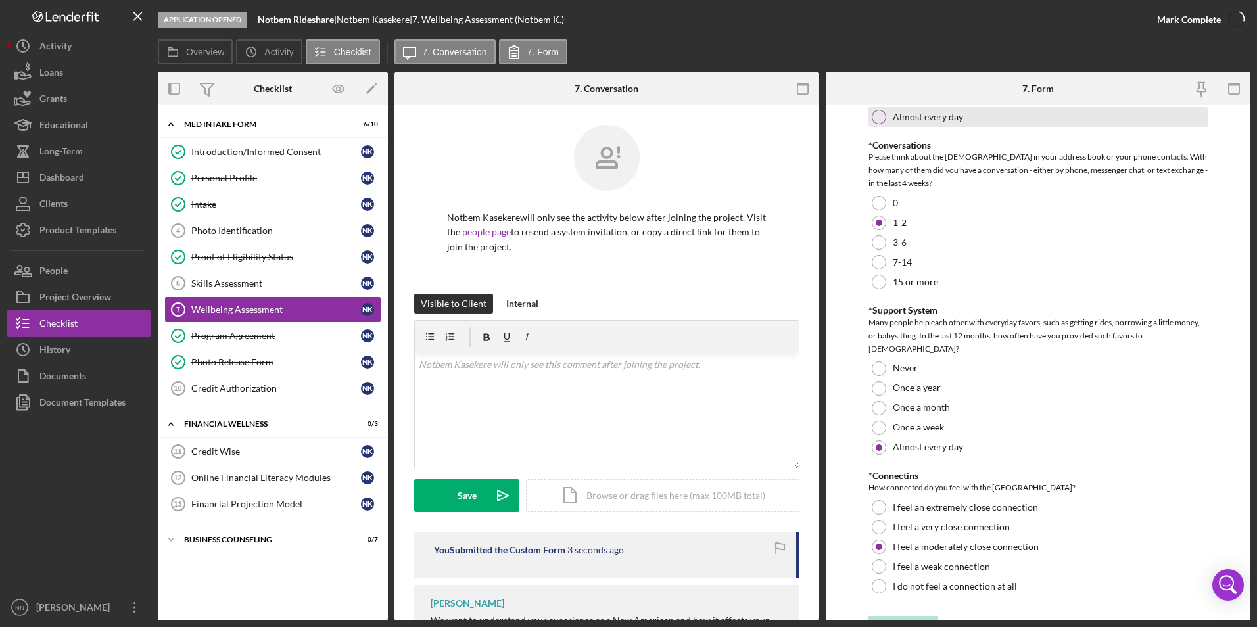
scroll to position [1178, 0]
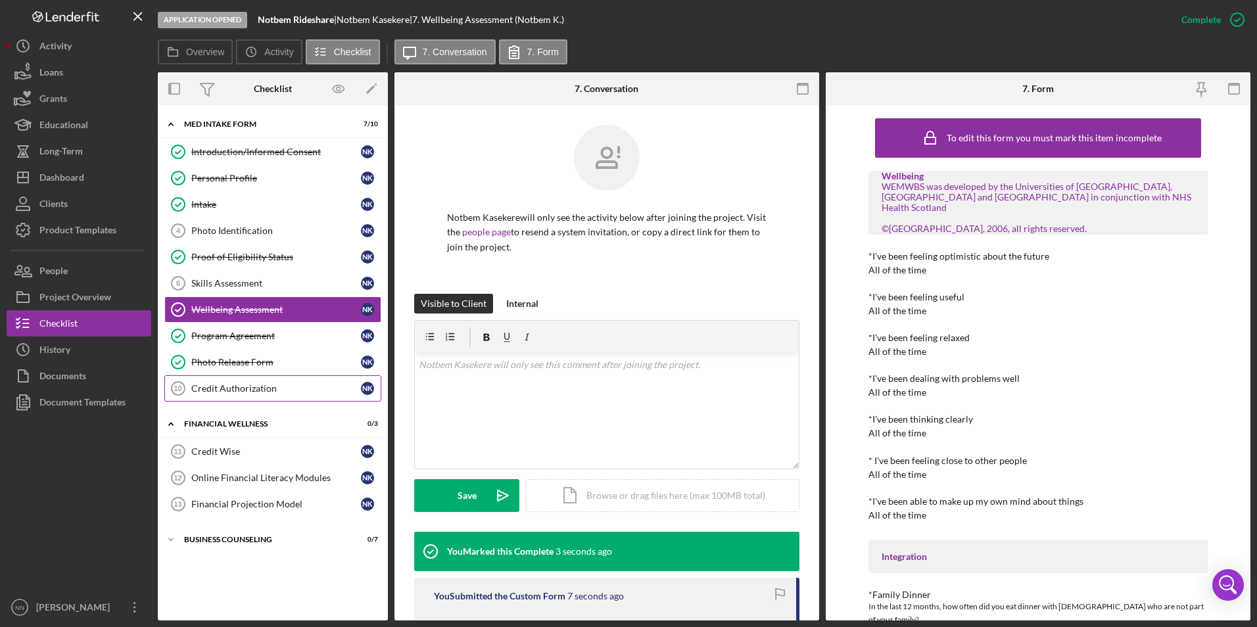
click at [259, 358] on div "Credit Authorization" at bounding box center [276, 388] width 170 height 11
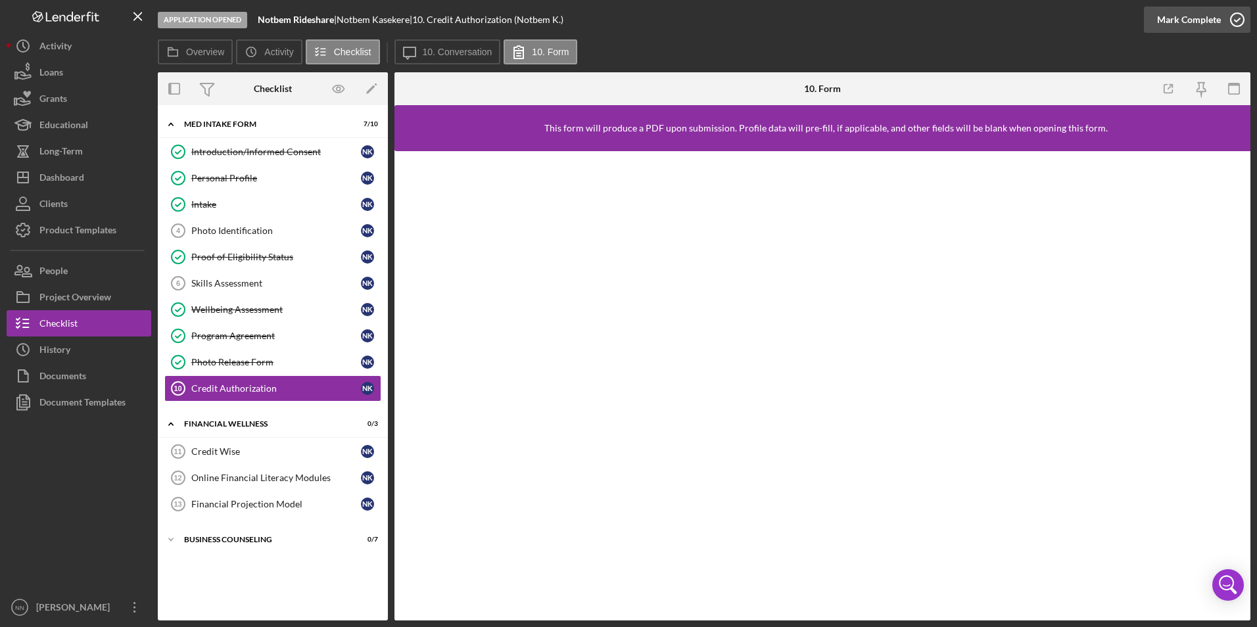
click at [717, 17] on icon "button" at bounding box center [1237, 19] width 33 height 33
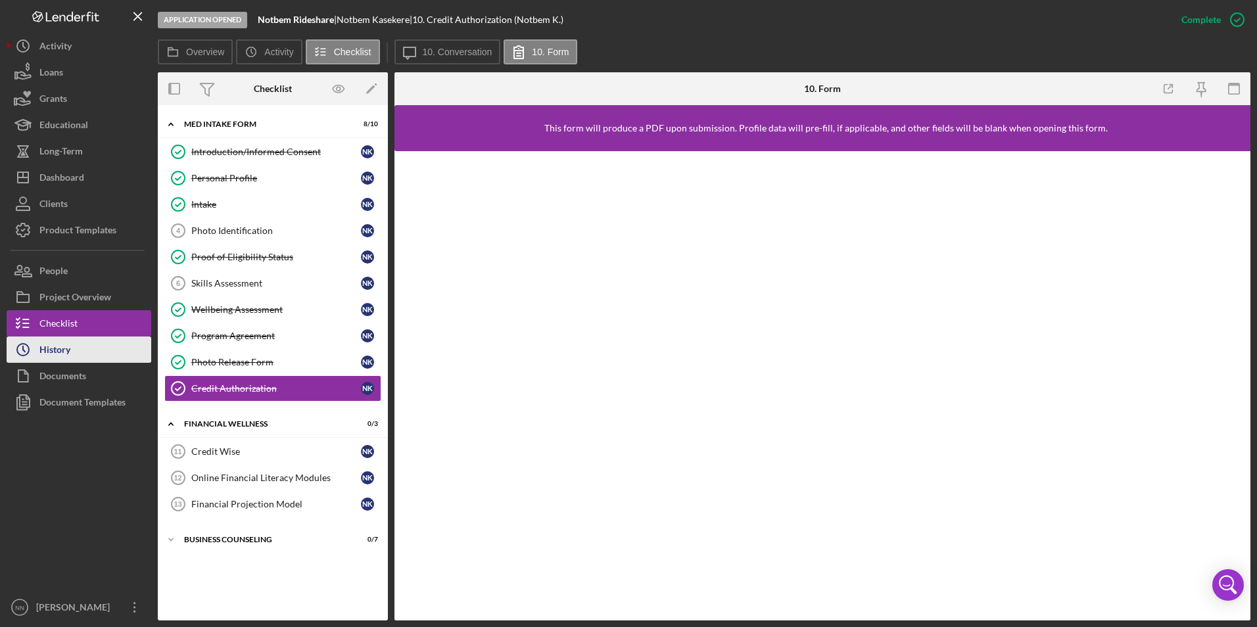
click at [80, 341] on button "Icon/History History" at bounding box center [79, 350] width 145 height 26
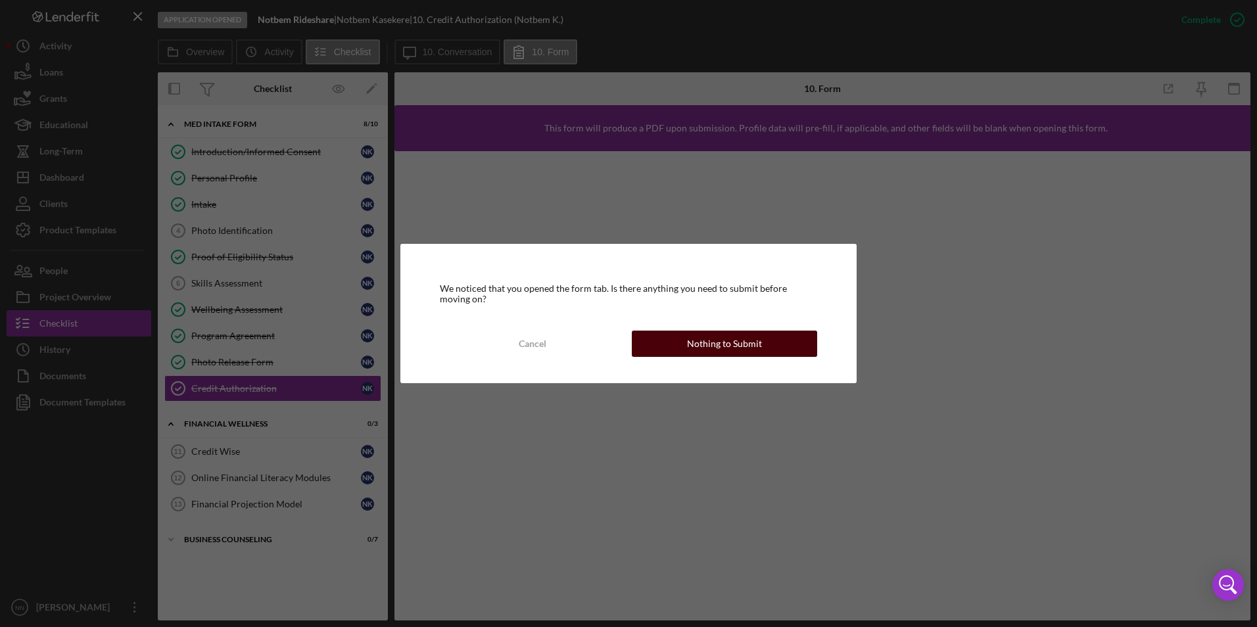
click at [717, 345] on div "Nothing to Submit" at bounding box center [724, 344] width 75 height 26
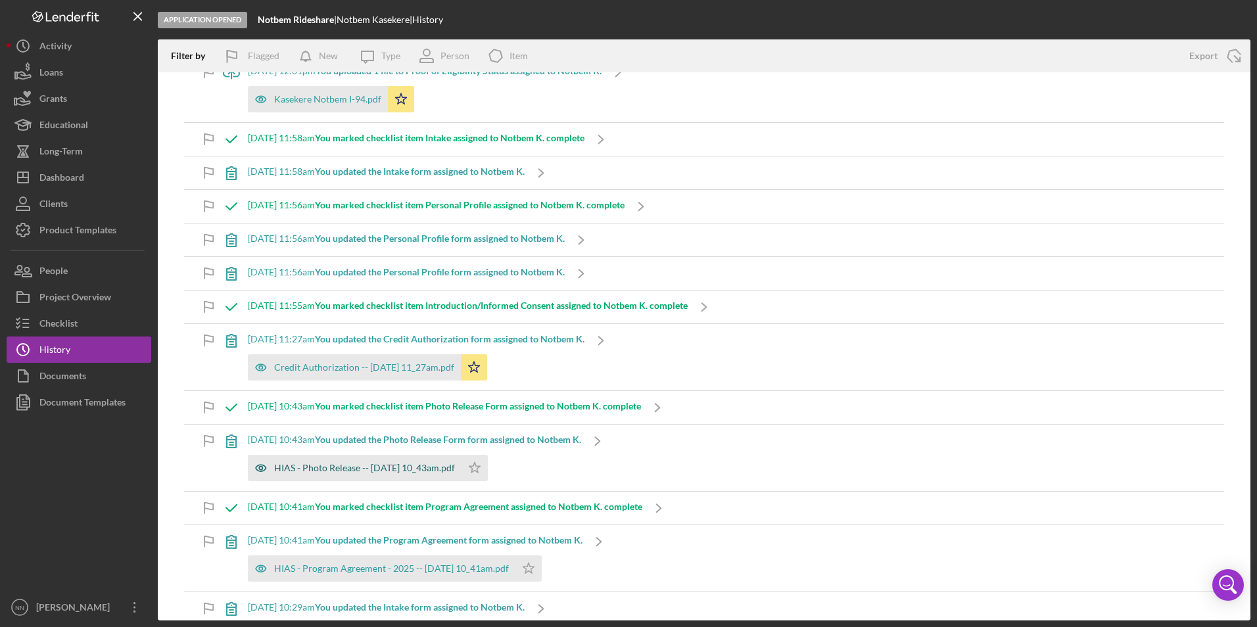
scroll to position [263, 0]
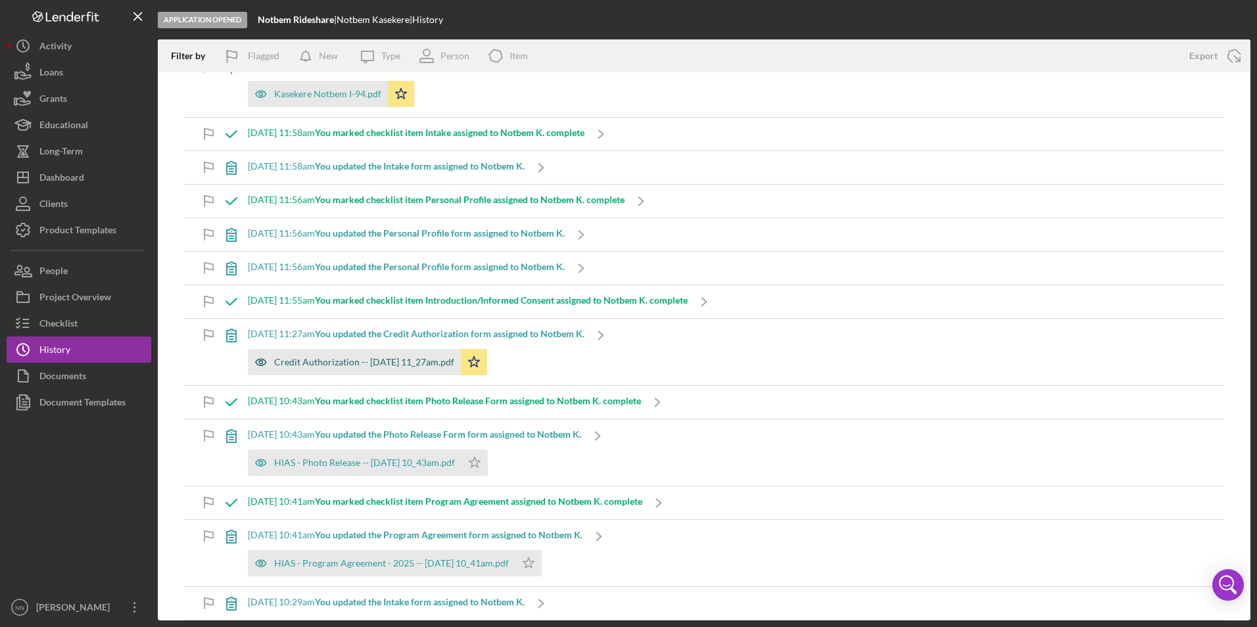
click at [347, 358] on div "Credit Authorization -- [DATE] 11_27am.pdf" at bounding box center [364, 362] width 180 height 11
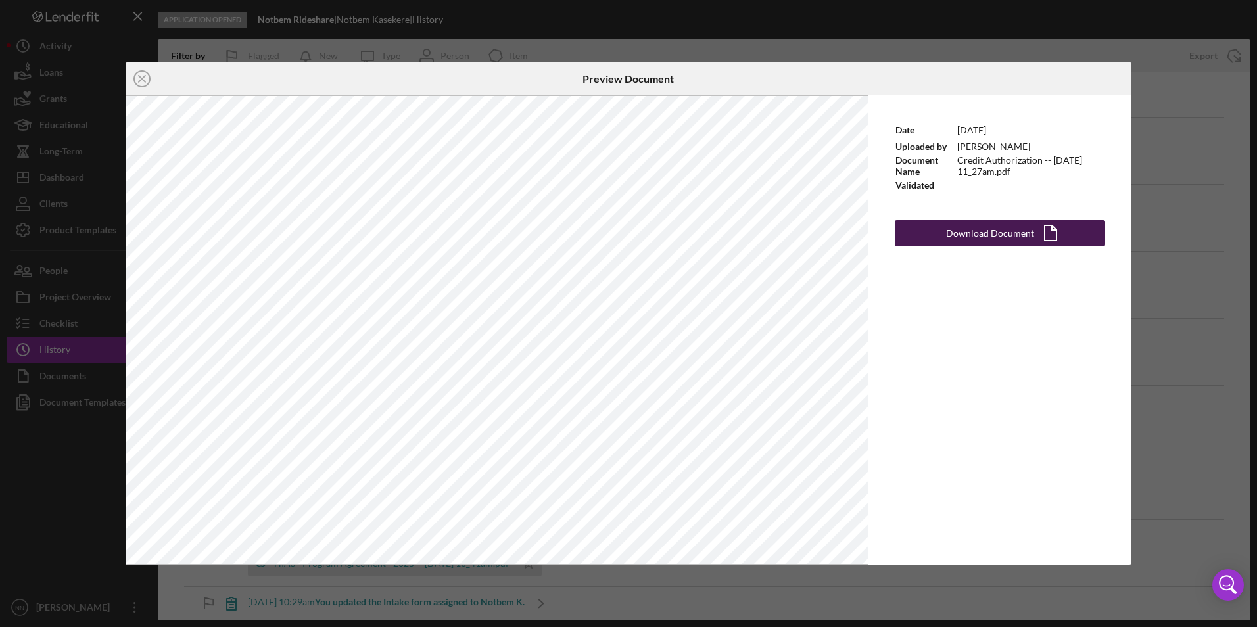
click at [717, 231] on div "Download Document" at bounding box center [990, 233] width 88 height 26
click at [717, 208] on div "Icon/Close Preview Document Date 9/16/2025 Uploaded by Nathaniel Novak Document…" at bounding box center [628, 313] width 1257 height 627
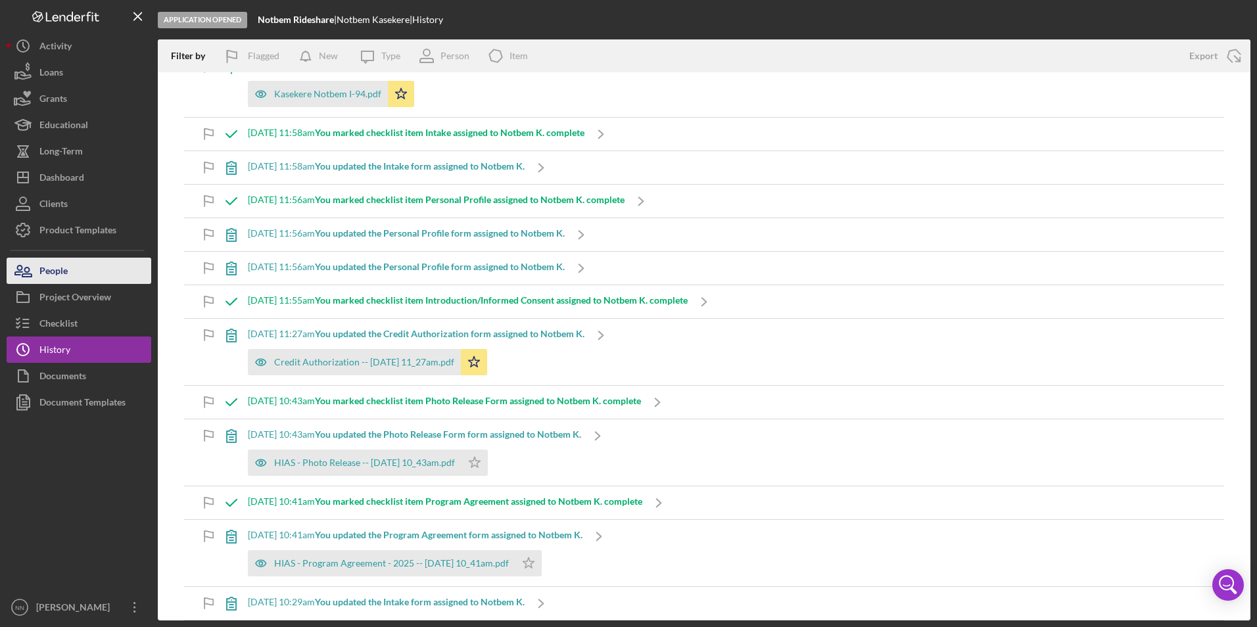
click at [57, 282] on div "People" at bounding box center [53, 273] width 28 height 30
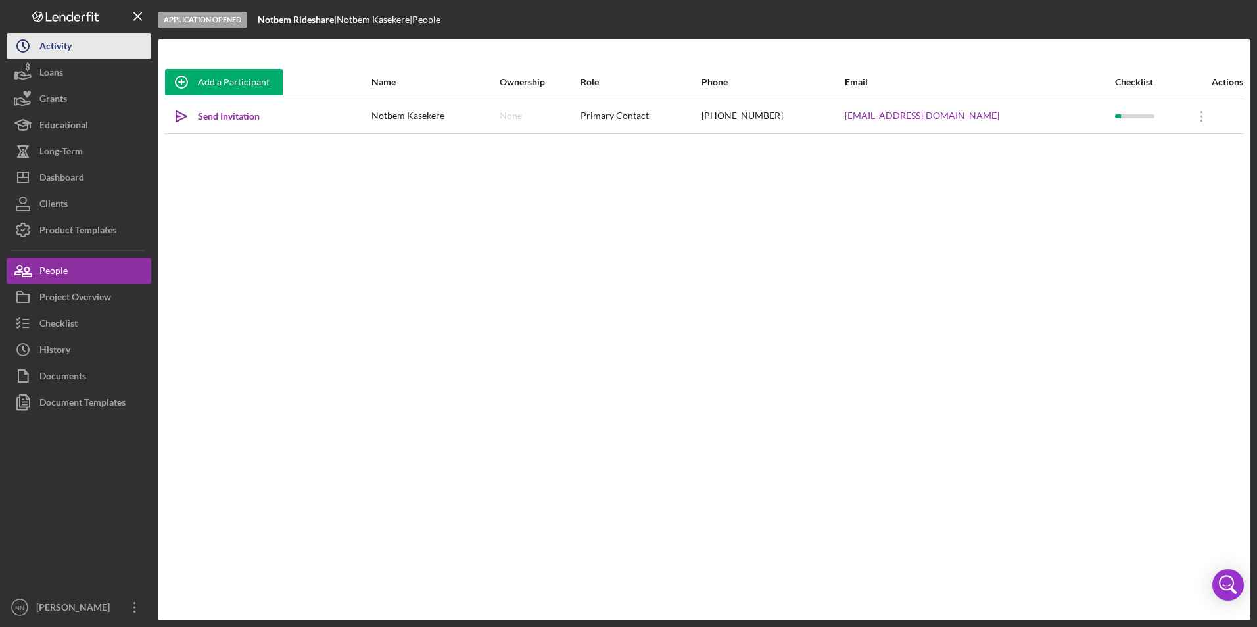
click at [101, 57] on button "Icon/History Activity" at bounding box center [79, 46] width 145 height 26
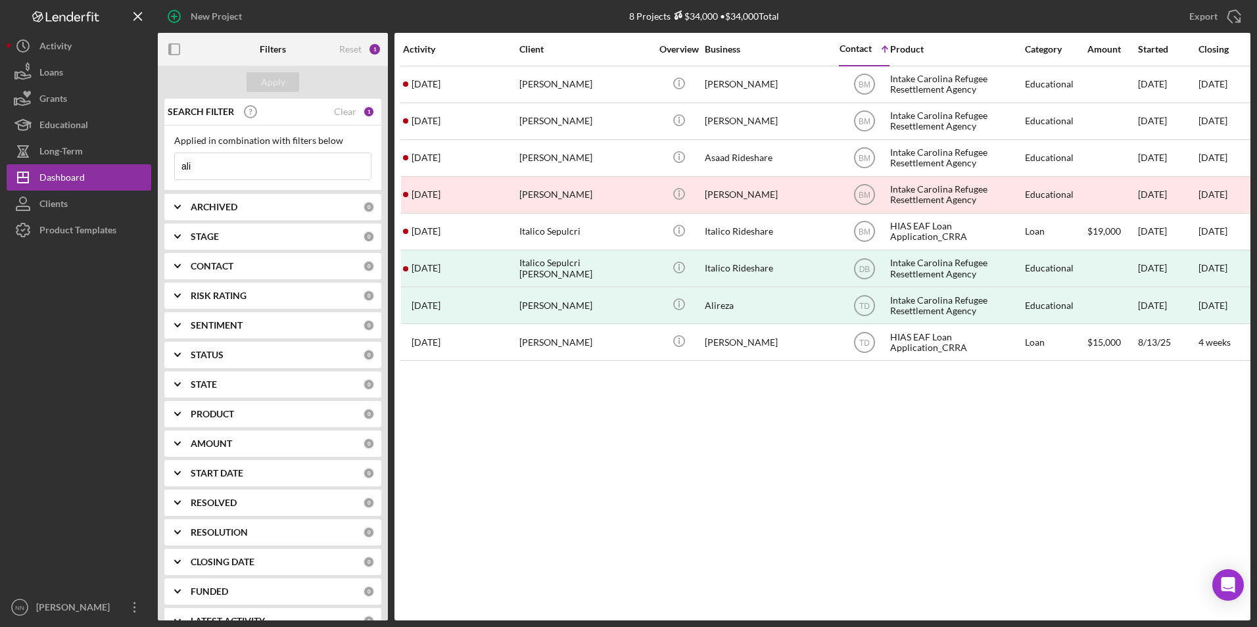
drag, startPoint x: 241, startPoint y: 175, endPoint x: 153, endPoint y: 170, distance: 88.2
click at [153, 170] on div "New Project 8 Projects $34,000 • $34,000 Total ali Export Icon/Export Filters R…" at bounding box center [629, 310] width 1244 height 621
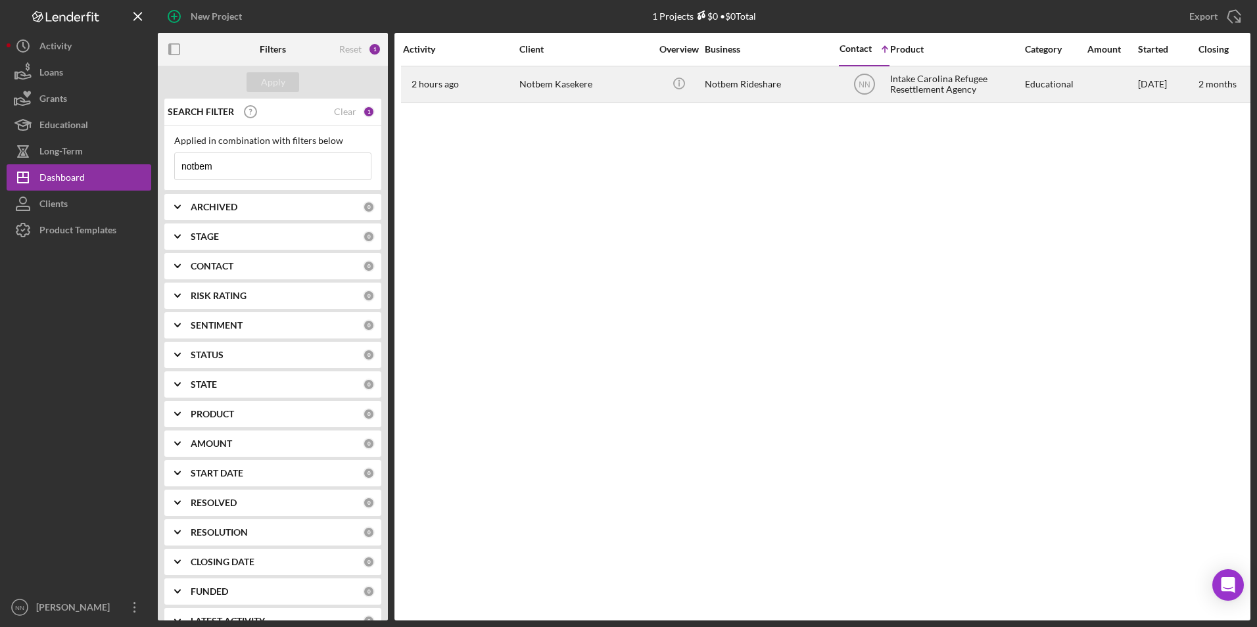
type input "notbem"
click at [455, 78] on div "2 hours ago [PERSON_NAME]" at bounding box center [460, 84] width 115 height 35
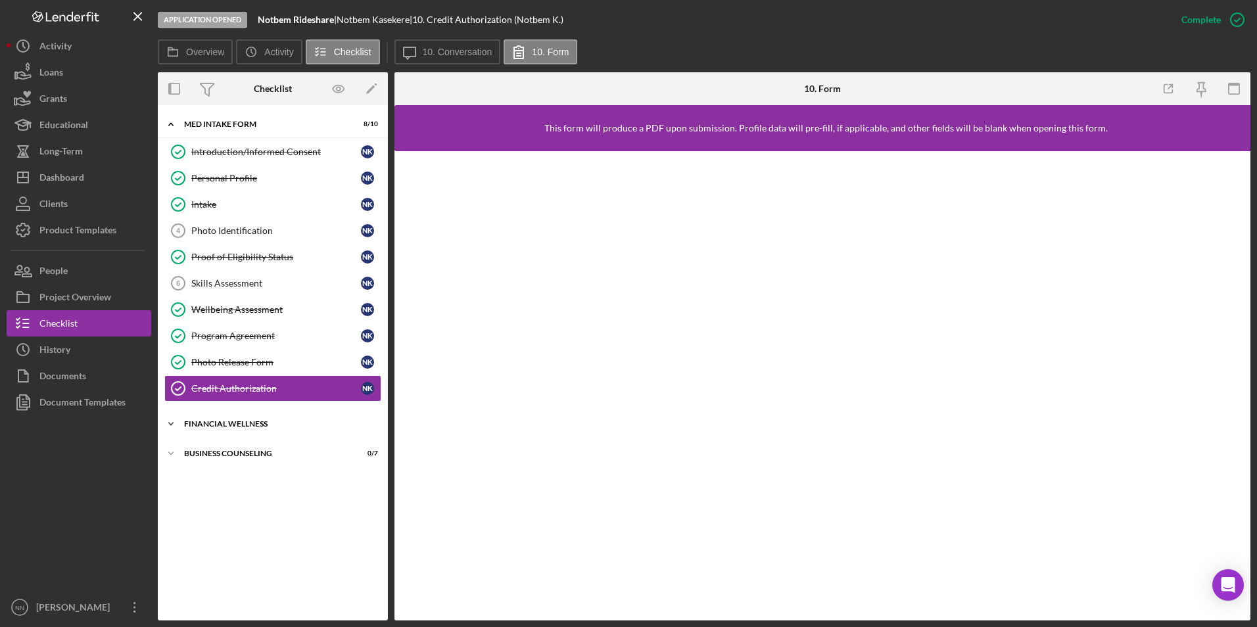
click at [262, 429] on div "Icon/Expander Financial Wellness 0 / 3" at bounding box center [273, 424] width 230 height 26
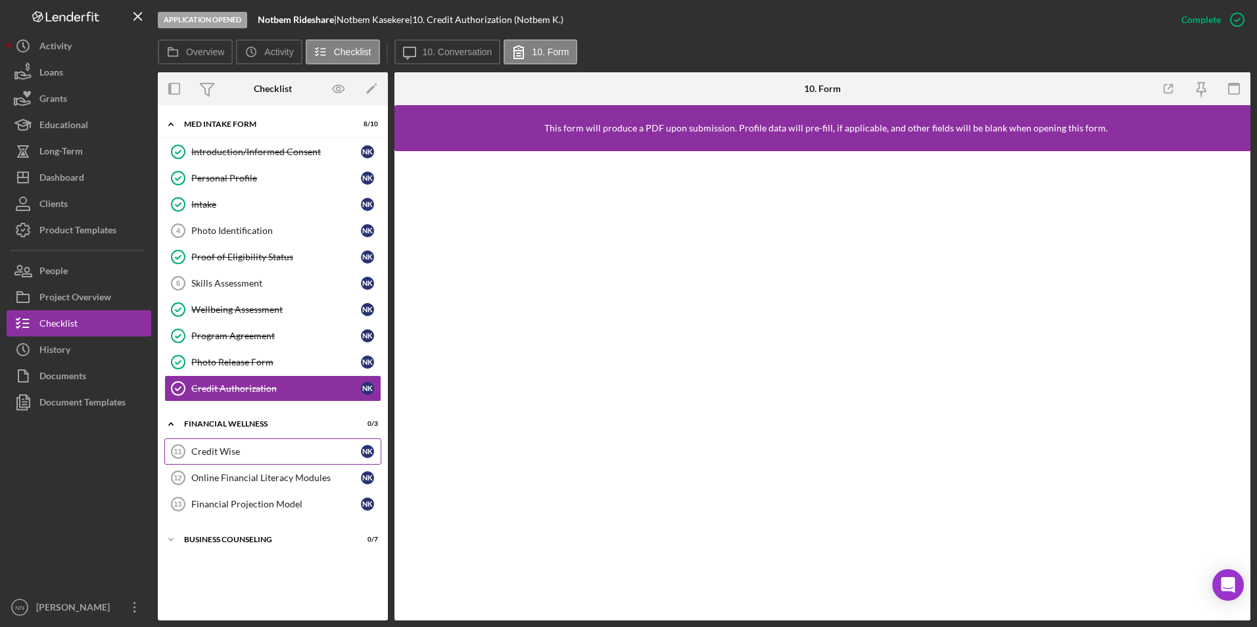
click at [277, 445] on link "Credit Wise 11 Credit [PERSON_NAME]" at bounding box center [272, 452] width 217 height 26
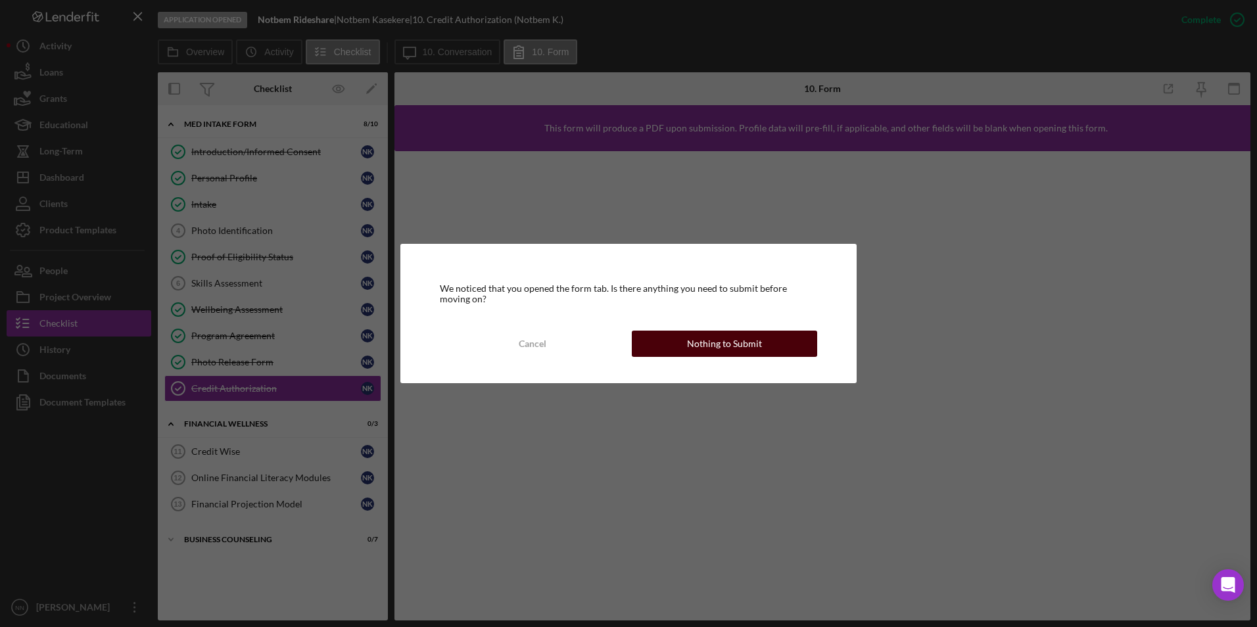
click at [704, 348] on div "Nothing to Submit" at bounding box center [724, 344] width 75 height 26
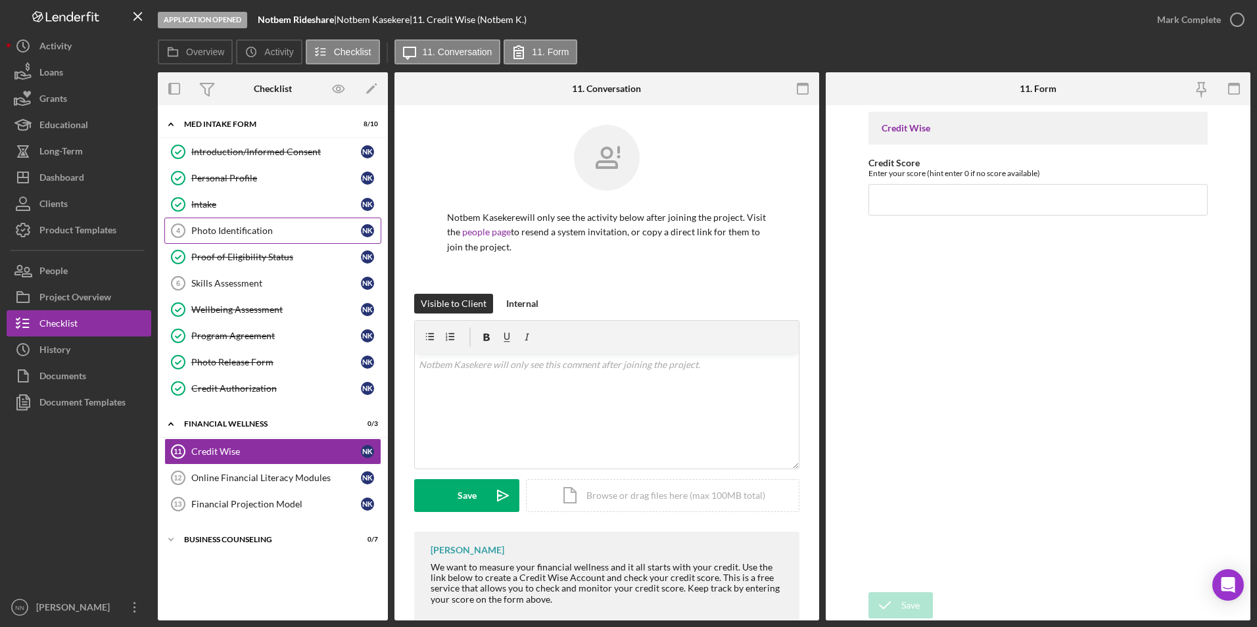
click at [266, 235] on div "Photo Identification" at bounding box center [276, 231] width 170 height 11
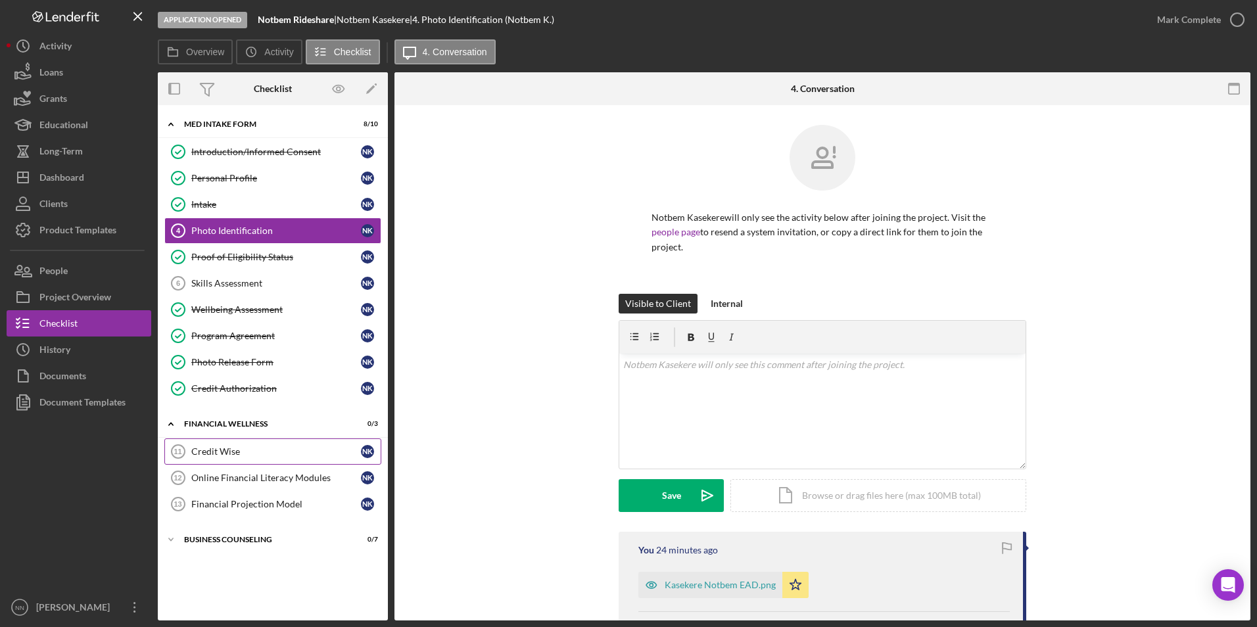
click at [242, 450] on div "Credit Wise" at bounding box center [276, 451] width 170 height 11
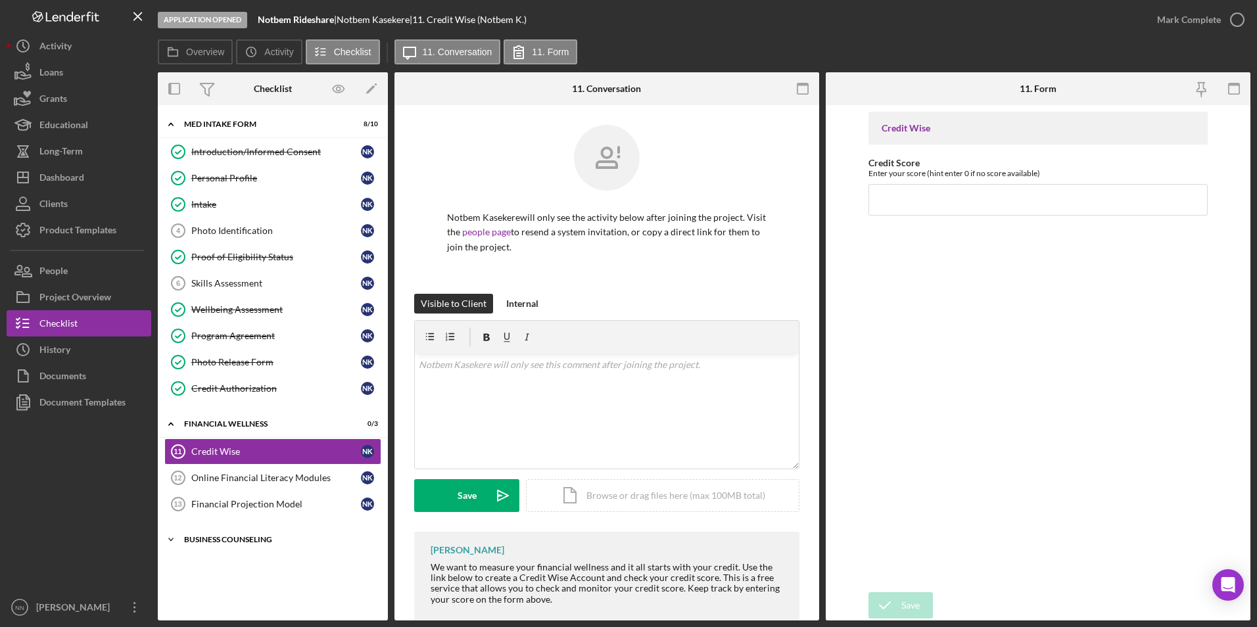
click at [204, 537] on div "Business Counseling" at bounding box center [277, 540] width 187 height 8
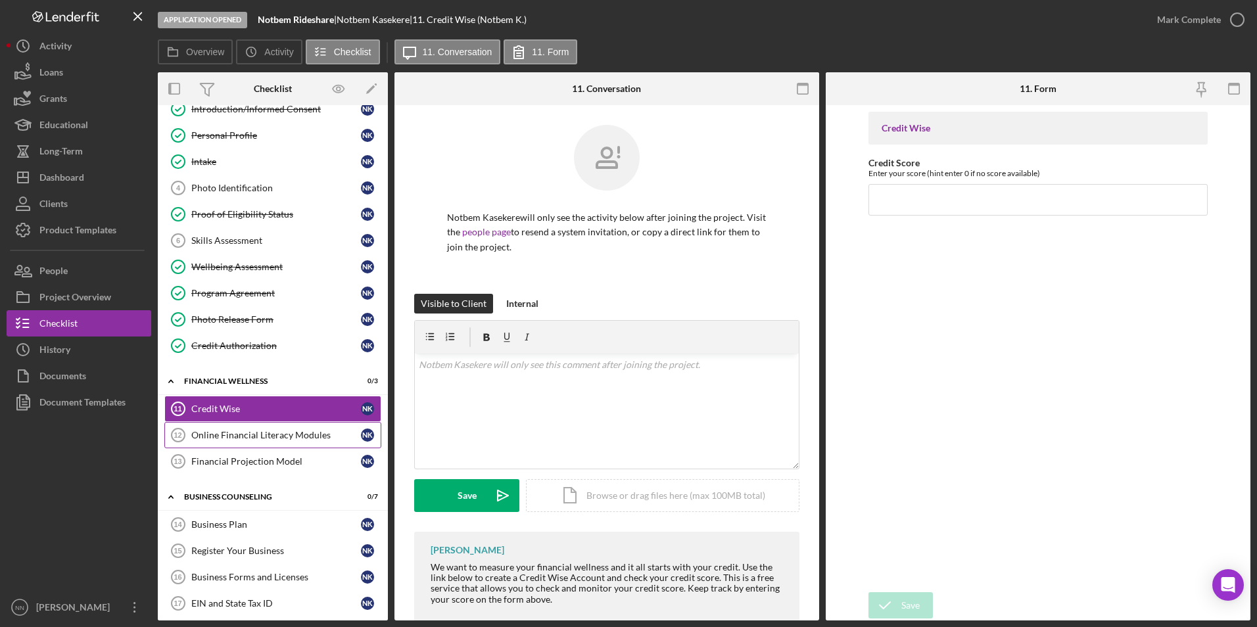
scroll to position [66, 0]
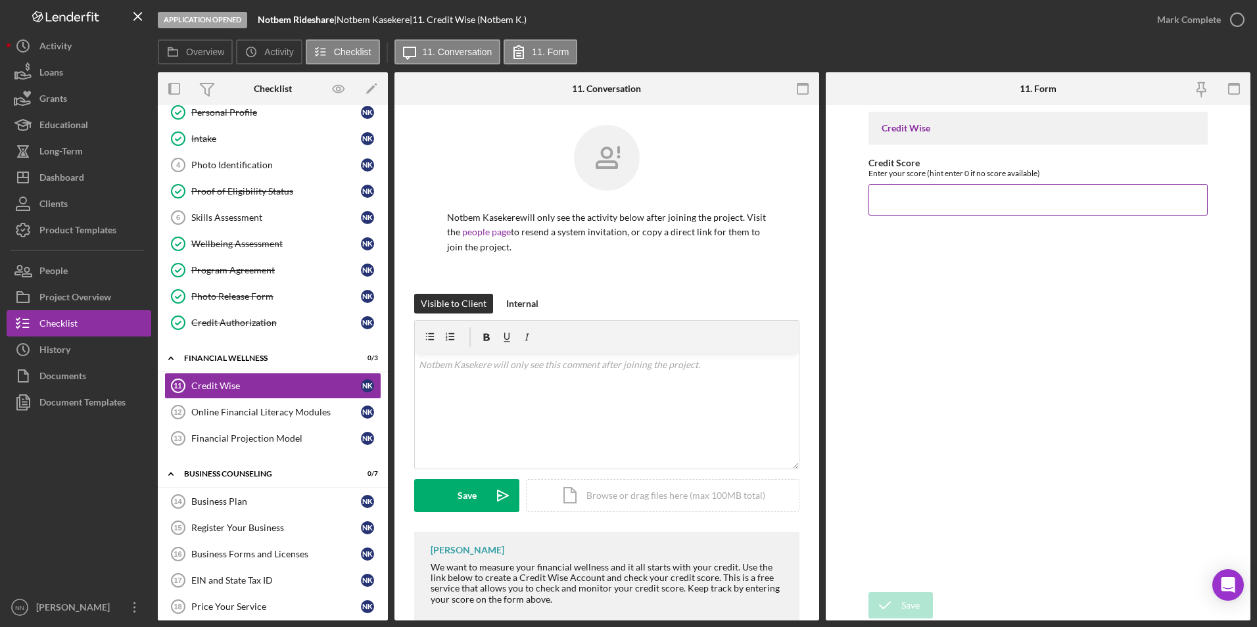
click at [947, 188] on input "Credit Score" at bounding box center [1039, 200] width 340 height 32
type input "520"
click at [923, 608] on button "Save" at bounding box center [901, 605] width 64 height 26
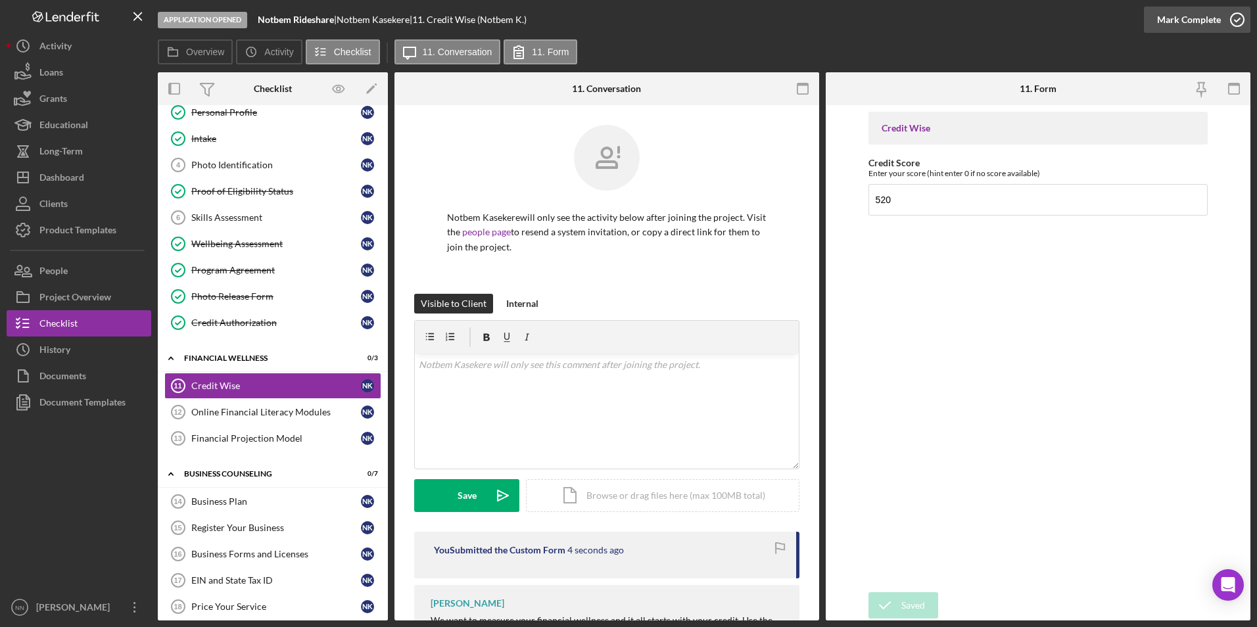
click at [1245, 22] on icon "button" at bounding box center [1237, 19] width 33 height 33
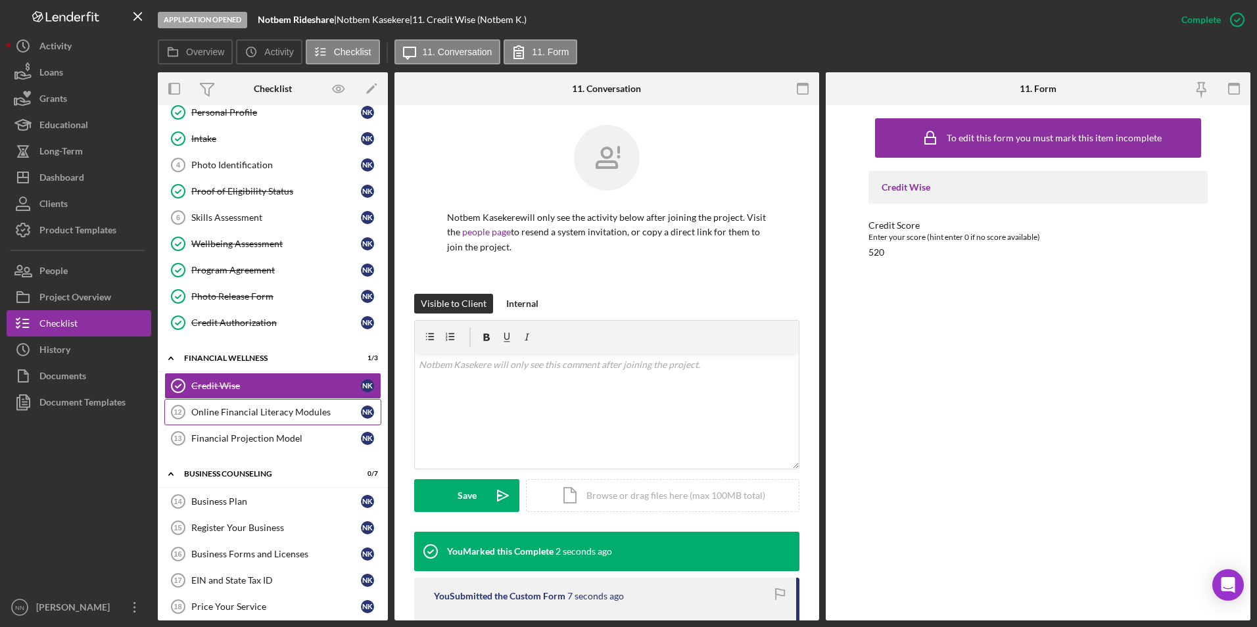
click at [295, 412] on div "Online Financial Literacy Modules" at bounding box center [276, 412] width 170 height 11
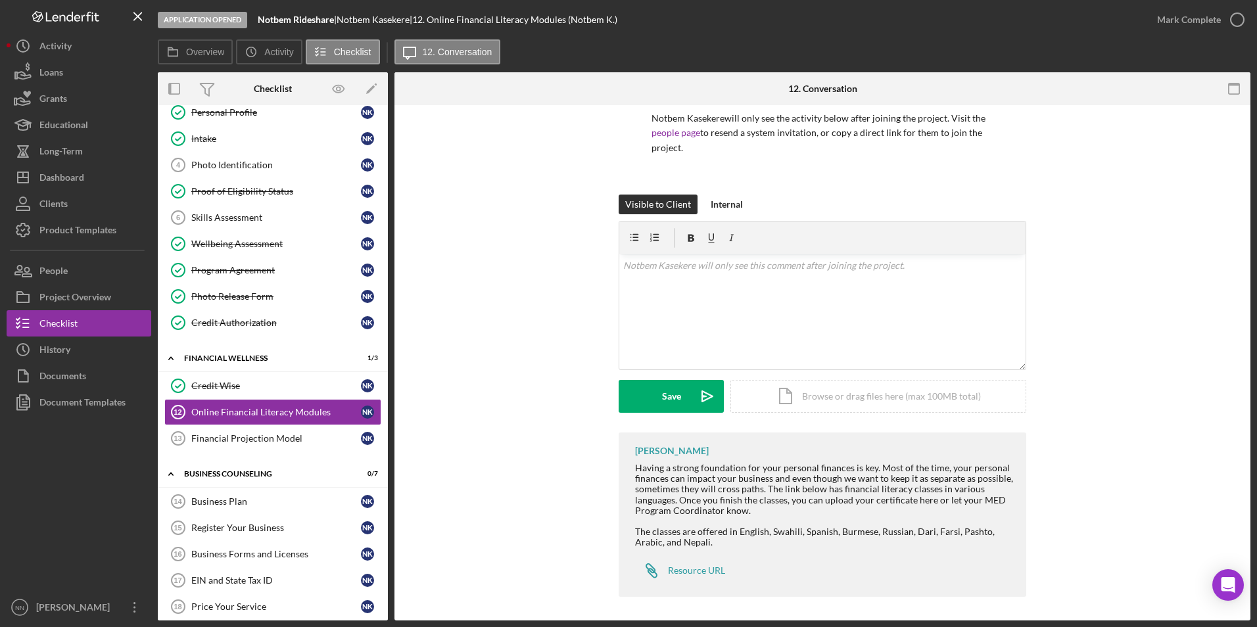
scroll to position [102, 0]
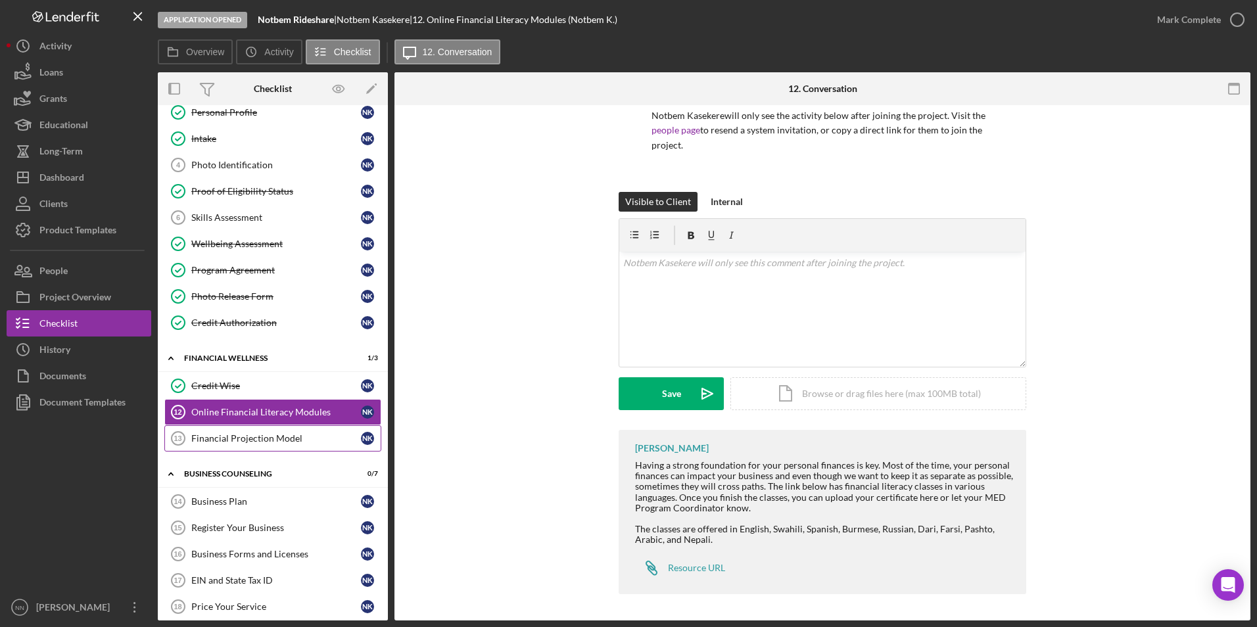
click at [195, 443] on div "Financial Projection Model" at bounding box center [276, 438] width 170 height 11
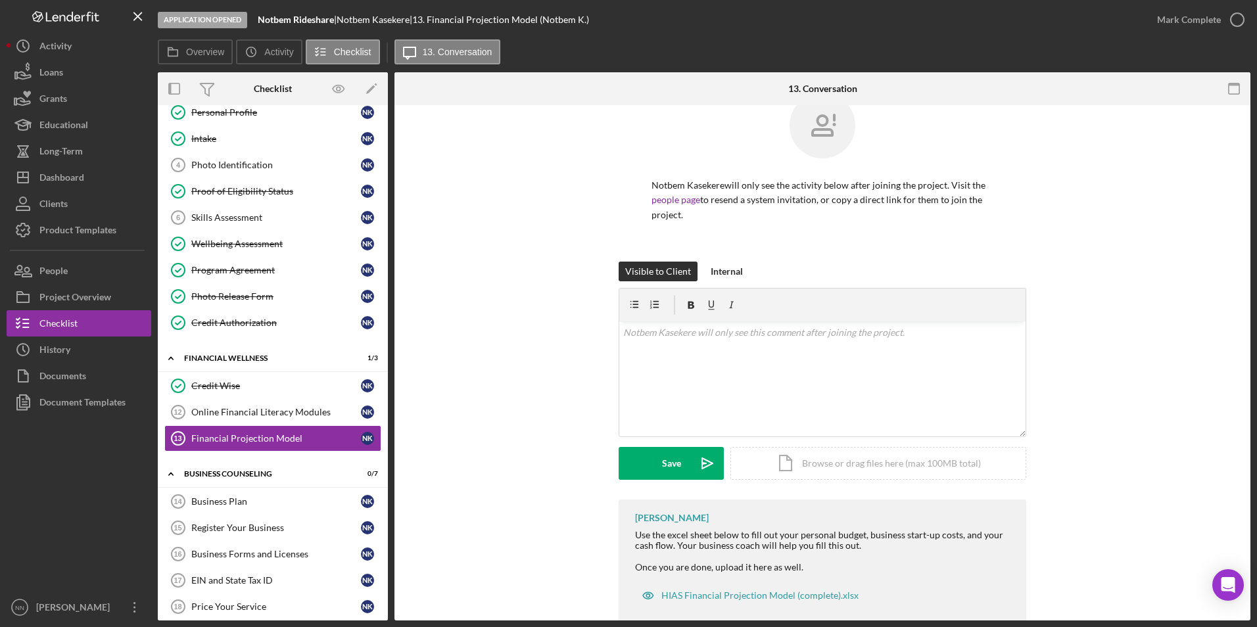
scroll to position [60, 0]
